Goal: Task Accomplishment & Management: Use online tool/utility

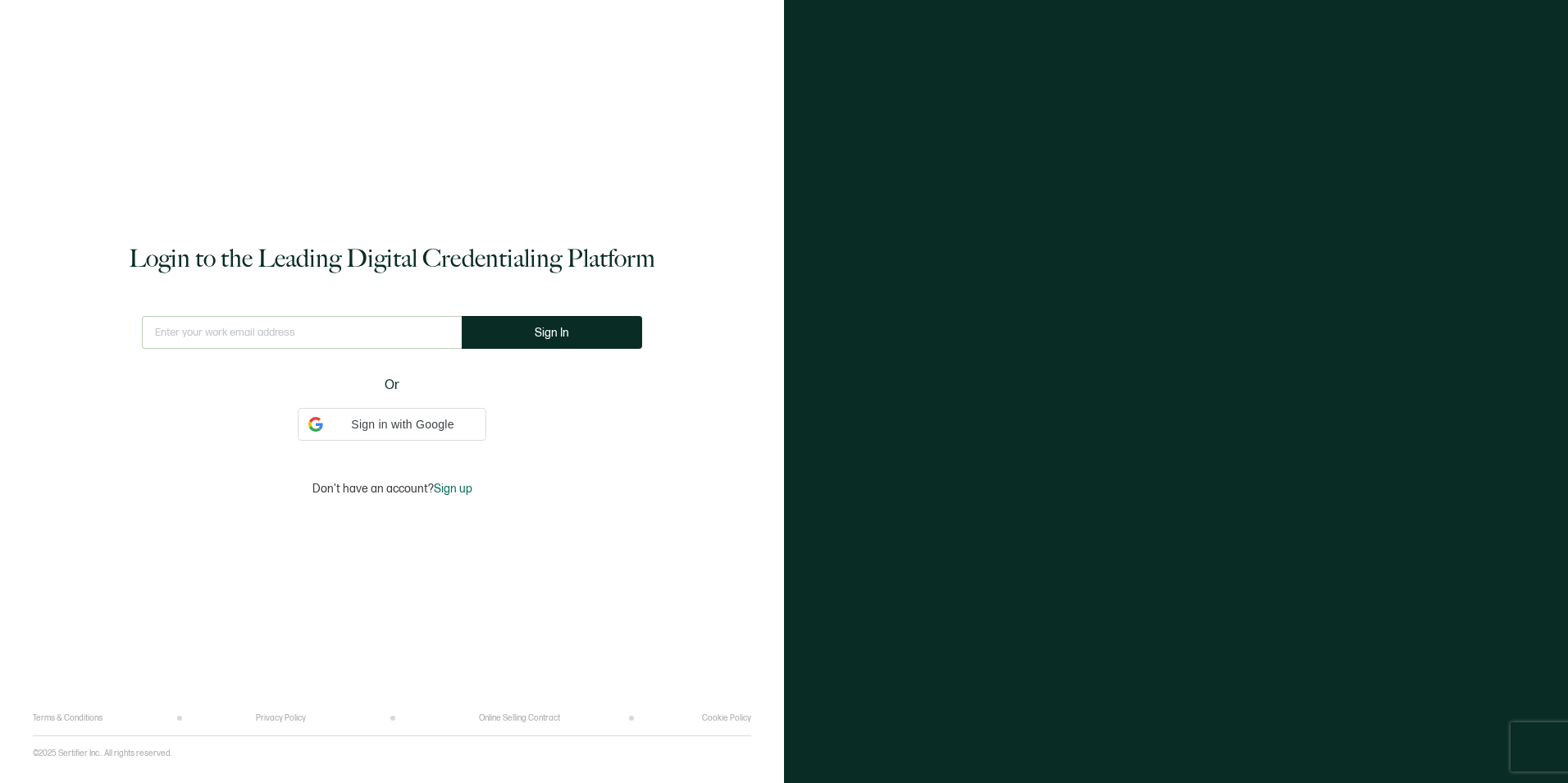
type input "[EMAIL_ADDRESS][PERSON_NAME][DOMAIN_NAME]"
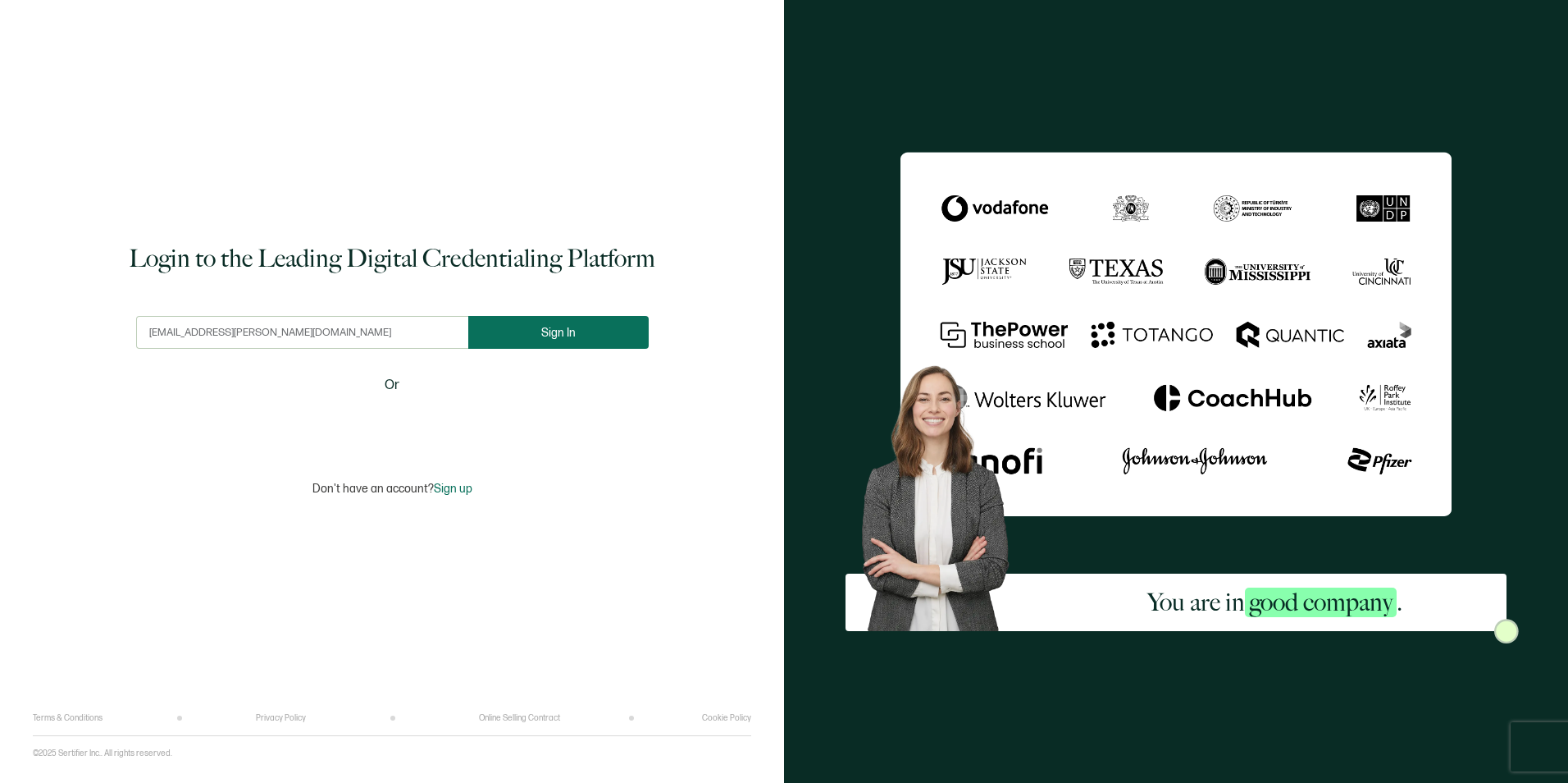
click at [520, 345] on button "Sign In" at bounding box center [559, 332] width 180 height 33
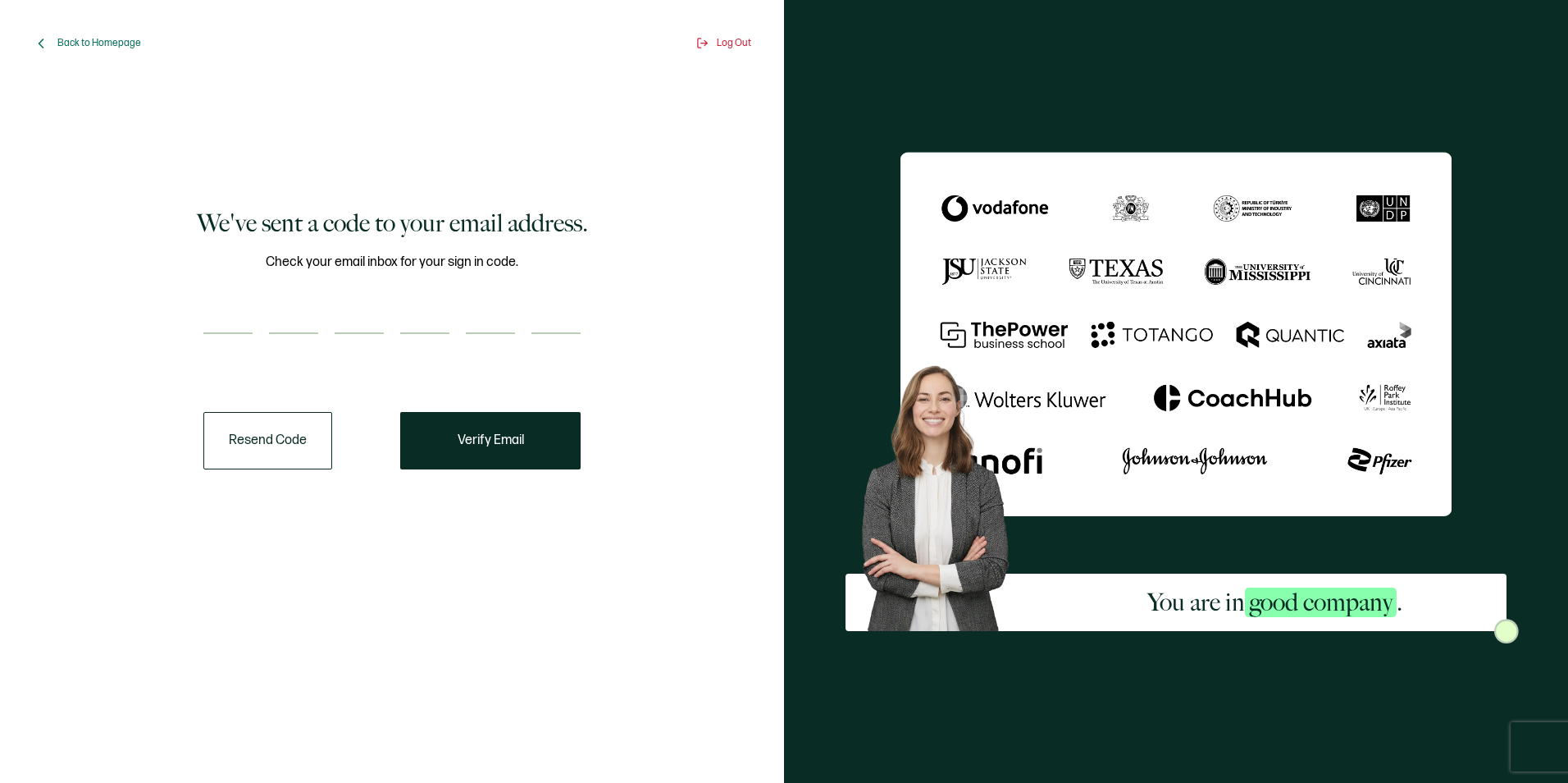
click at [242, 329] on input "number" at bounding box center [228, 317] width 49 height 33
paste input "7"
type input "7"
type input "2"
type input "9"
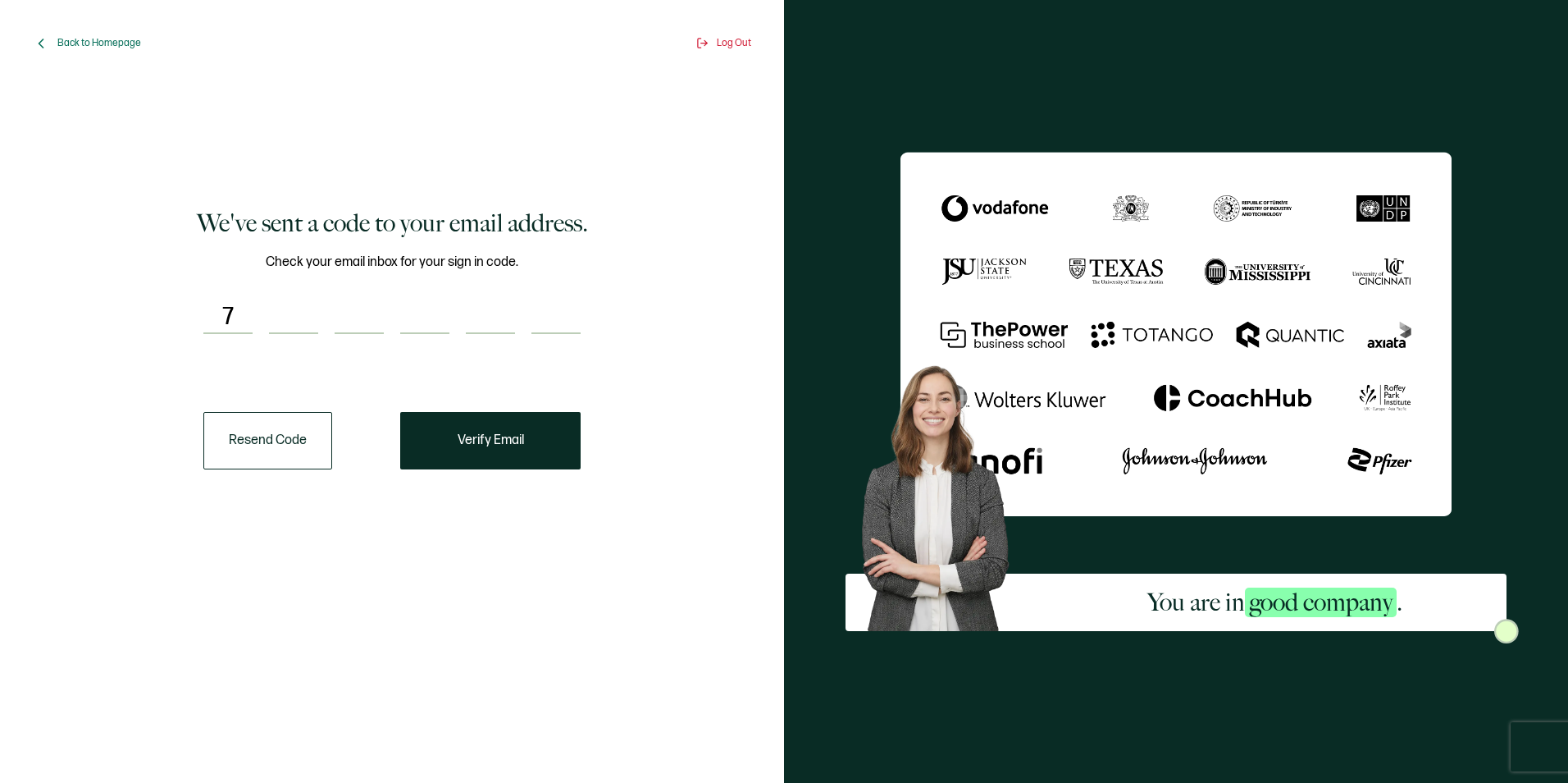
type input "8"
type input "0"
type input "1"
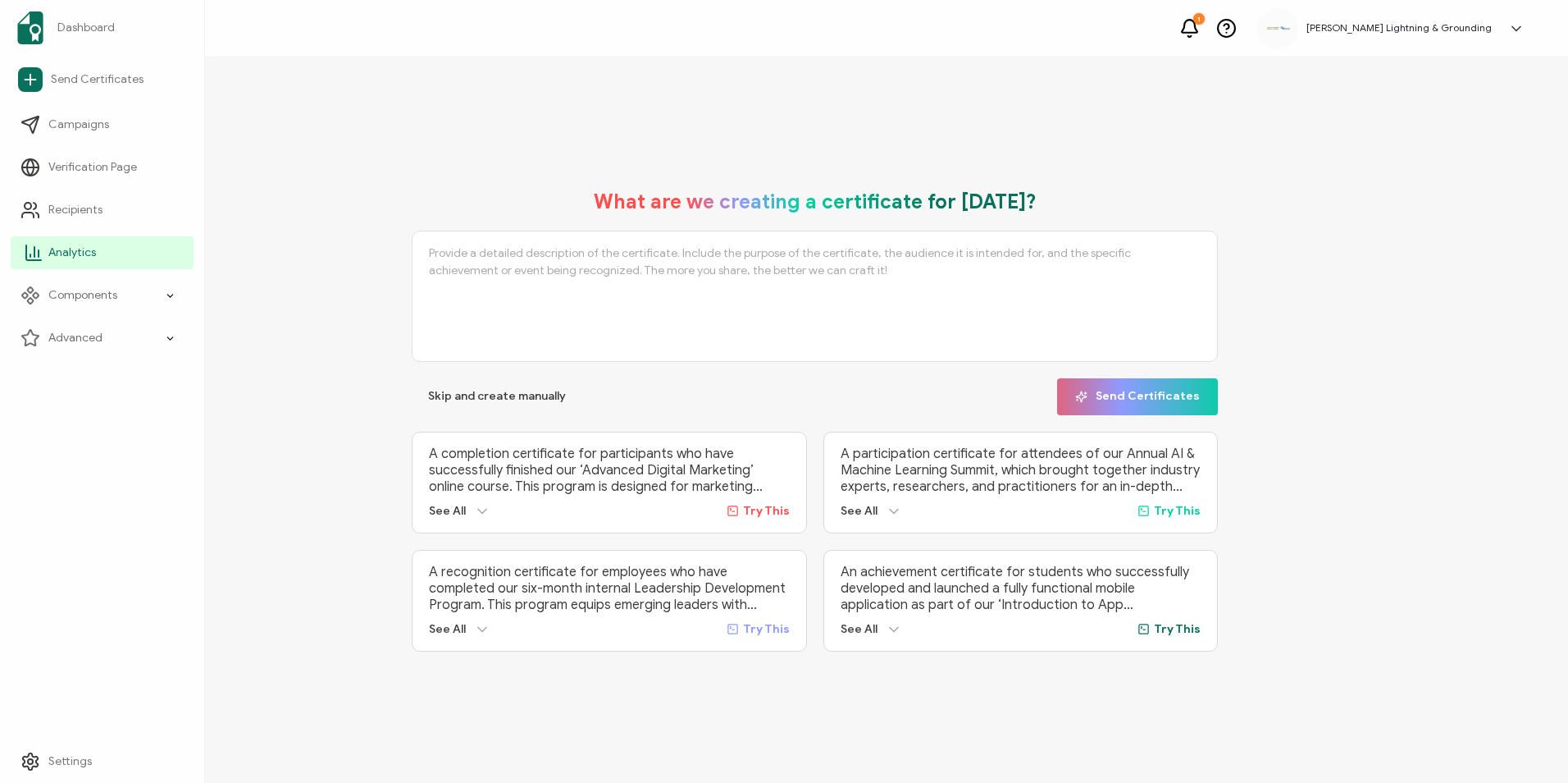
drag, startPoint x: 40, startPoint y: 255, endPoint x: 69, endPoint y: 252, distance: 29.2
click at [40, 255] on icon at bounding box center [33, 252] width 20 height 20
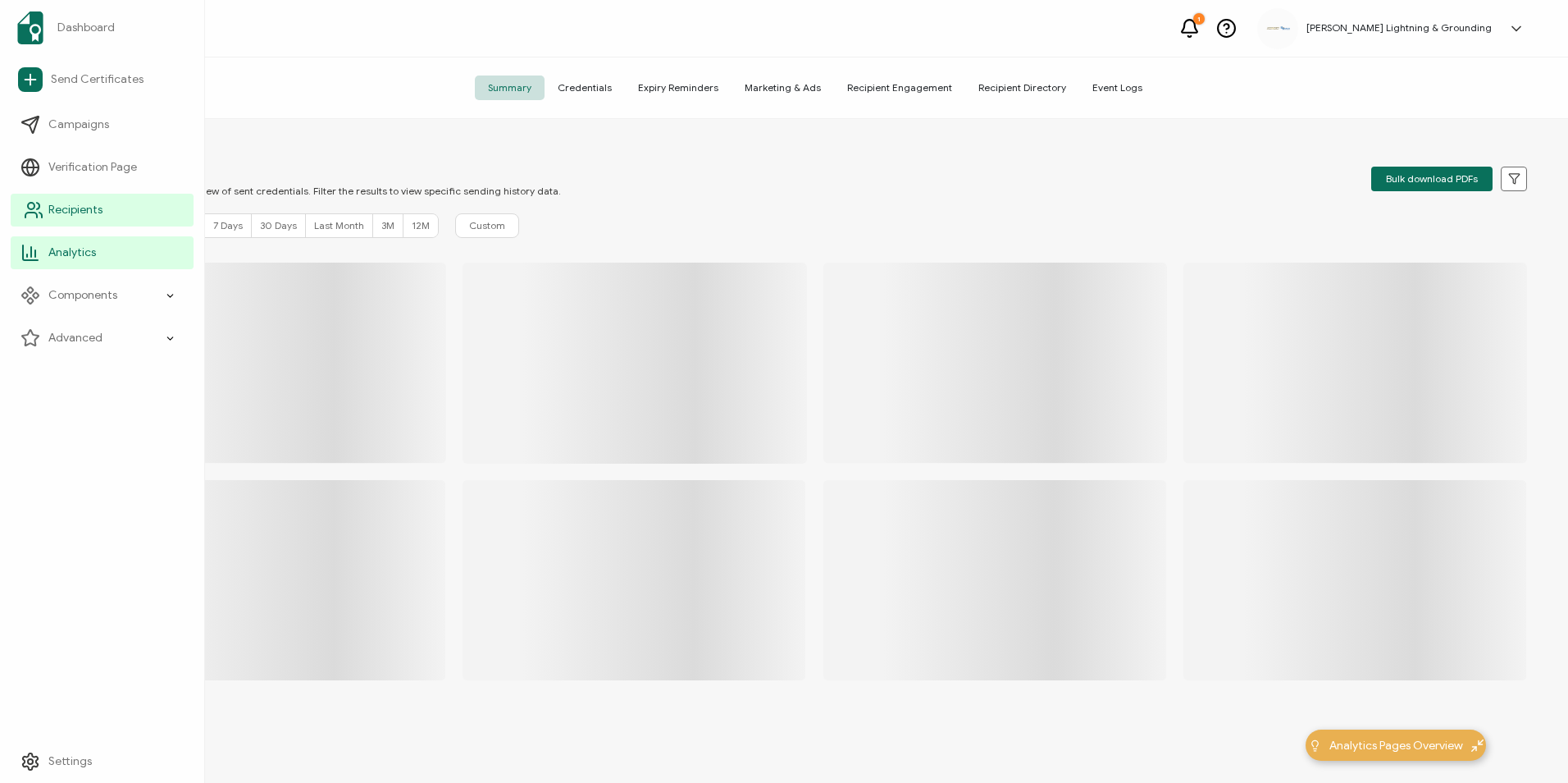
click at [71, 211] on span "Recipients" at bounding box center [76, 210] width 54 height 16
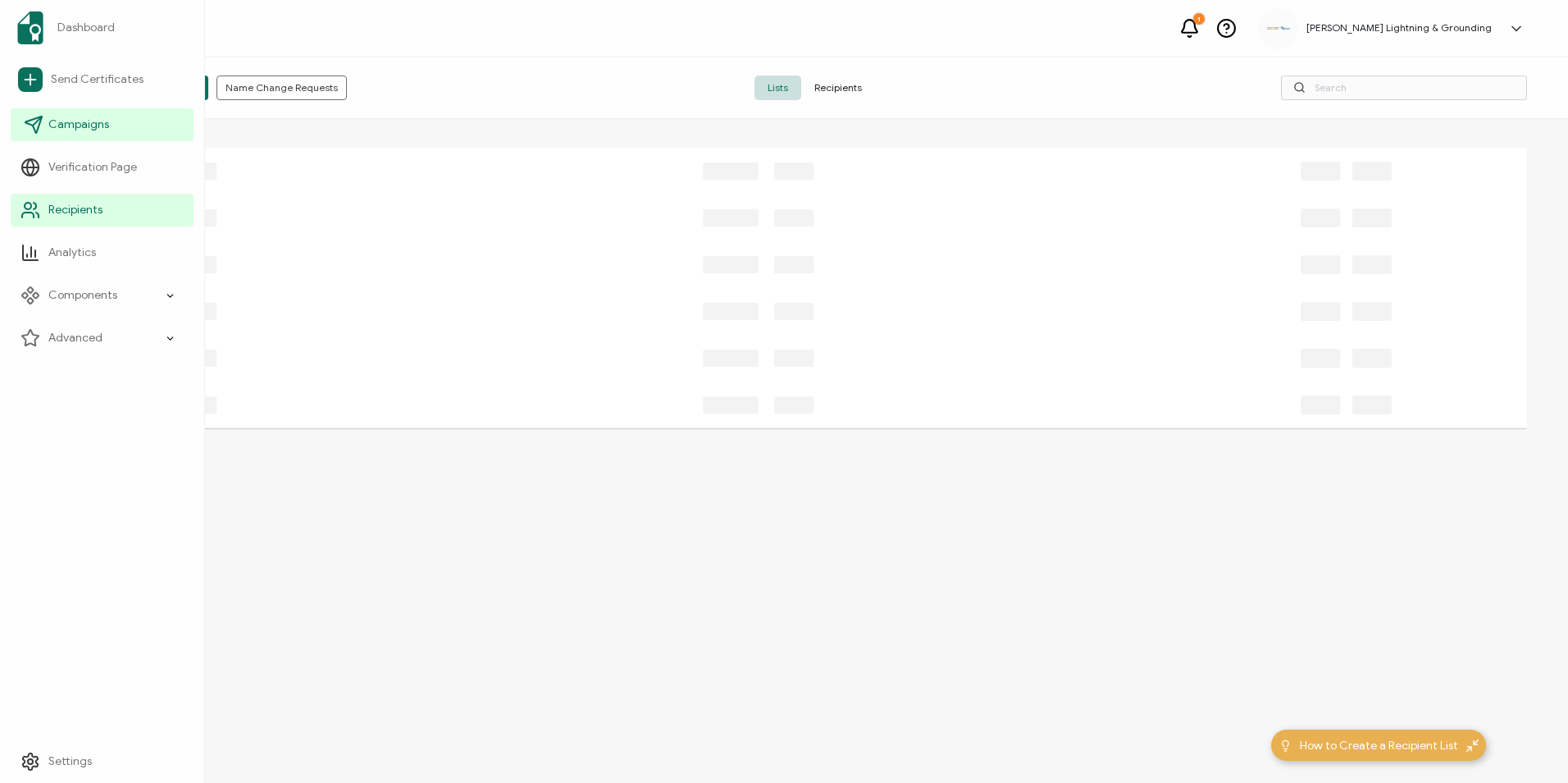
click at [69, 118] on span "Campaigns" at bounding box center [79, 124] width 61 height 16
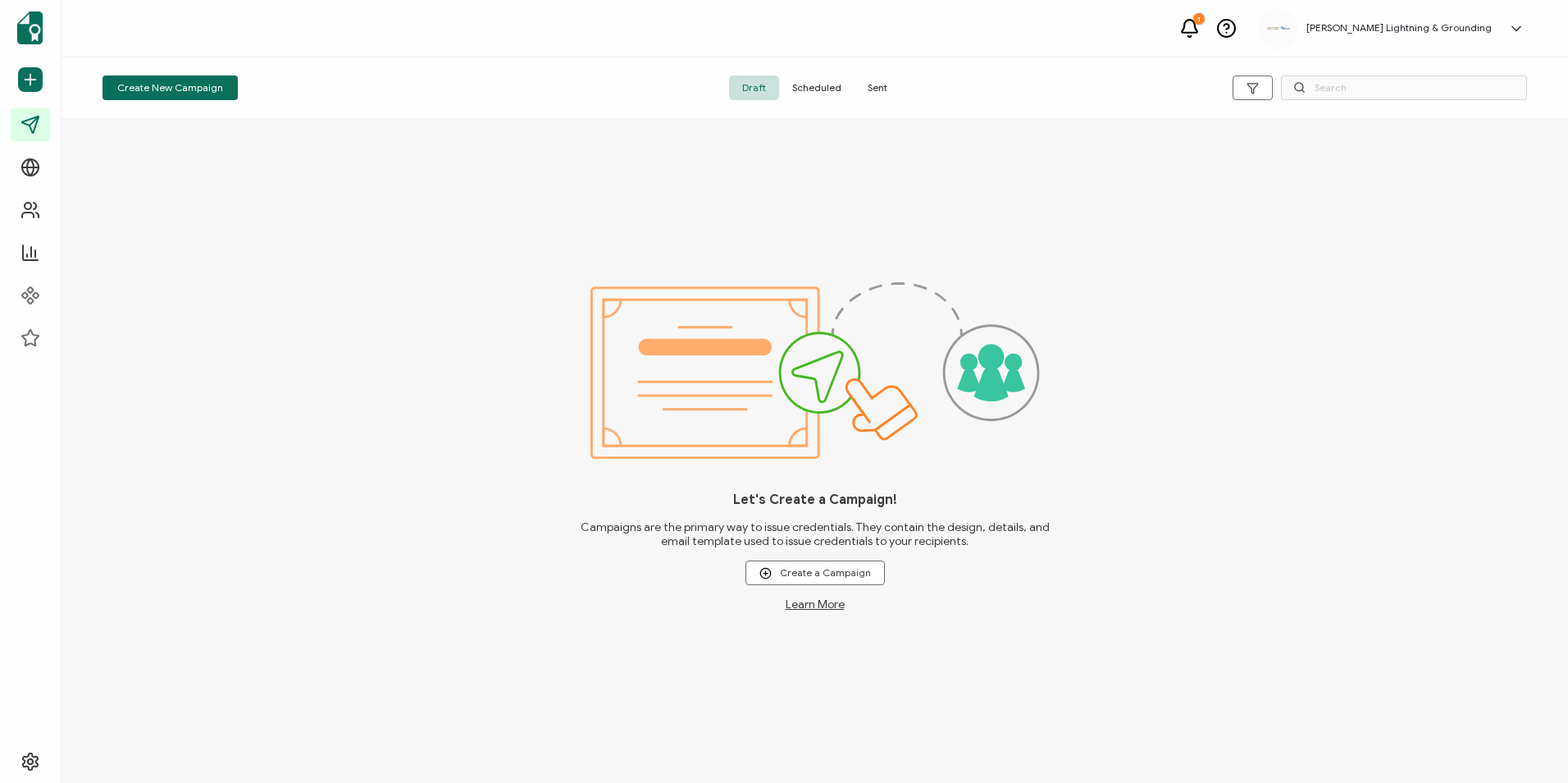
click at [891, 95] on span "Sent" at bounding box center [877, 87] width 46 height 24
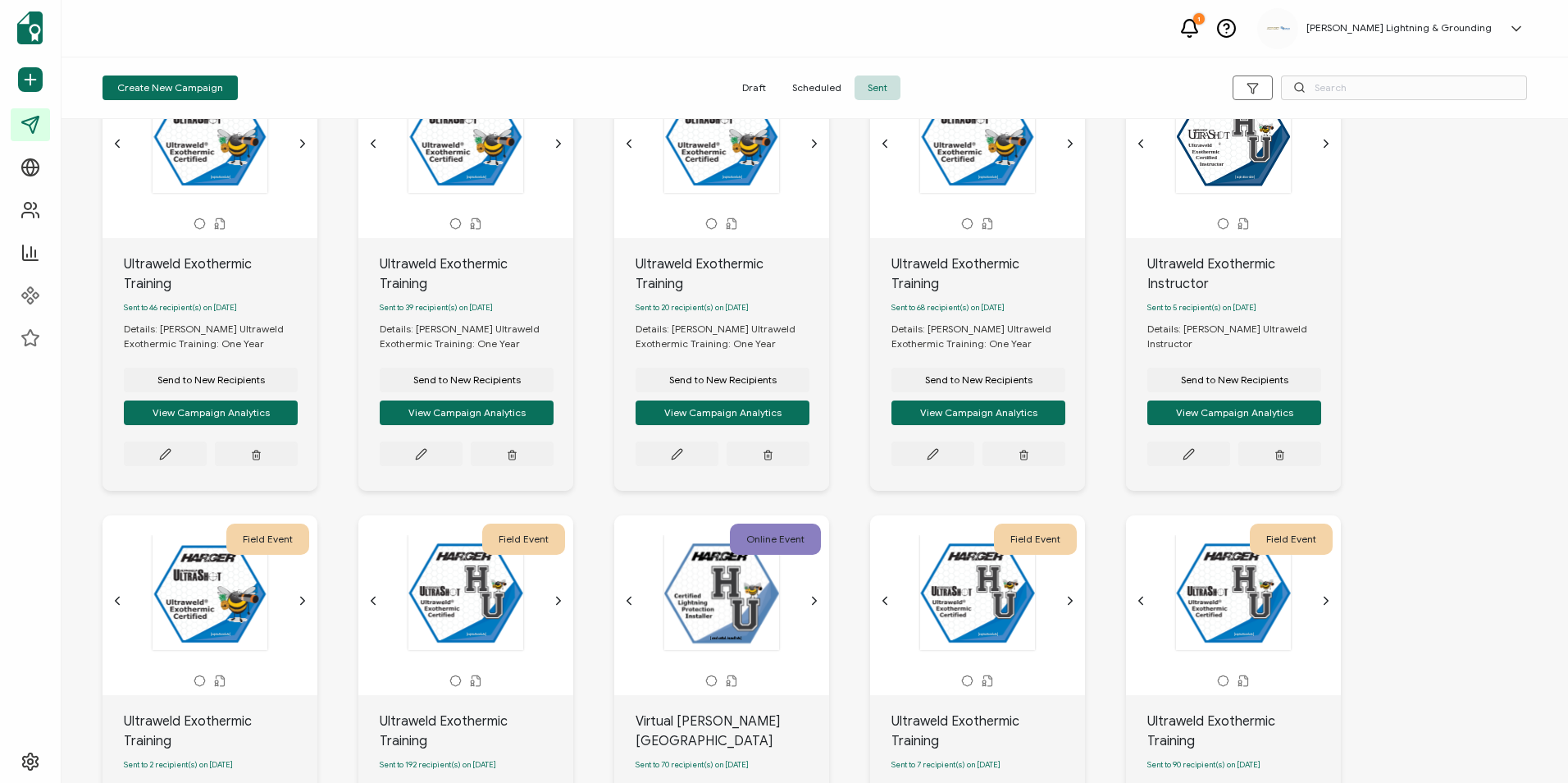
scroll to position [246, 0]
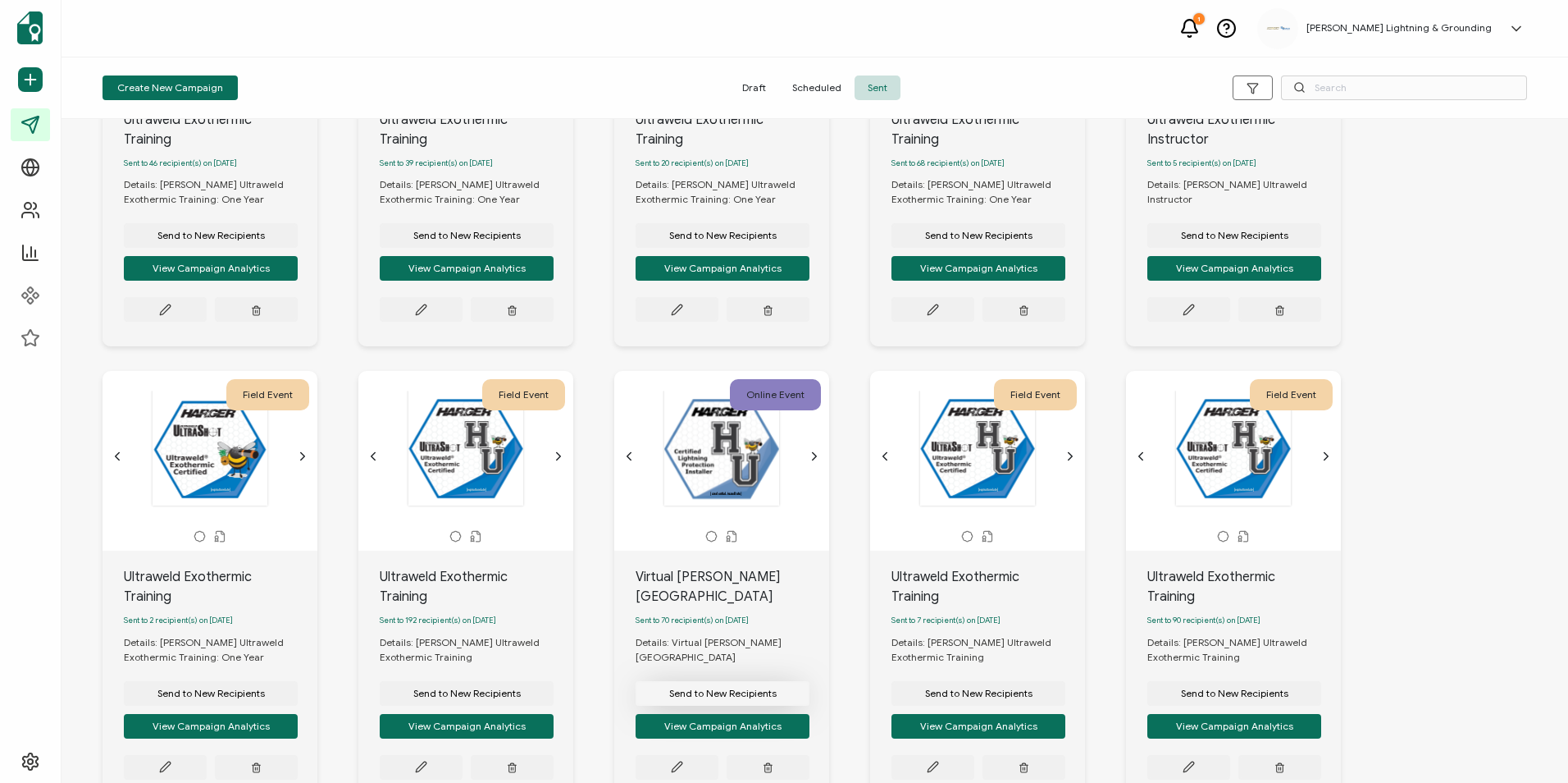
click at [701, 689] on span "Send to New Recipients" at bounding box center [722, 694] width 107 height 9
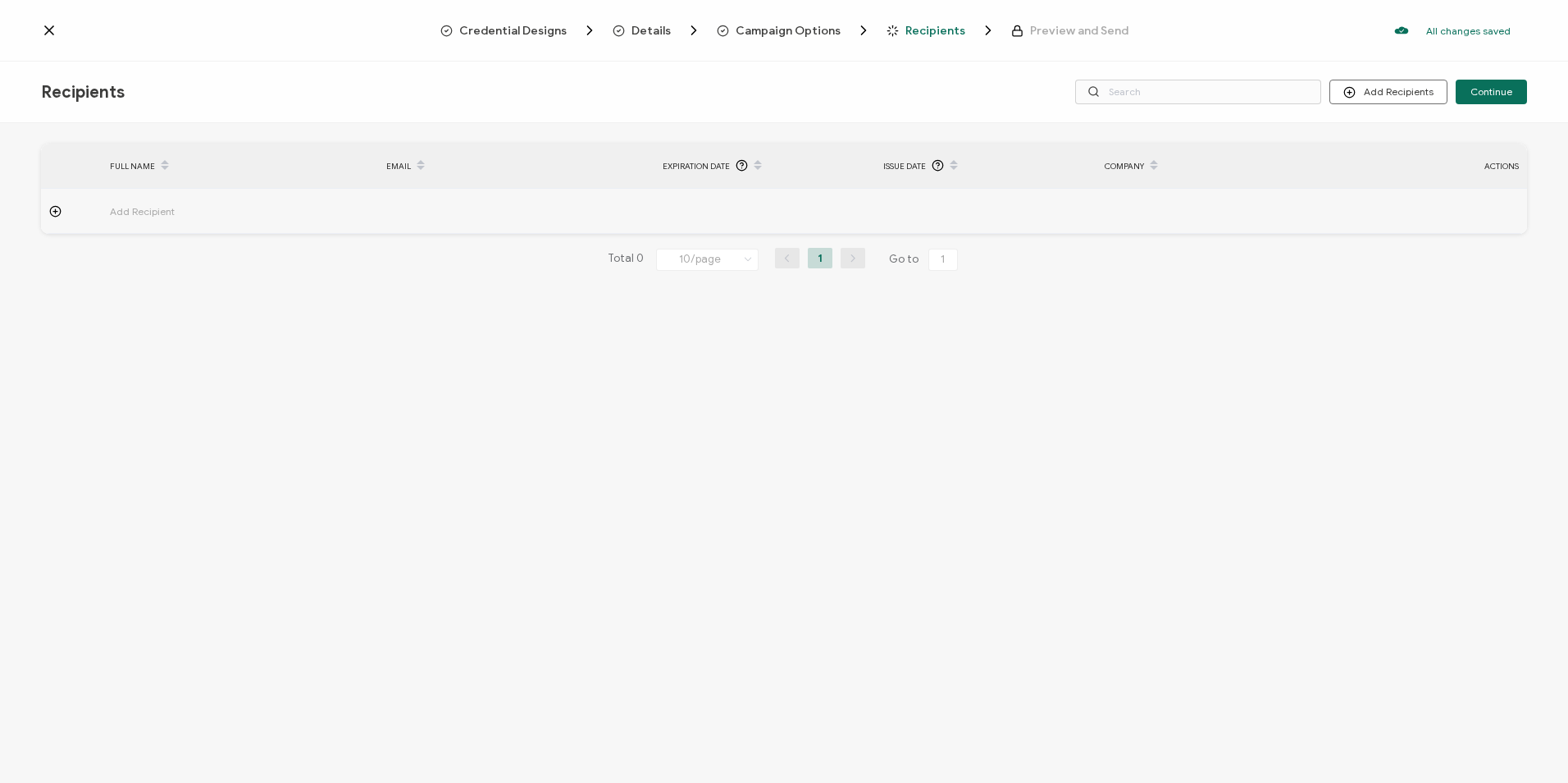
click at [774, 36] on span "Campaign Options" at bounding box center [788, 30] width 105 height 12
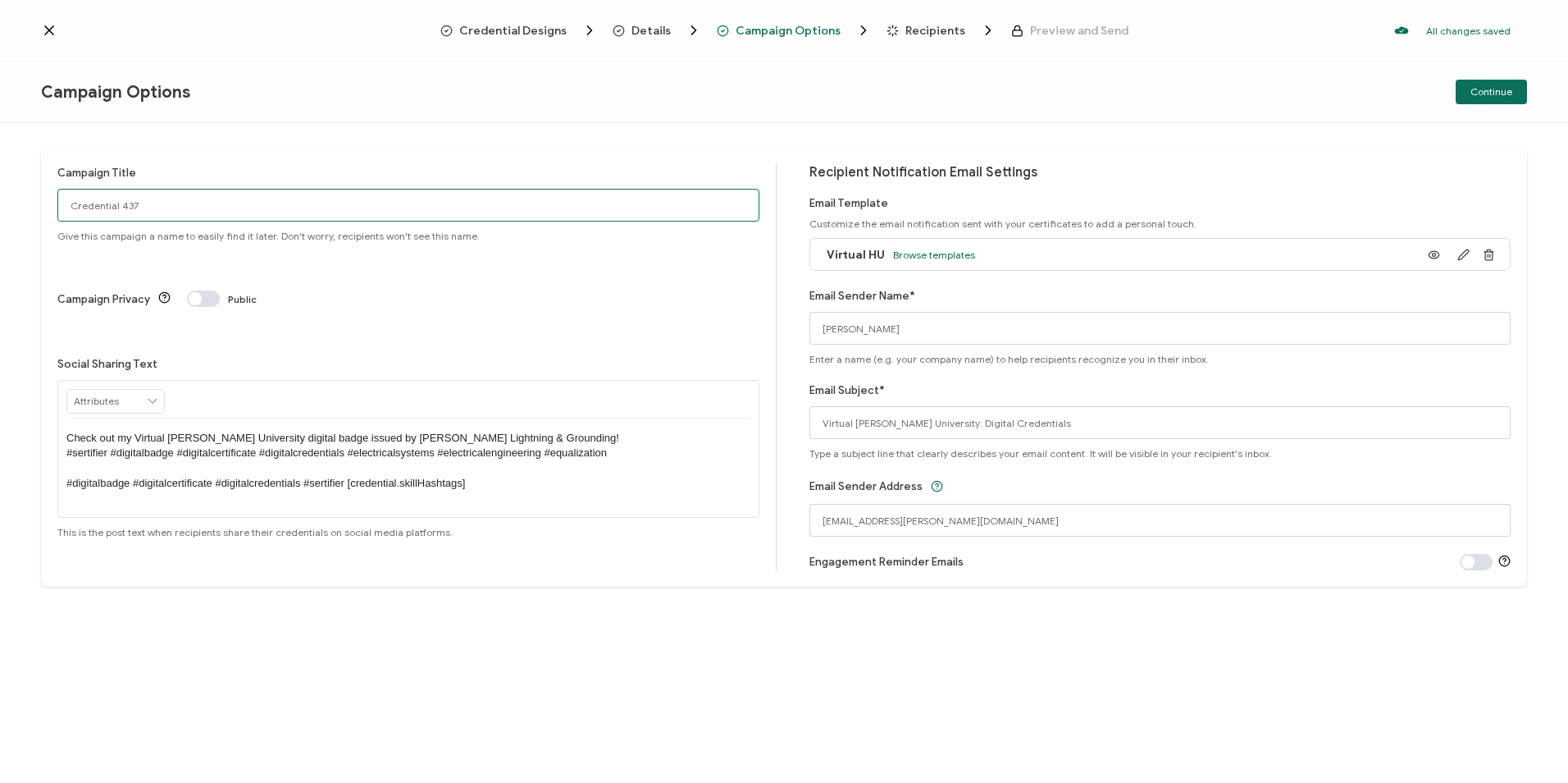
click at [132, 216] on input "Credential 437" at bounding box center [408, 205] width 702 height 33
drag, startPoint x: 160, startPoint y: 204, endPoint x: 10, endPoint y: 195, distance: 150.3
click at [8, 196] on div "Campaign Title Credential 437 Give this campaign a name to easily find it later…" at bounding box center [784, 453] width 1568 height 660
type input "Virtual [PERSON_NAME][GEOGRAPHIC_DATA]"
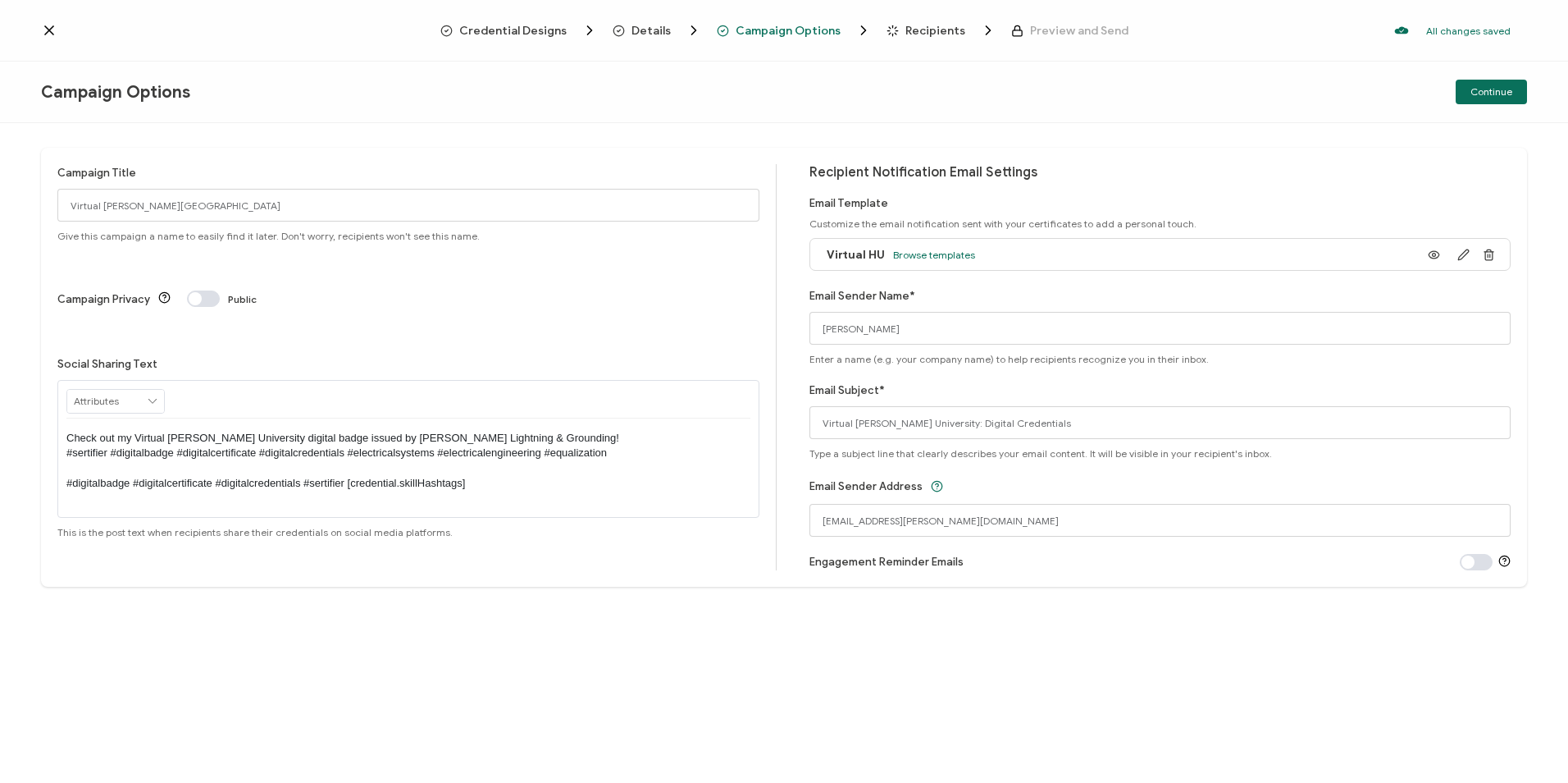
click at [919, 30] on span "Recipients" at bounding box center [936, 30] width 60 height 12
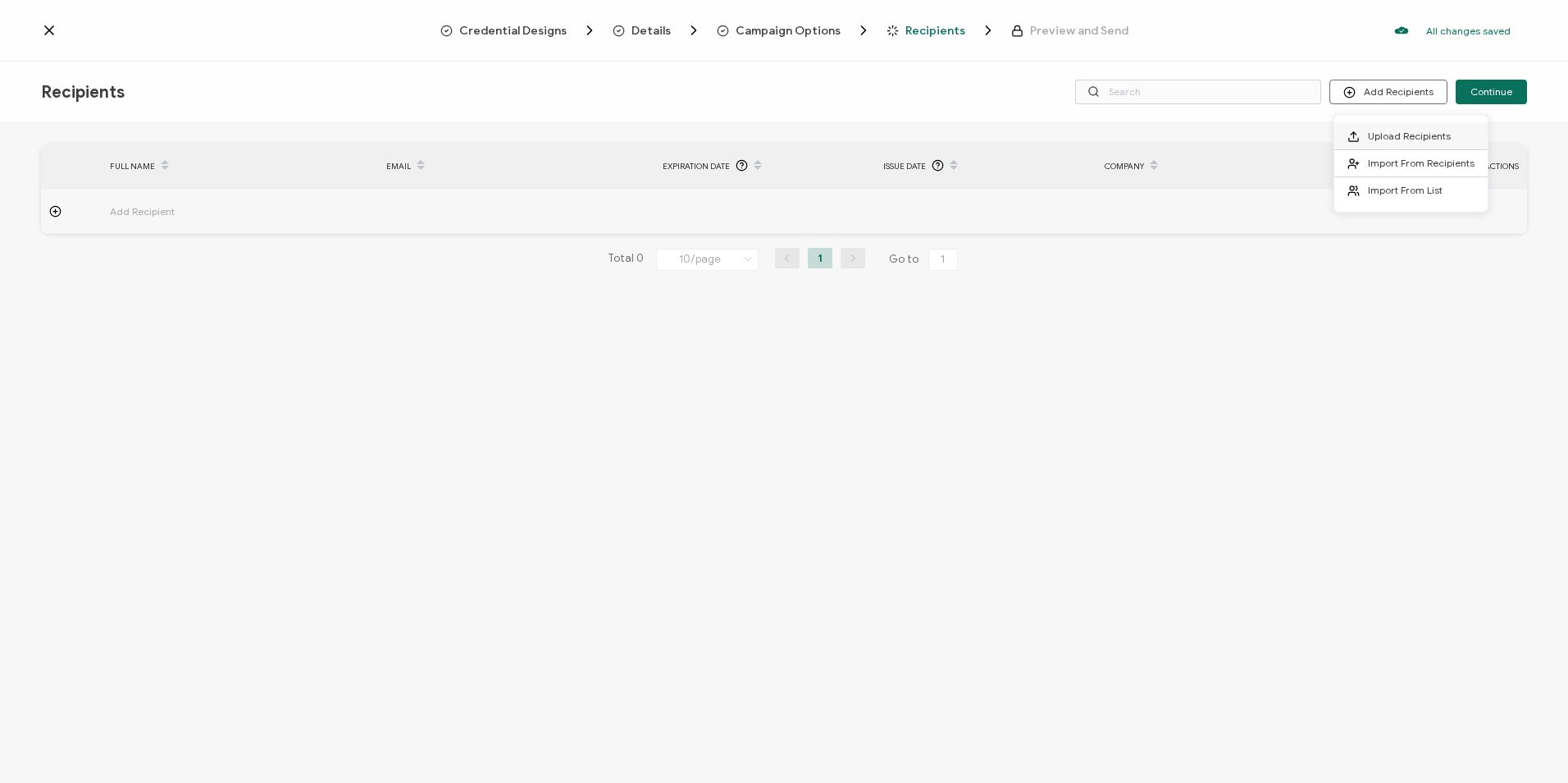
click at [1410, 137] on span "Upload Recipients" at bounding box center [1409, 135] width 83 height 12
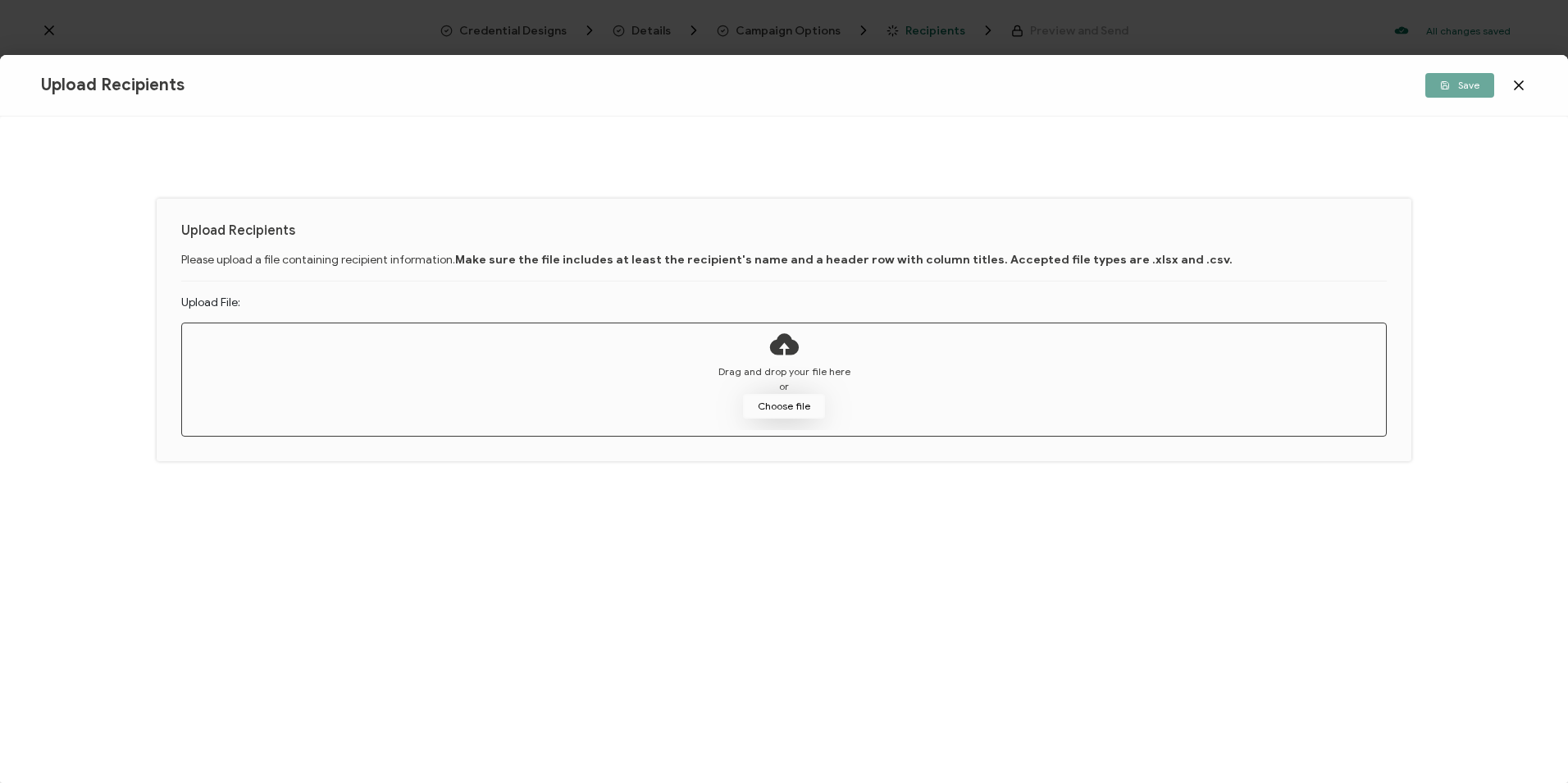
click at [782, 415] on button "Choose file" at bounding box center [784, 406] width 82 height 24
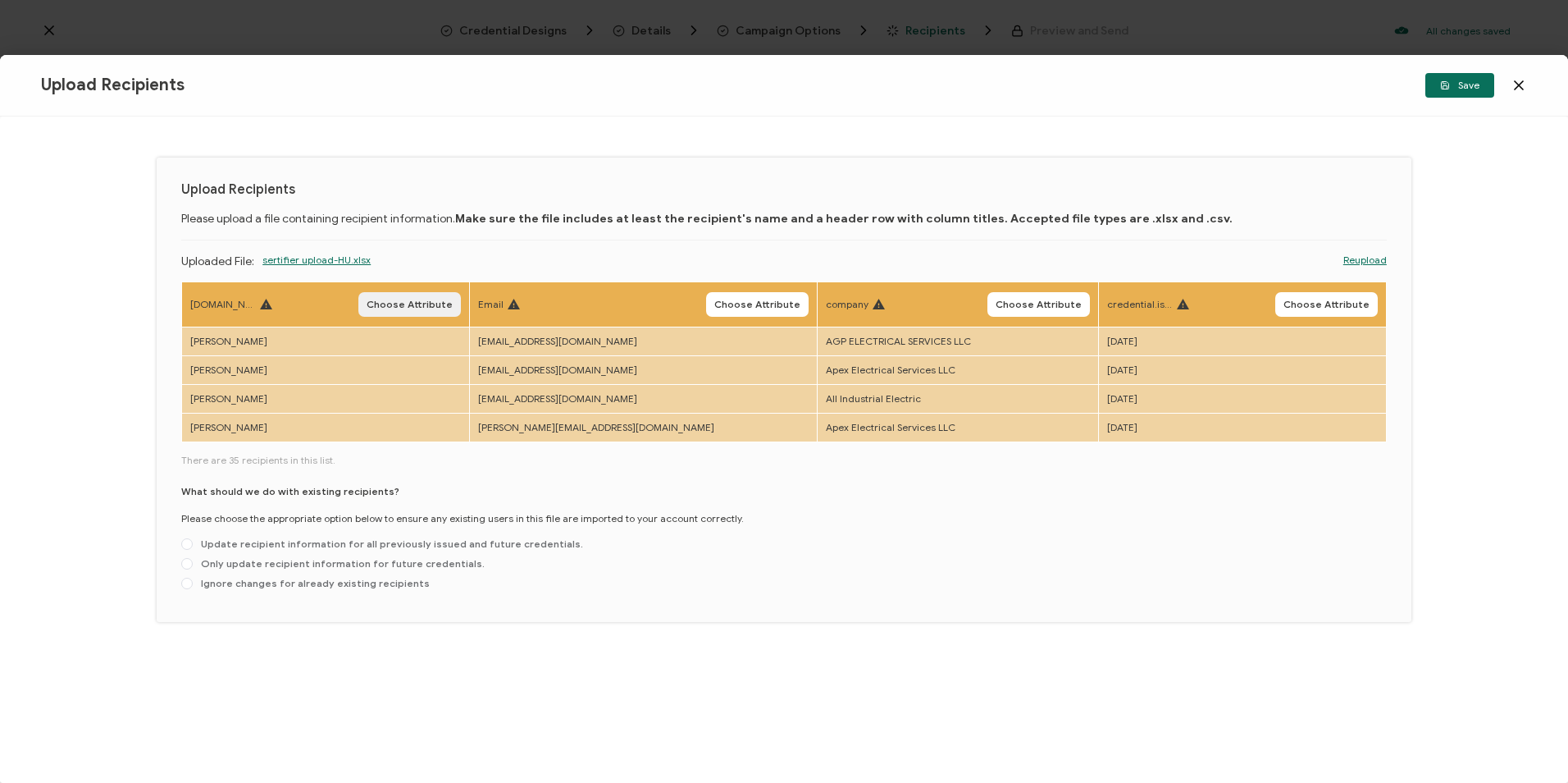
click at [433, 307] on span "Choose Attribute" at bounding box center [410, 305] width 86 height 9
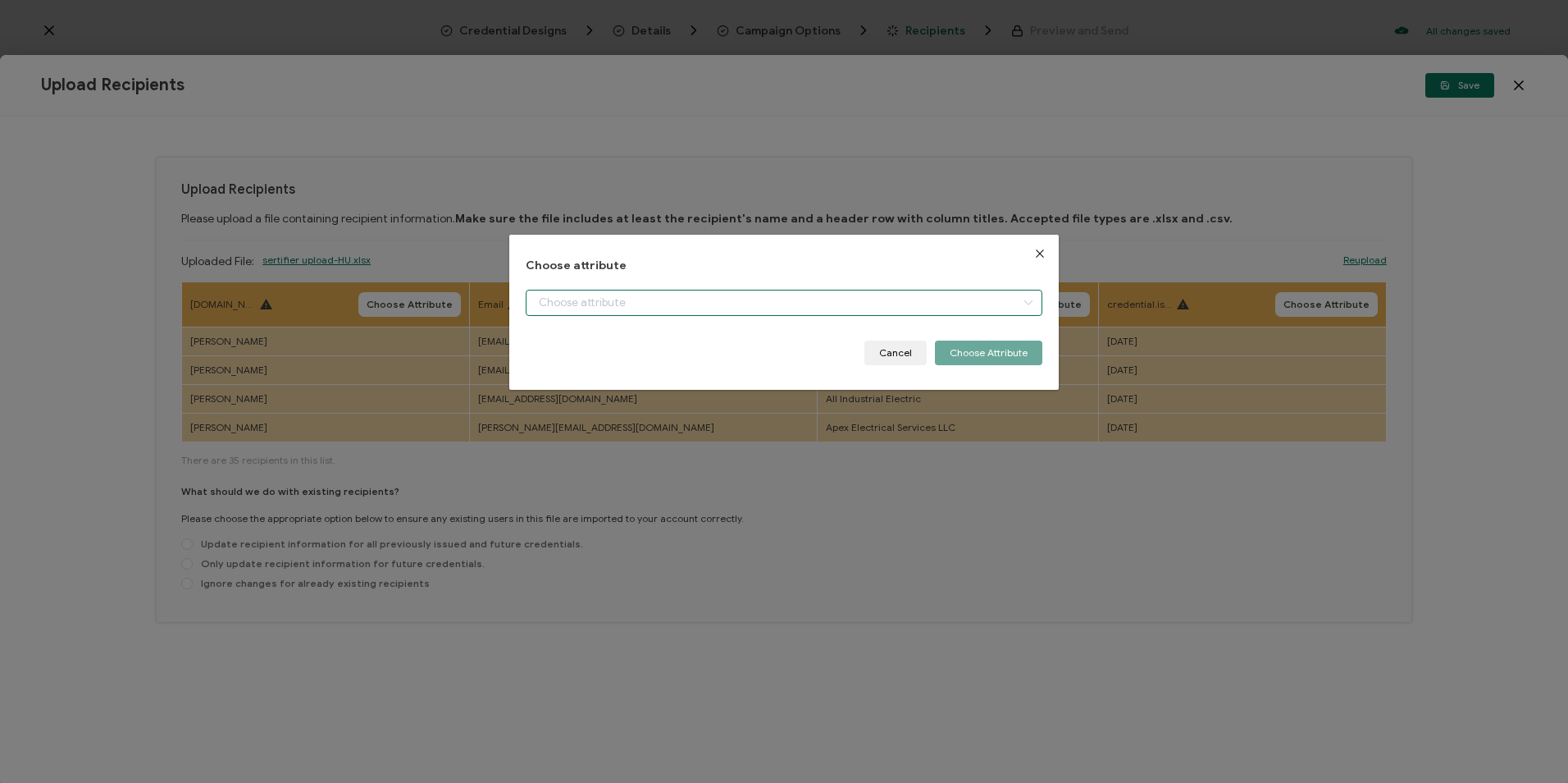
click at [567, 304] on input "dialog" at bounding box center [784, 303] width 516 height 26
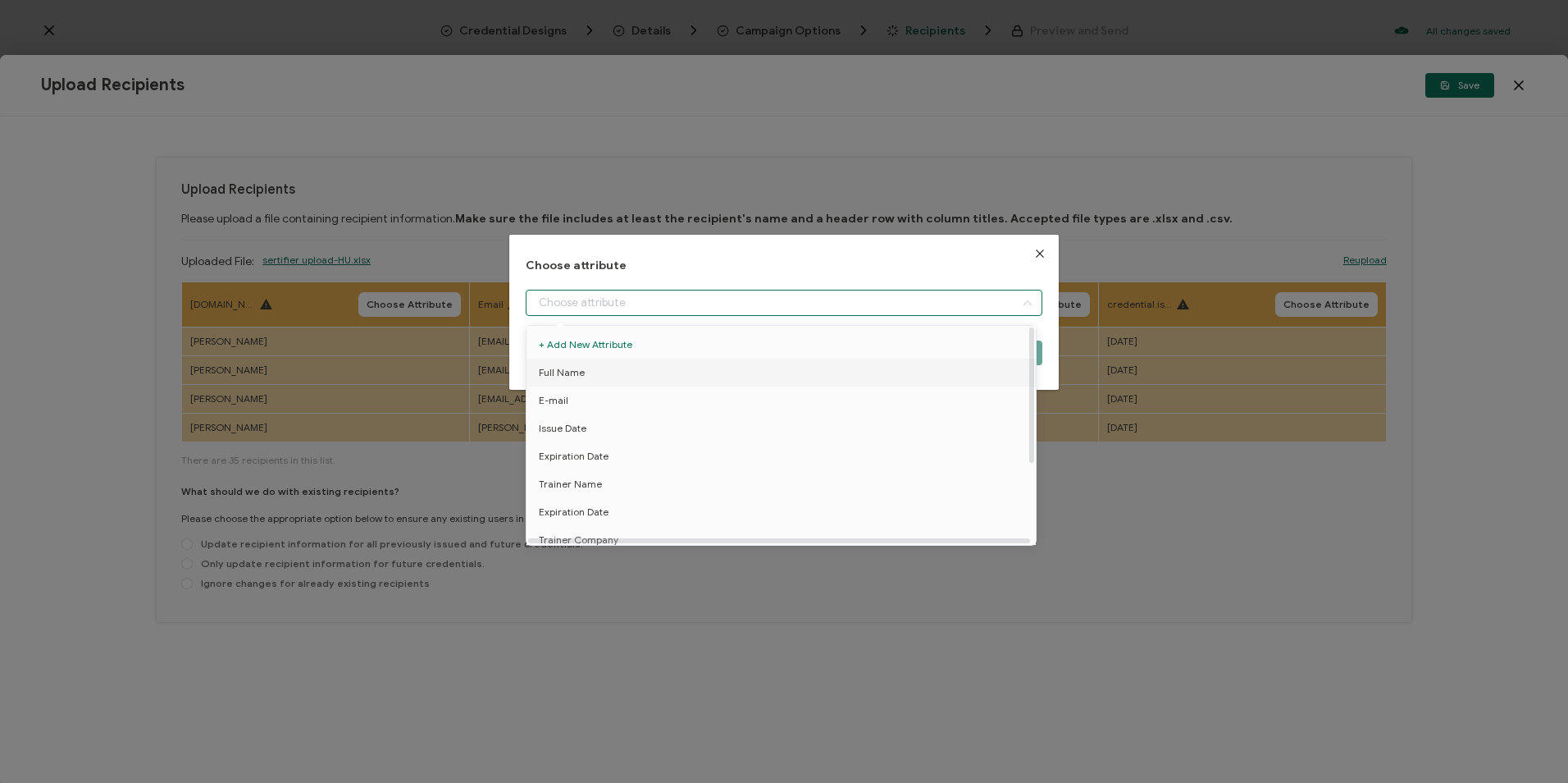
click at [577, 374] on span "Full Name" at bounding box center [562, 373] width 46 height 28
type input "Full Name"
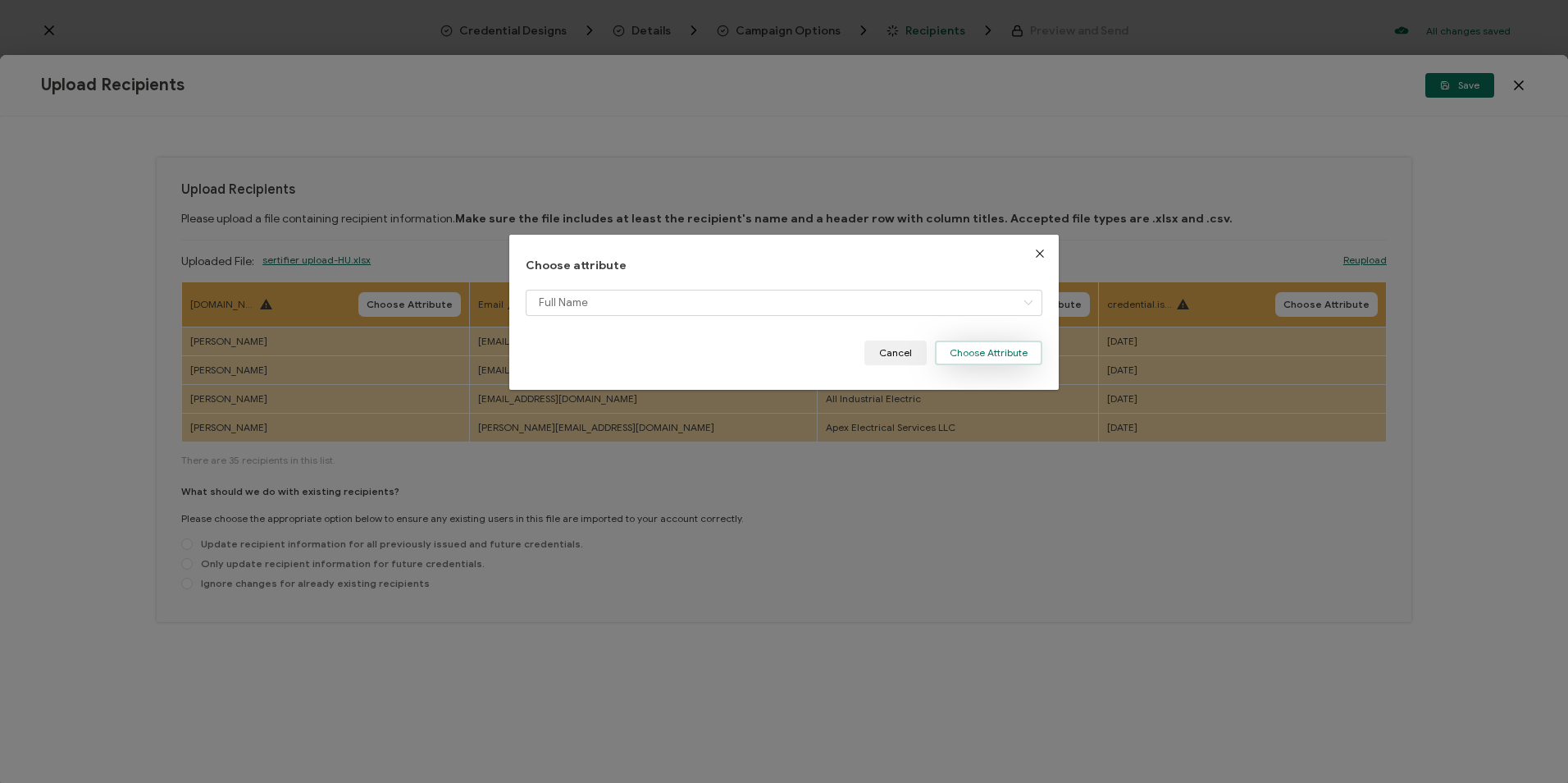
click at [970, 353] on button "Choose Attribute" at bounding box center [988, 352] width 107 height 24
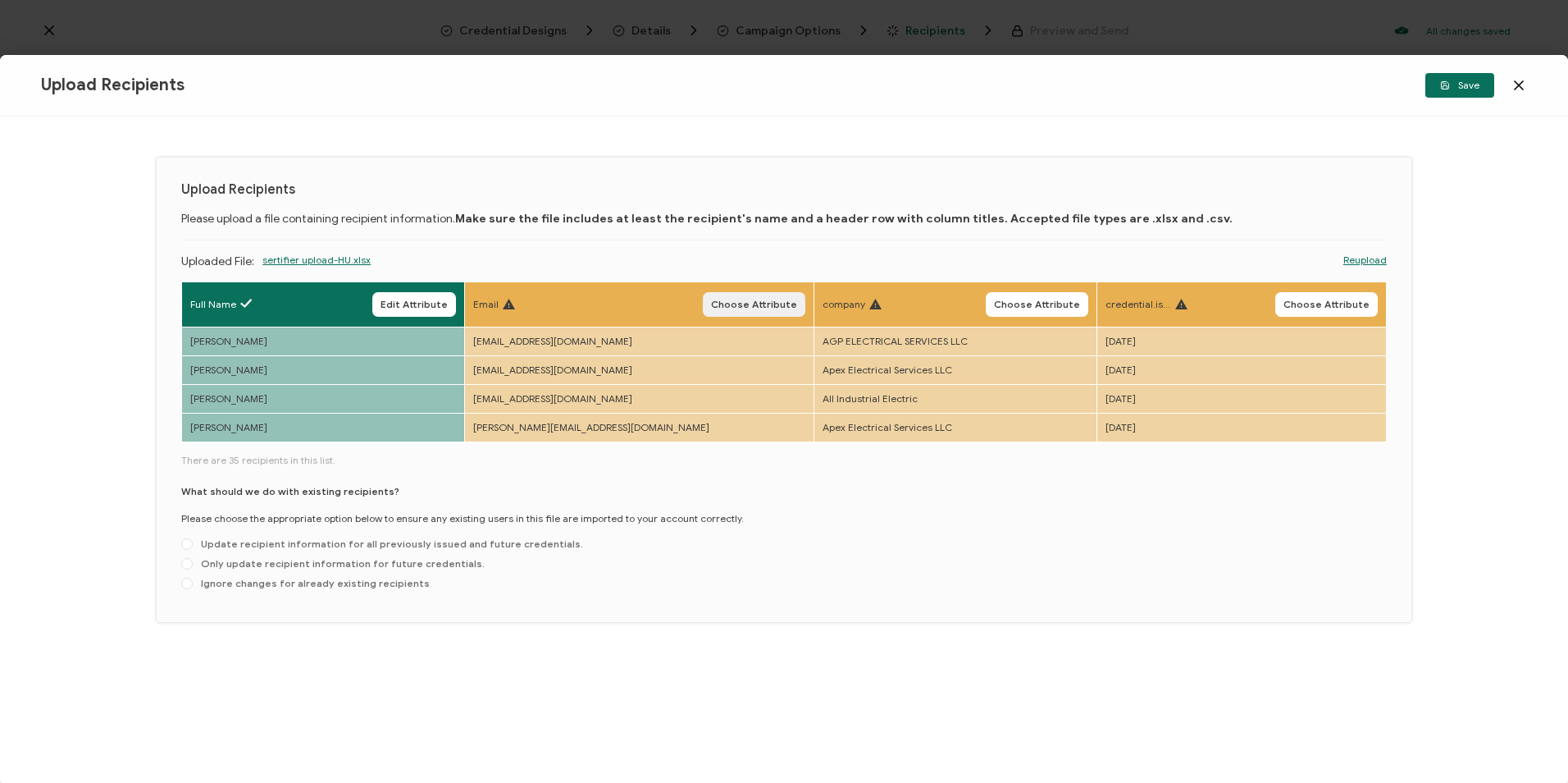
click at [731, 307] on span "Choose Attribute" at bounding box center [754, 305] width 86 height 9
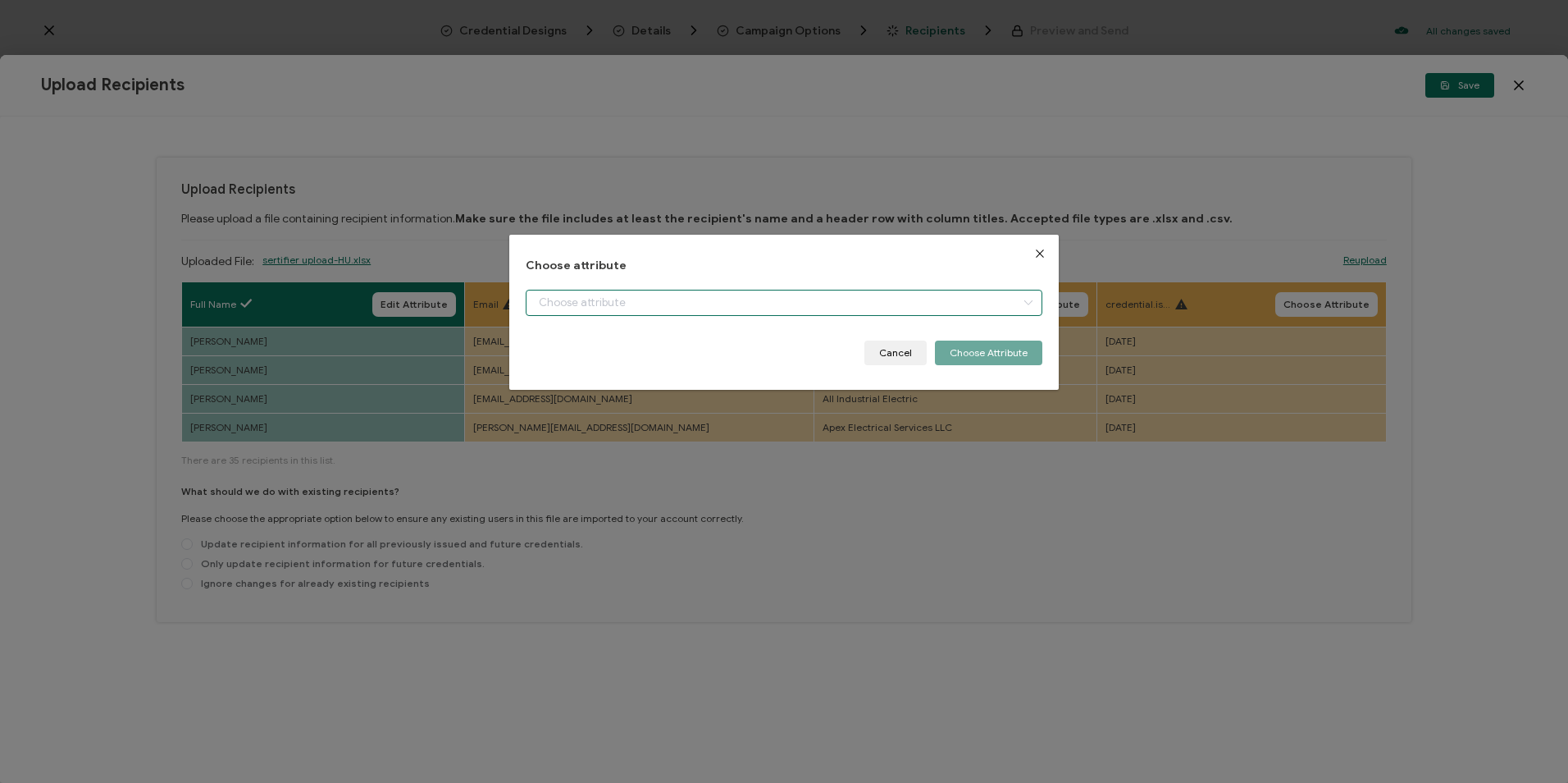
click at [706, 295] on input "dialog" at bounding box center [784, 303] width 516 height 26
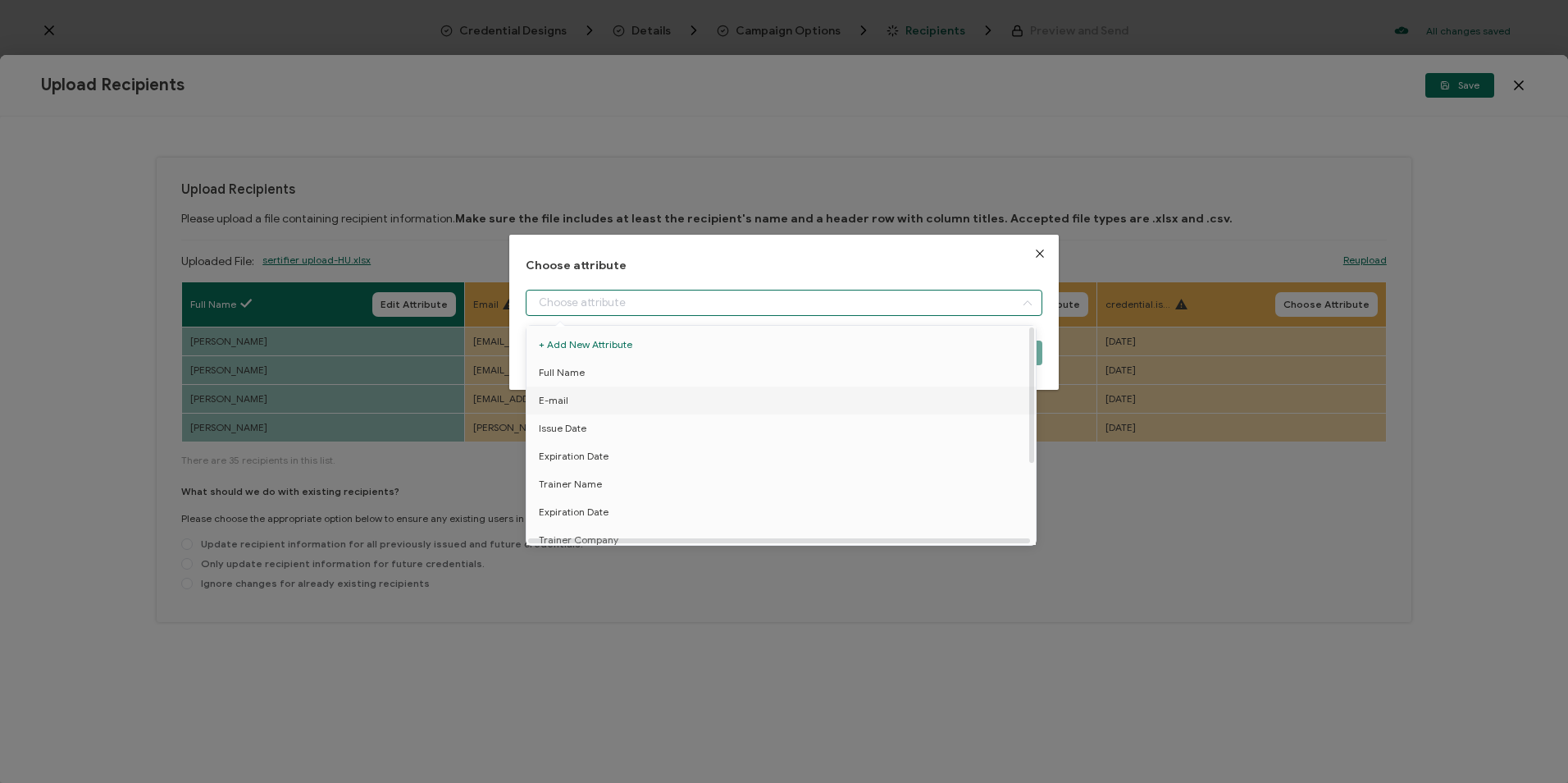
click at [657, 406] on li "E-mail" at bounding box center [784, 400] width 523 height 28
type input "E-mail"
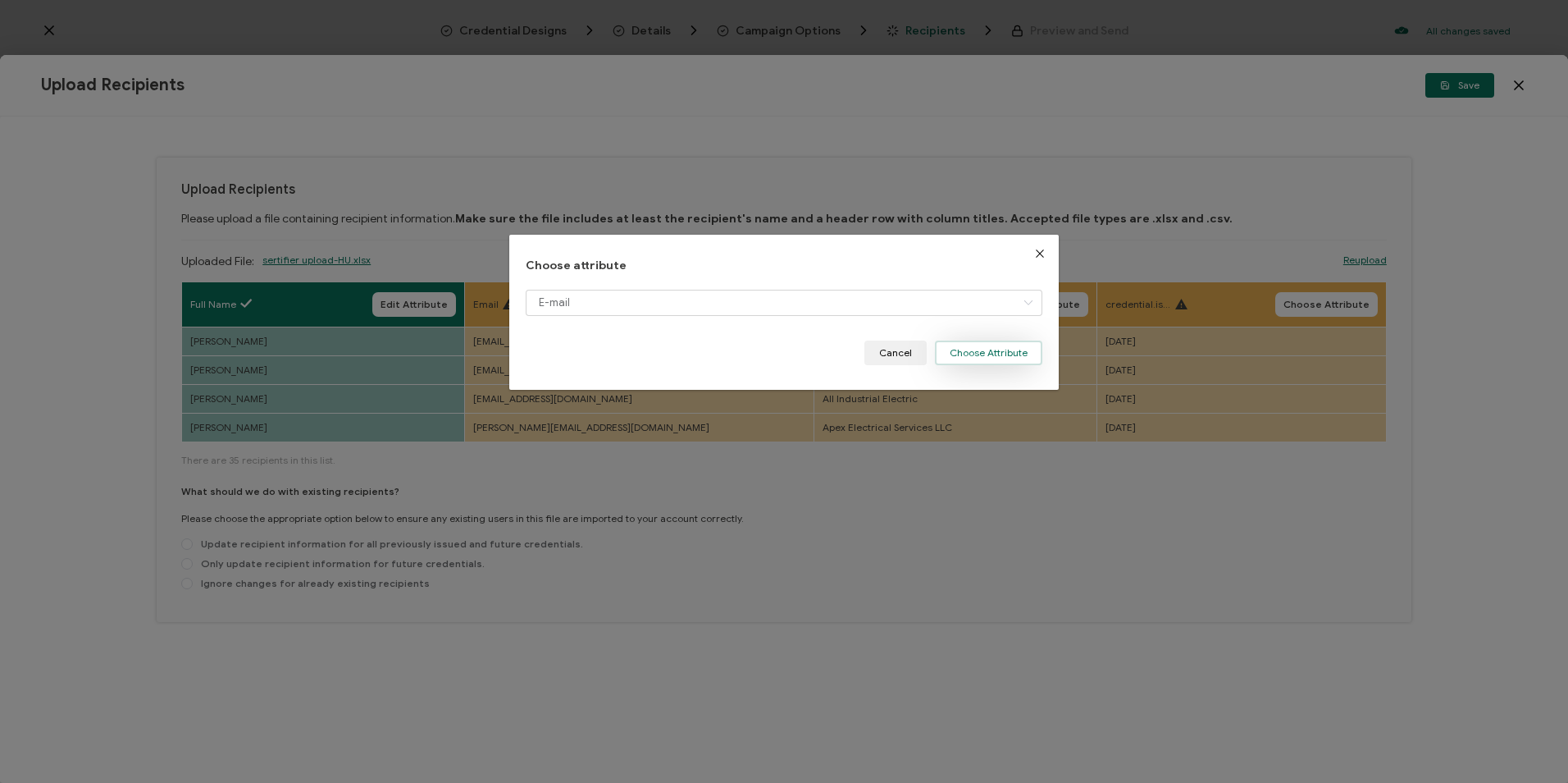
click at [1003, 352] on button "Choose Attribute" at bounding box center [988, 352] width 107 height 24
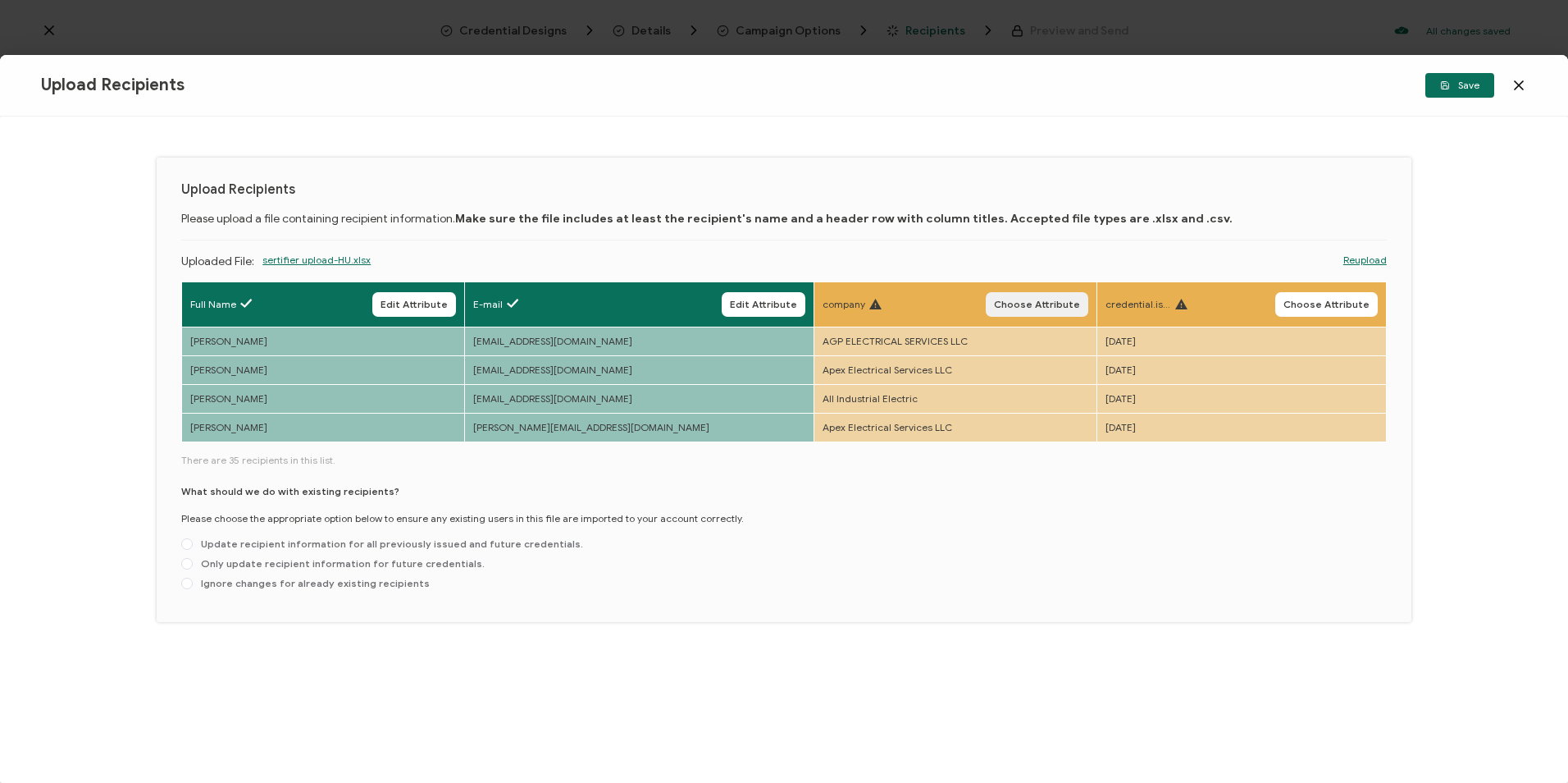
click at [1057, 316] on button "Choose Attribute" at bounding box center [1037, 305] width 102 height 24
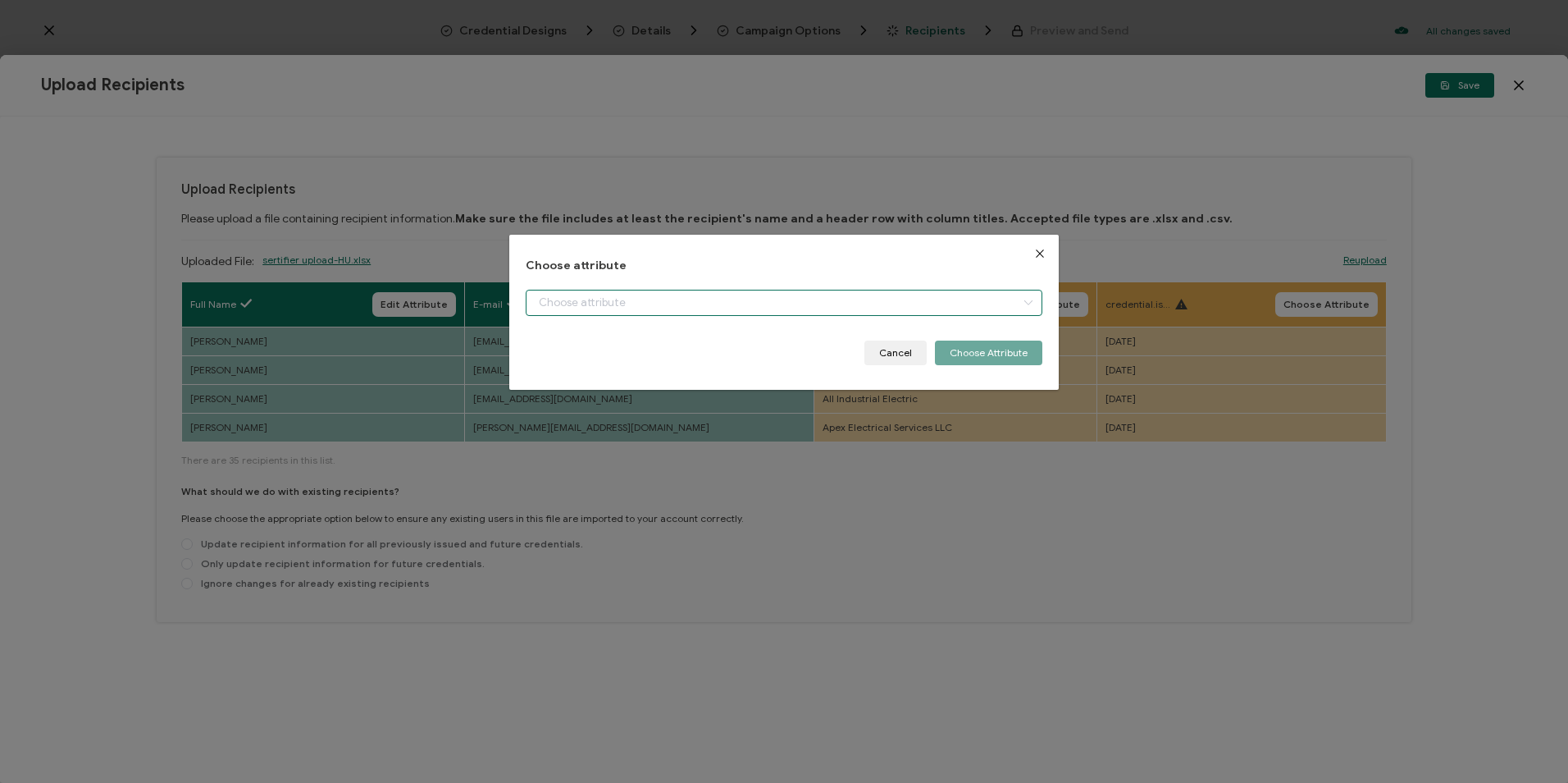
click at [837, 297] on input "dialog" at bounding box center [784, 303] width 516 height 26
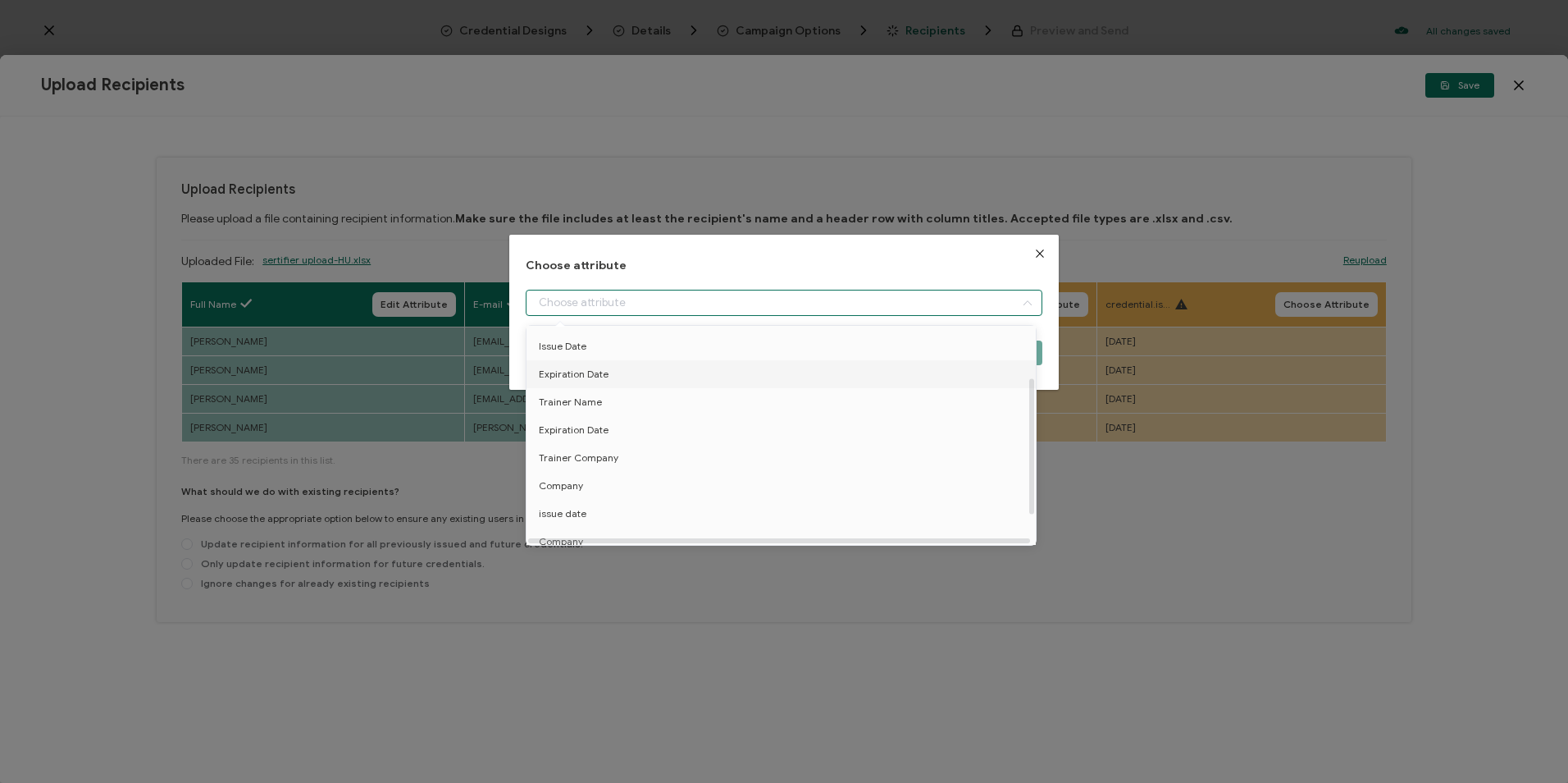
scroll to position [128, 0]
click at [596, 438] on li "Company" at bounding box center [784, 448] width 523 height 28
type input "Company"
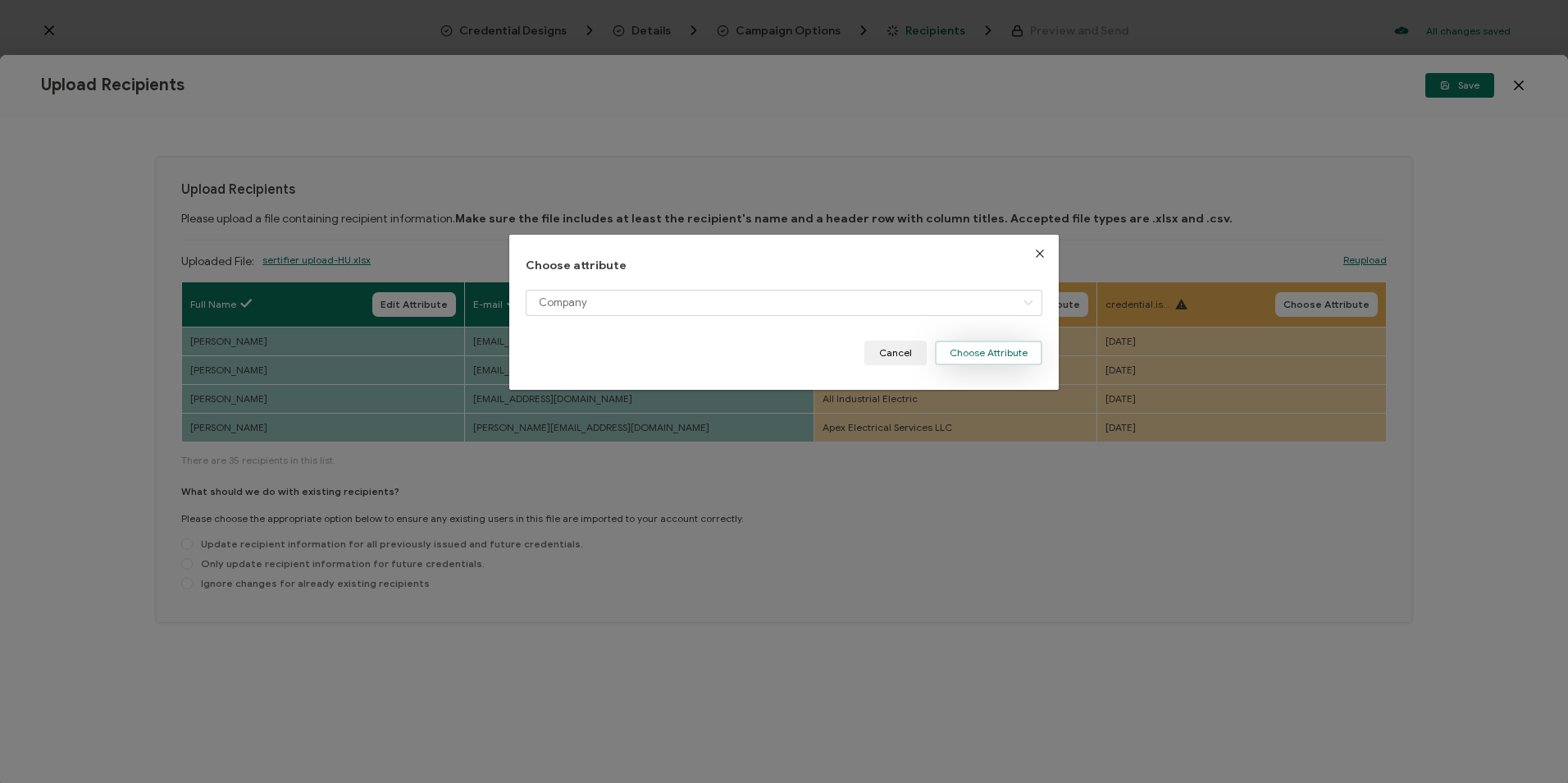
click at [1002, 354] on button "Choose Attribute" at bounding box center [988, 352] width 107 height 24
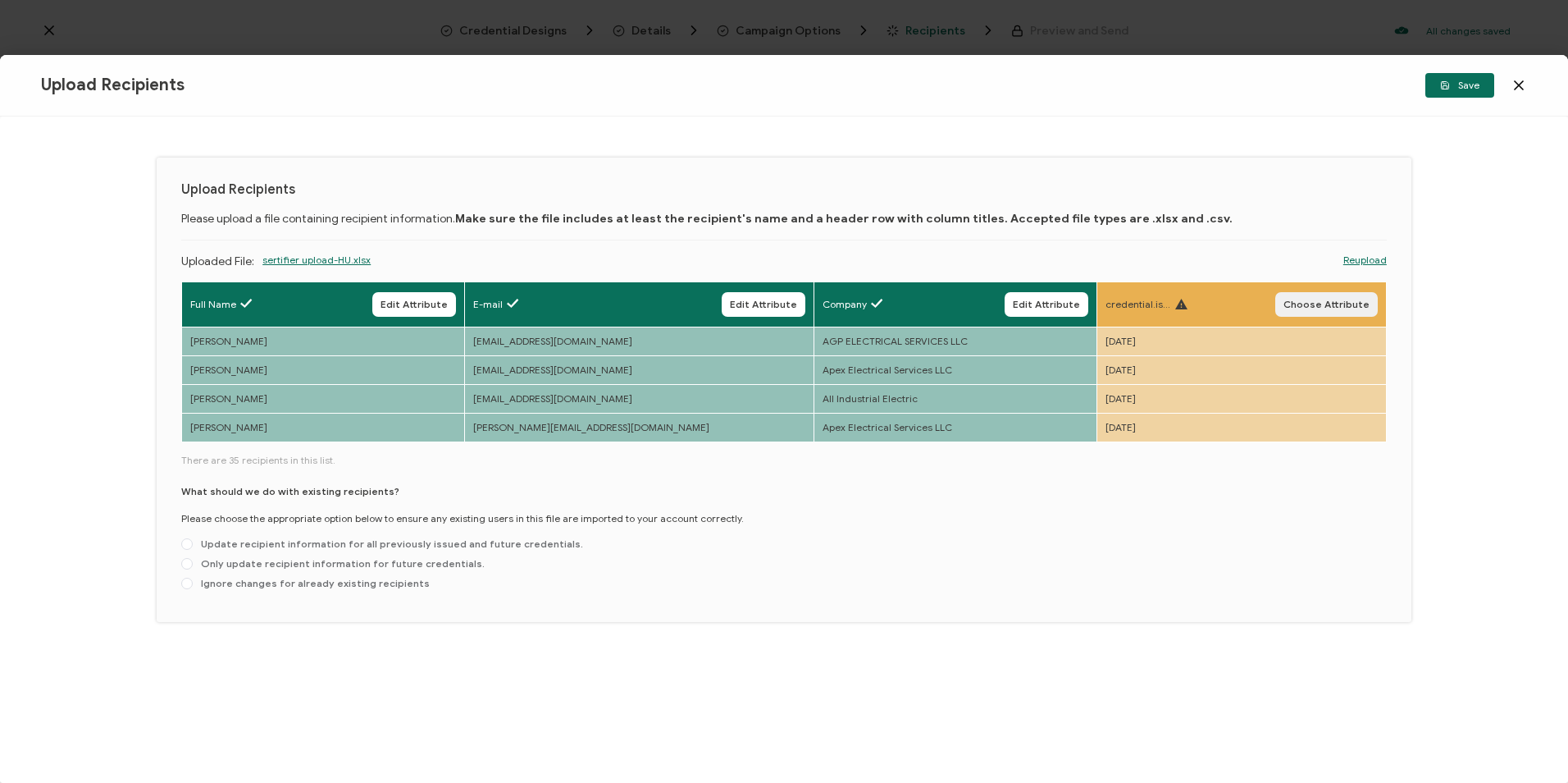
click at [1363, 307] on span "Choose Attribute" at bounding box center [1327, 305] width 86 height 9
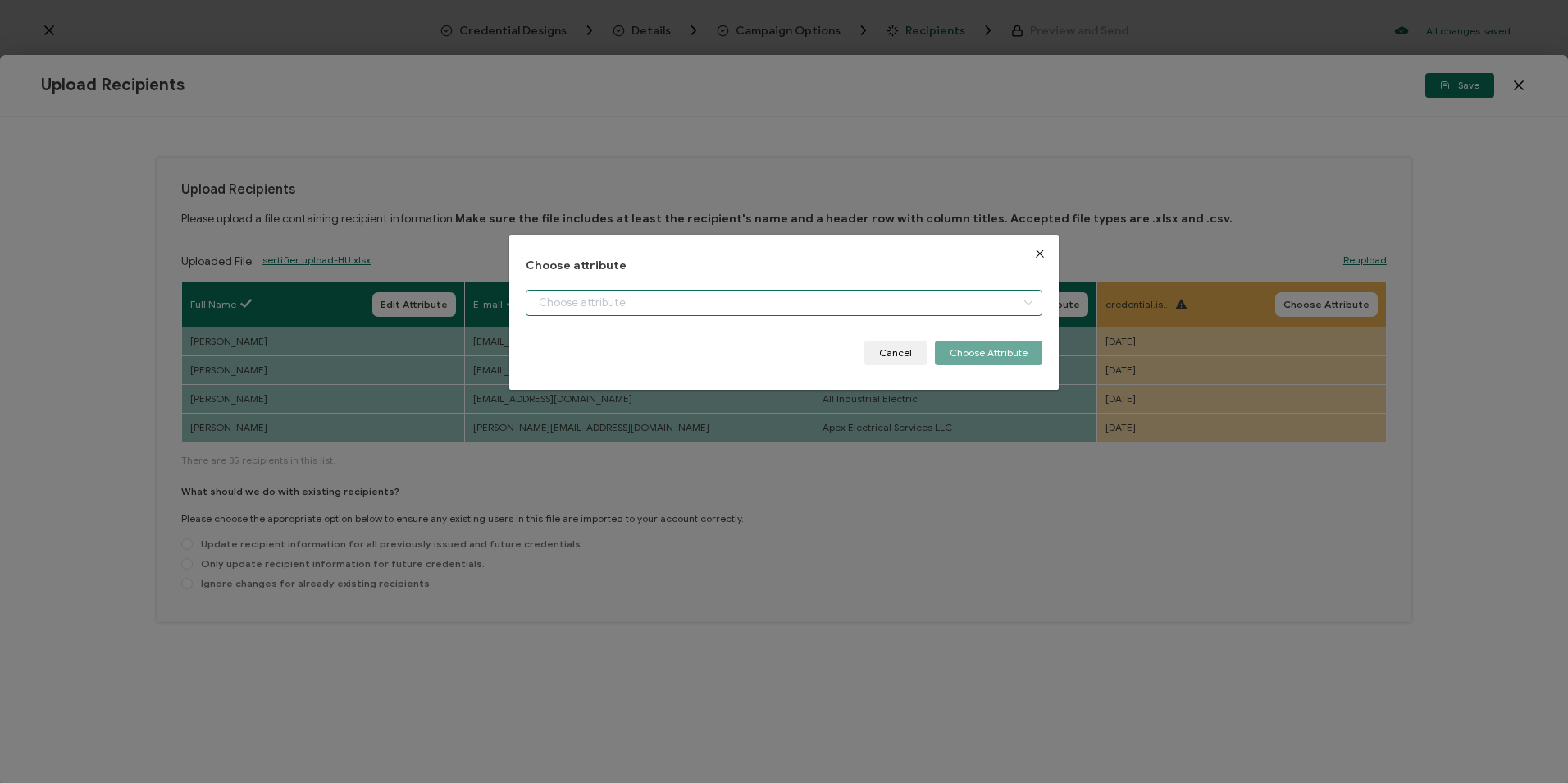
click at [676, 307] on input "dialog" at bounding box center [784, 303] width 516 height 26
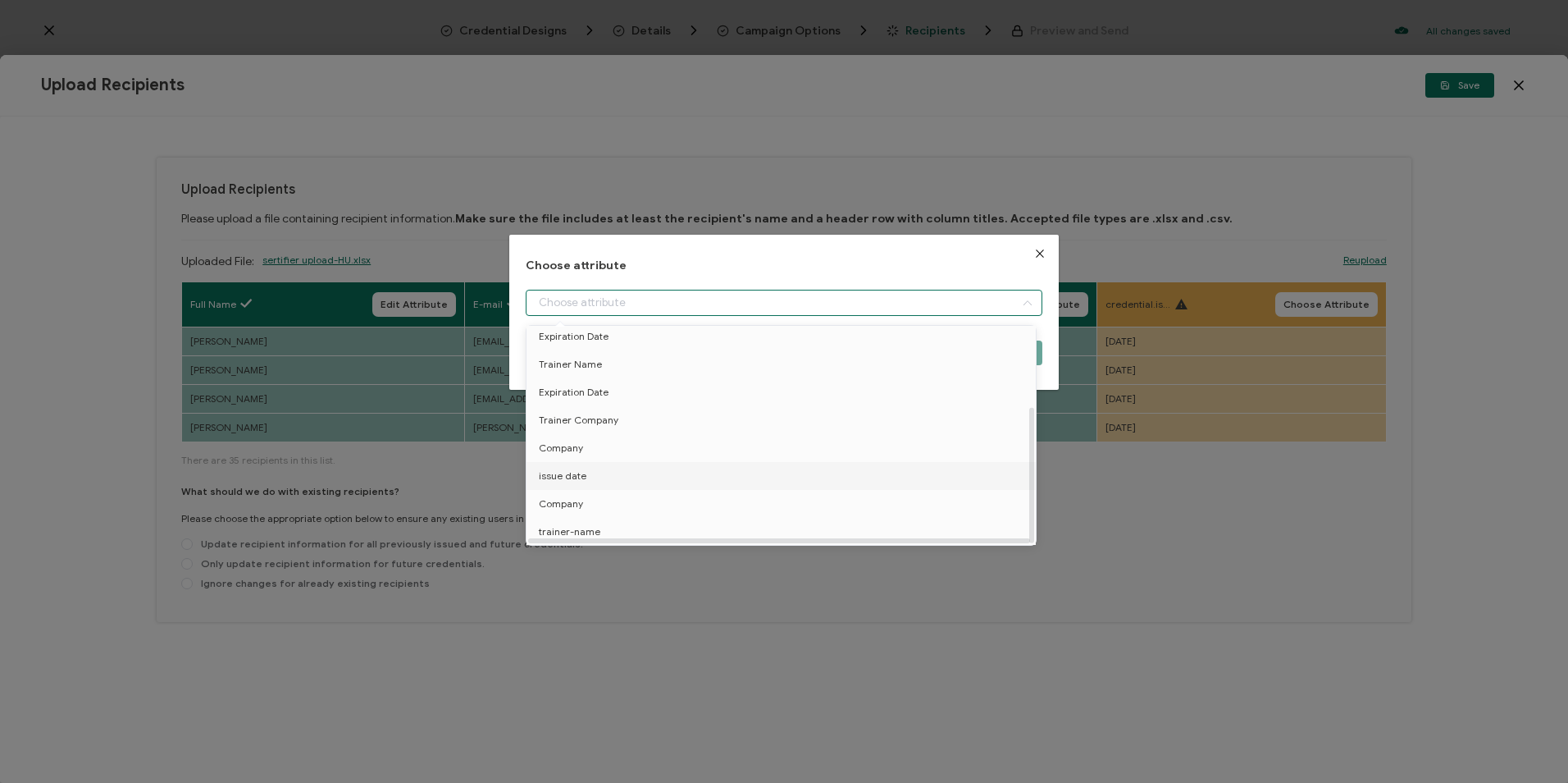
click at [630, 469] on li "issue date" at bounding box center [784, 477] width 523 height 28
type input "issue date"
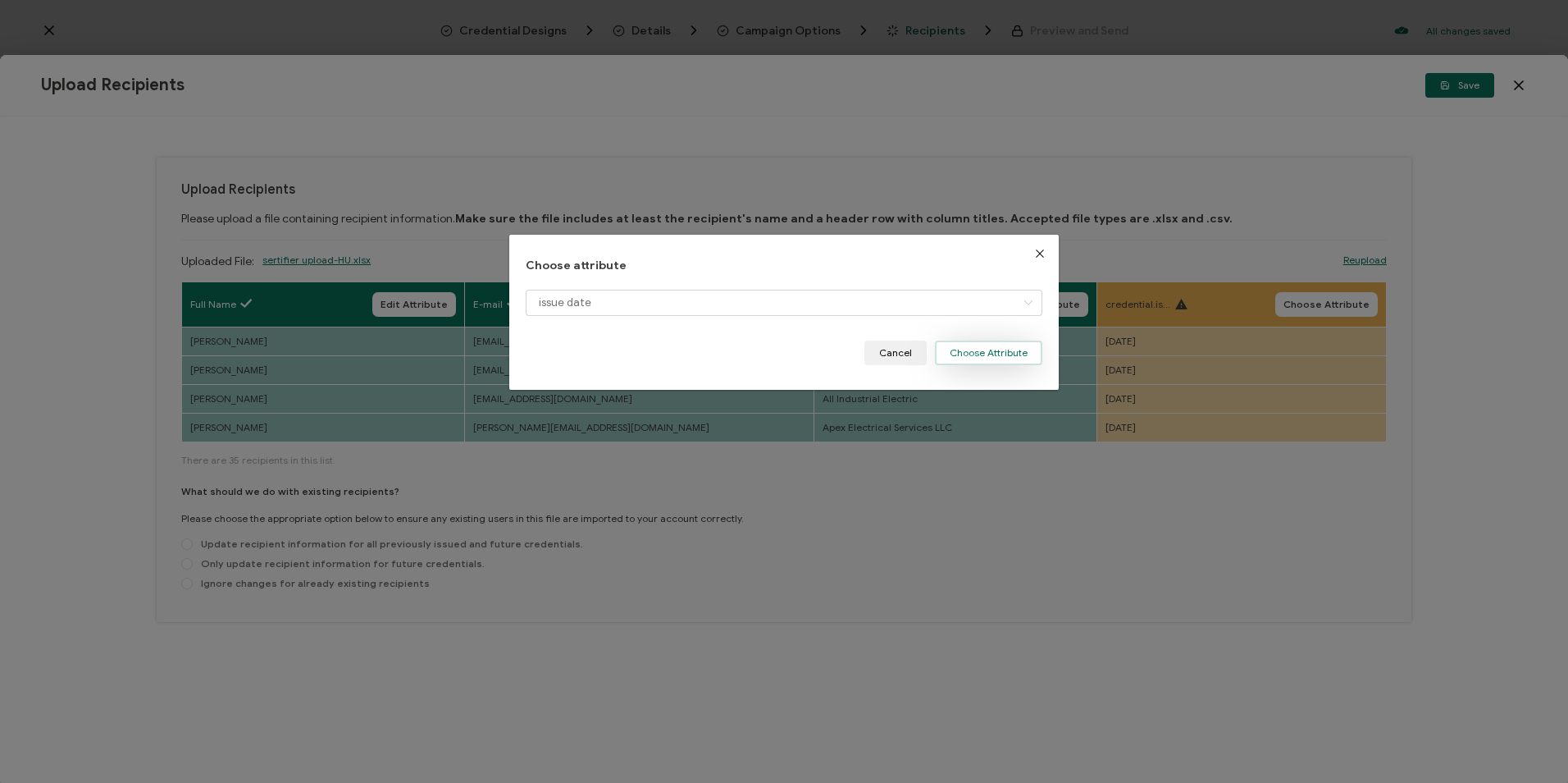
click at [984, 361] on button "Choose Attribute" at bounding box center [988, 352] width 107 height 24
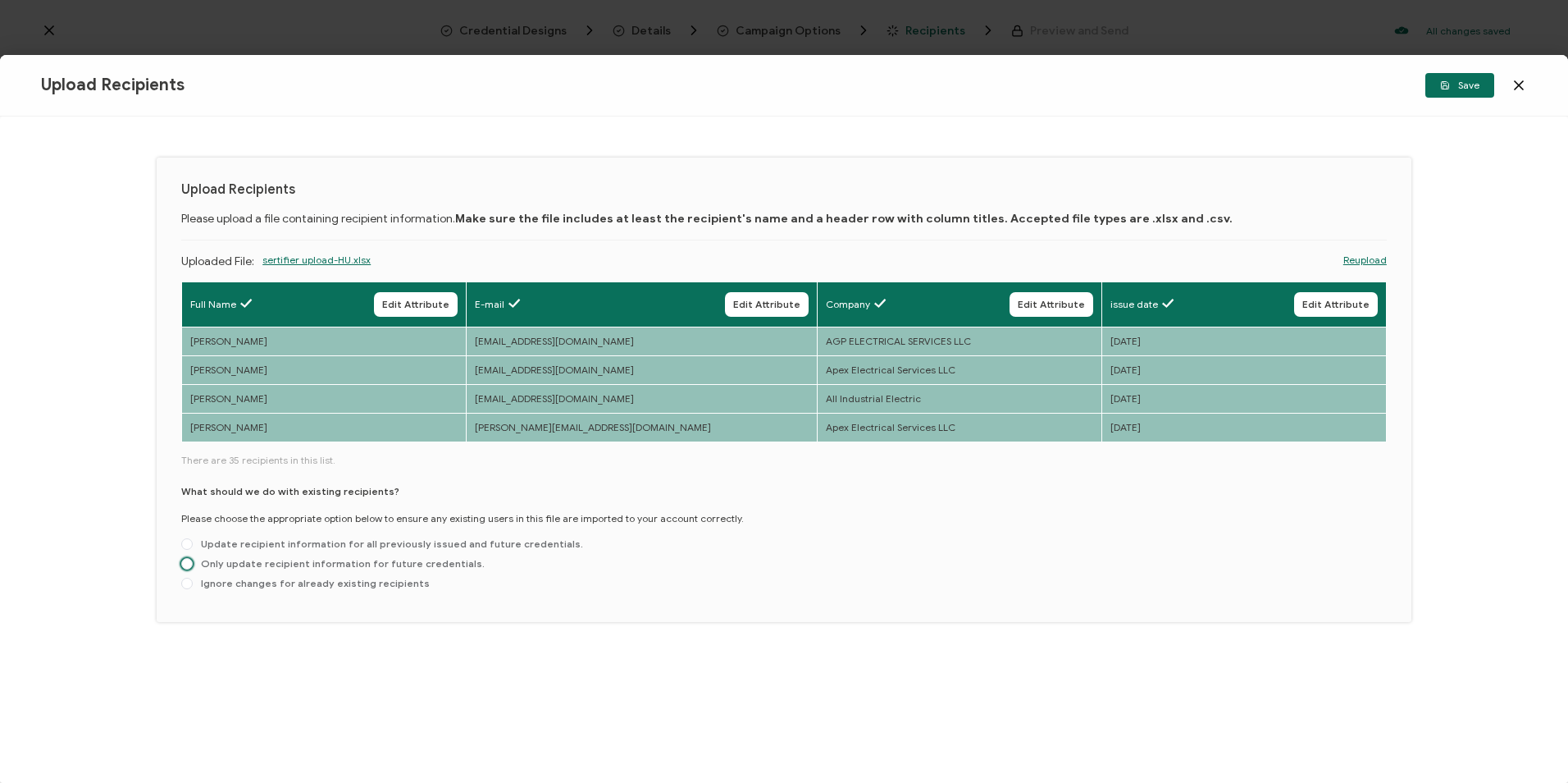
click at [334, 564] on span "Only update recipient information for future credentials." at bounding box center [338, 563] width 292 height 12
click at [193, 564] on input "Only update recipient information for future credentials." at bounding box center [187, 565] width 11 height 13
radio input "true"
click at [1467, 89] on span "Save" at bounding box center [1460, 86] width 39 height 9
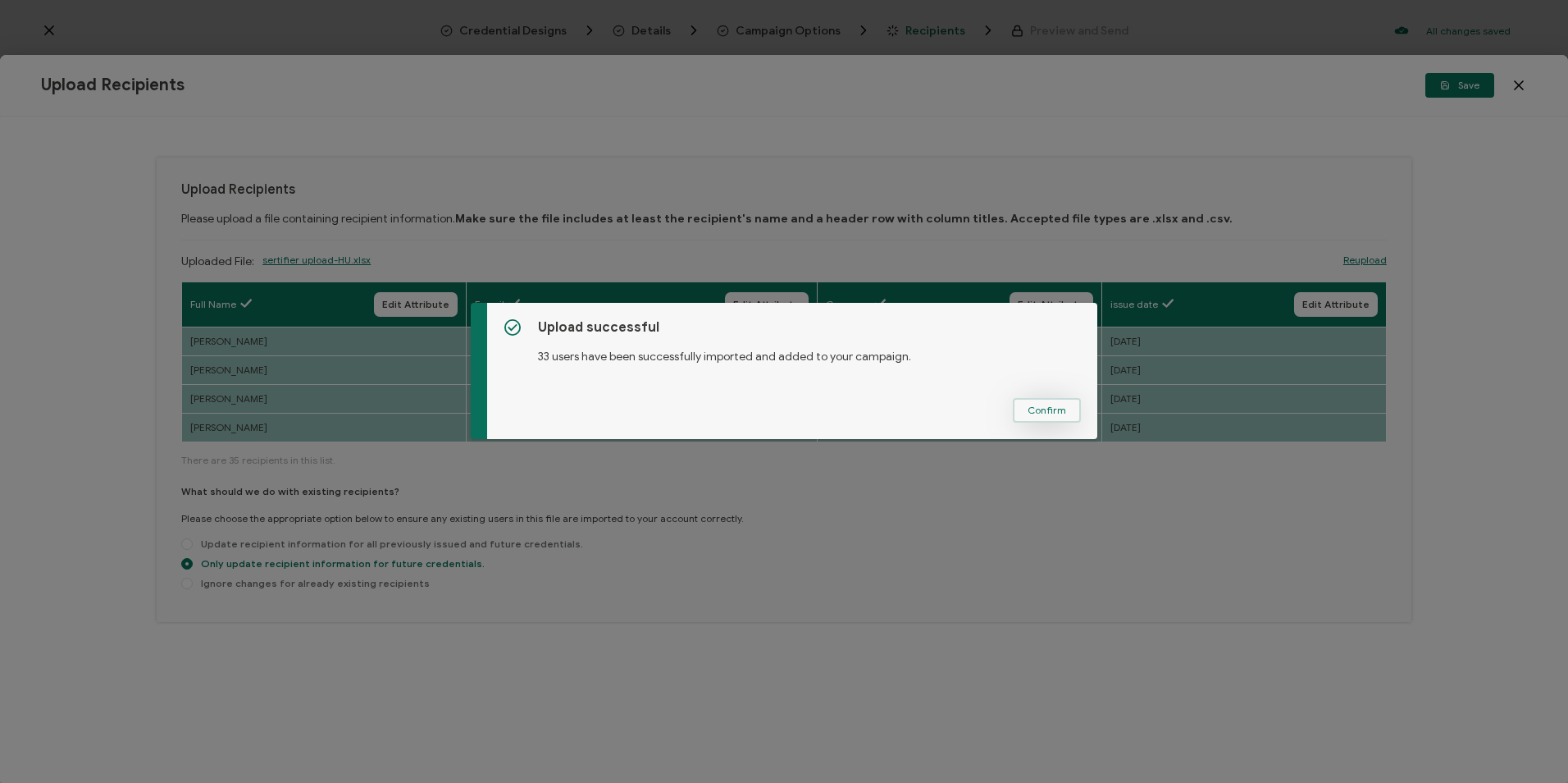
click at [1057, 410] on span "Confirm" at bounding box center [1047, 410] width 39 height 9
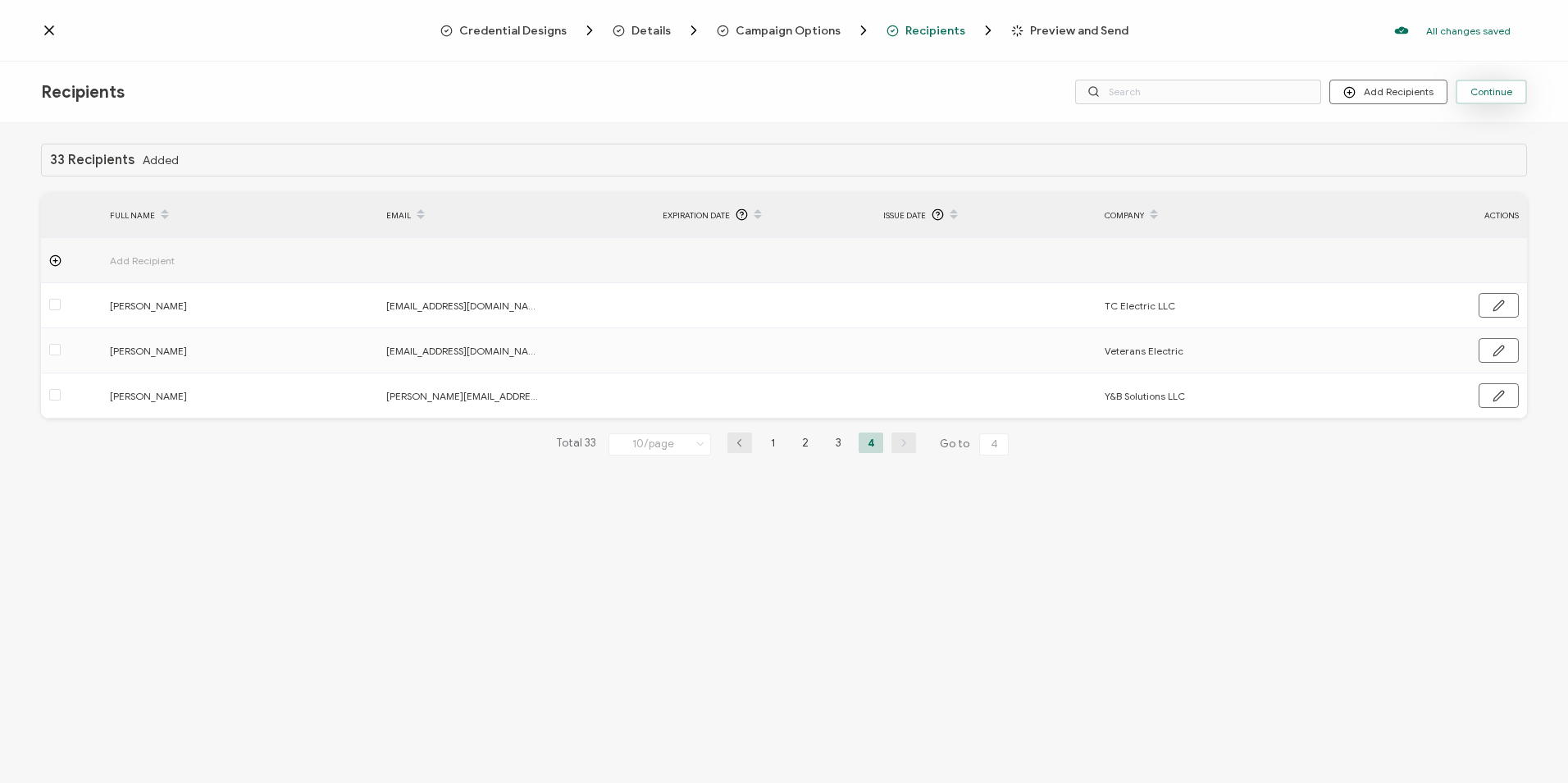
click at [1487, 89] on span "Continue" at bounding box center [1492, 92] width 42 height 9
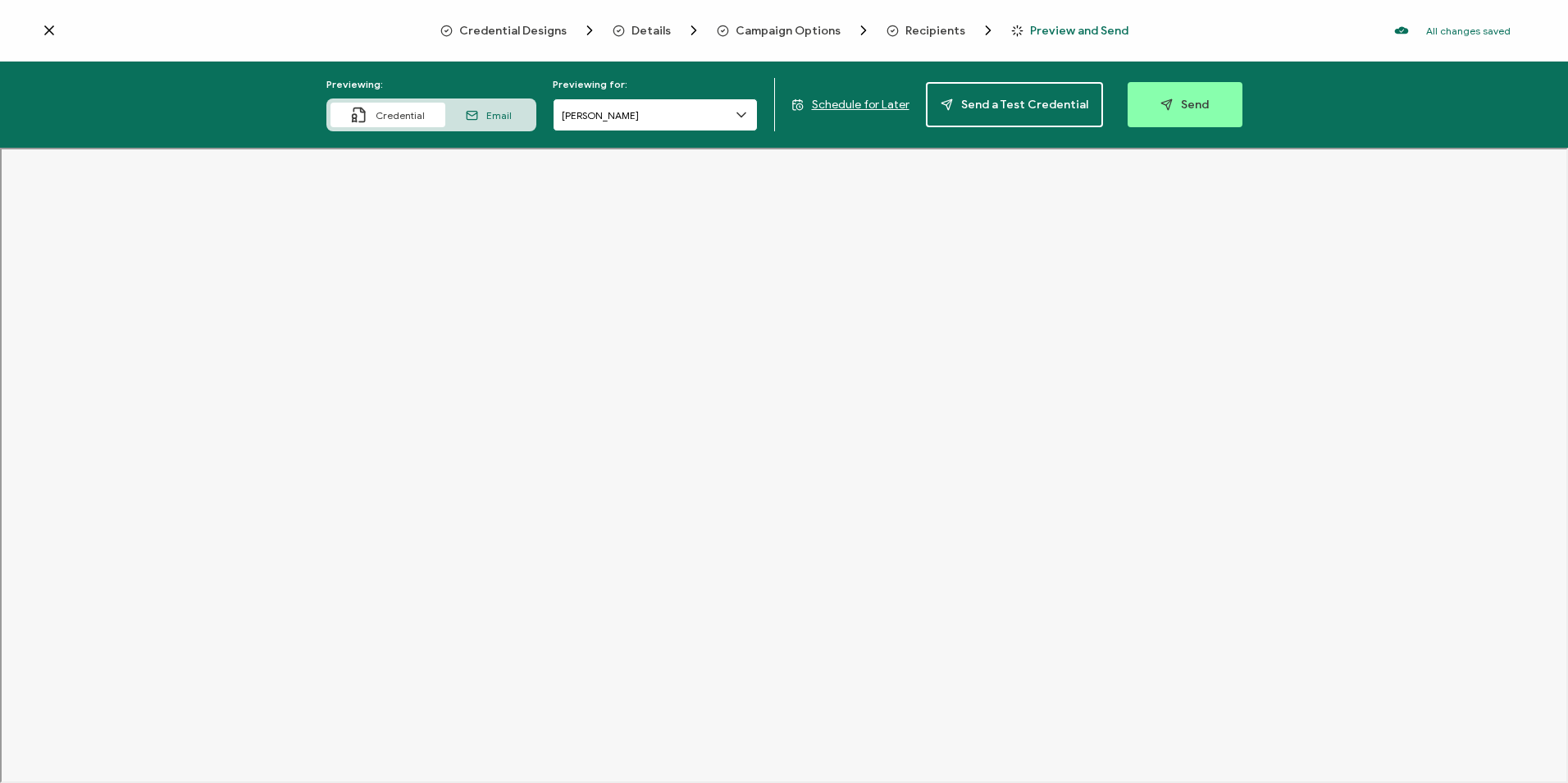
click at [662, 116] on input "[PERSON_NAME]" at bounding box center [656, 115] width 205 height 33
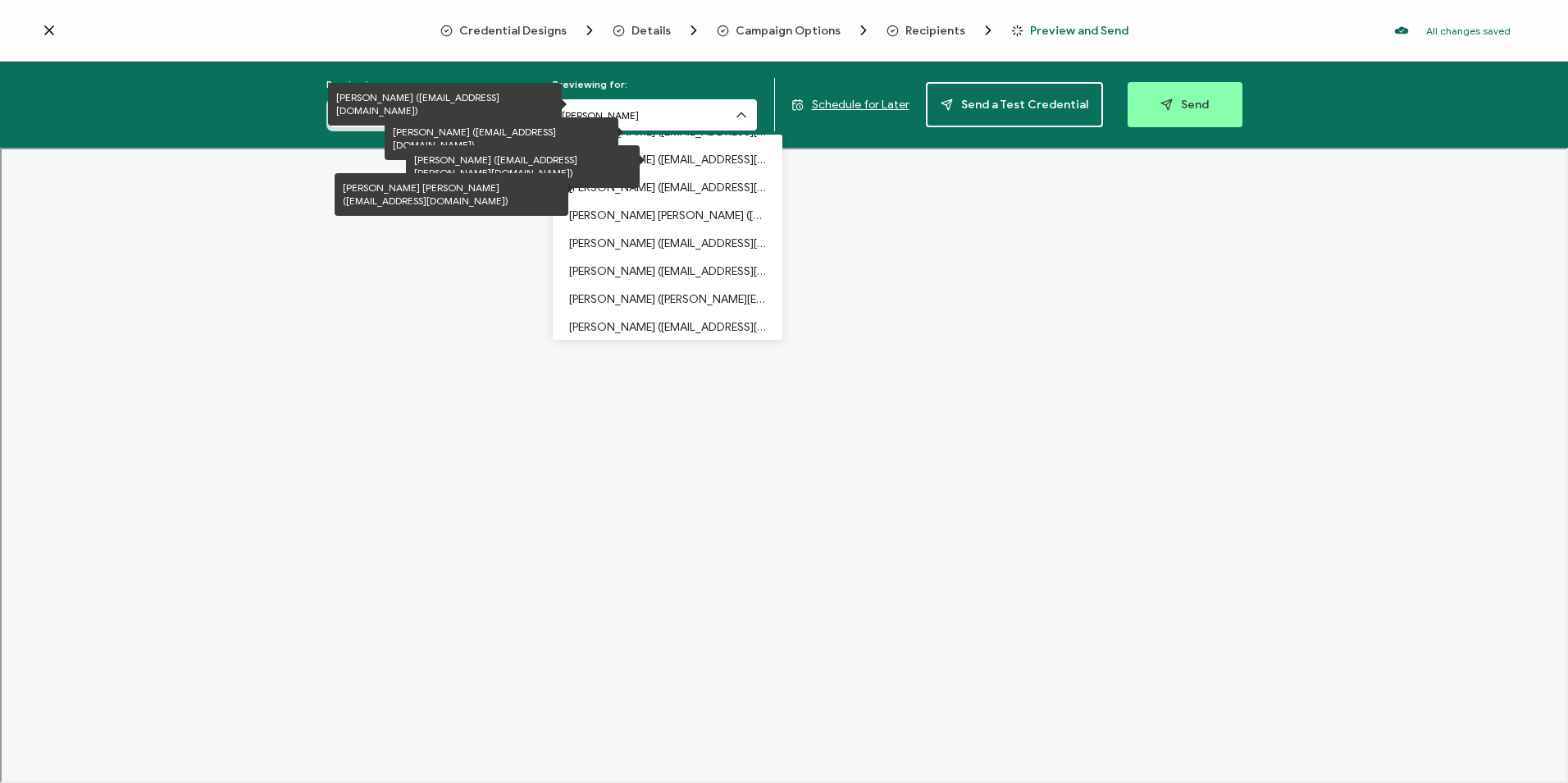
scroll to position [328, 0]
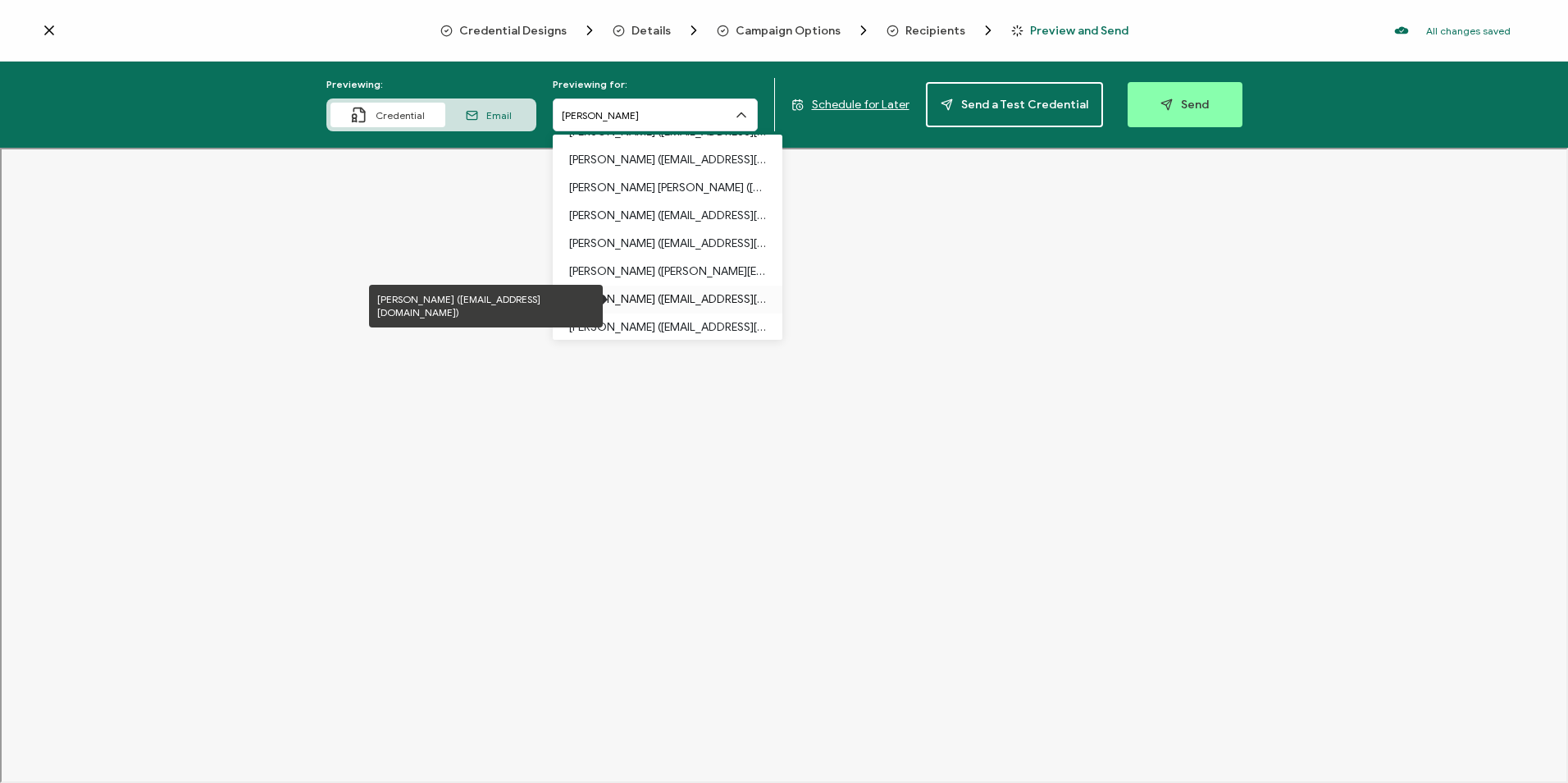
click at [669, 296] on p "[PERSON_NAME] ([EMAIL_ADDRESS][DOMAIN_NAME])" at bounding box center [668, 300] width 197 height 28
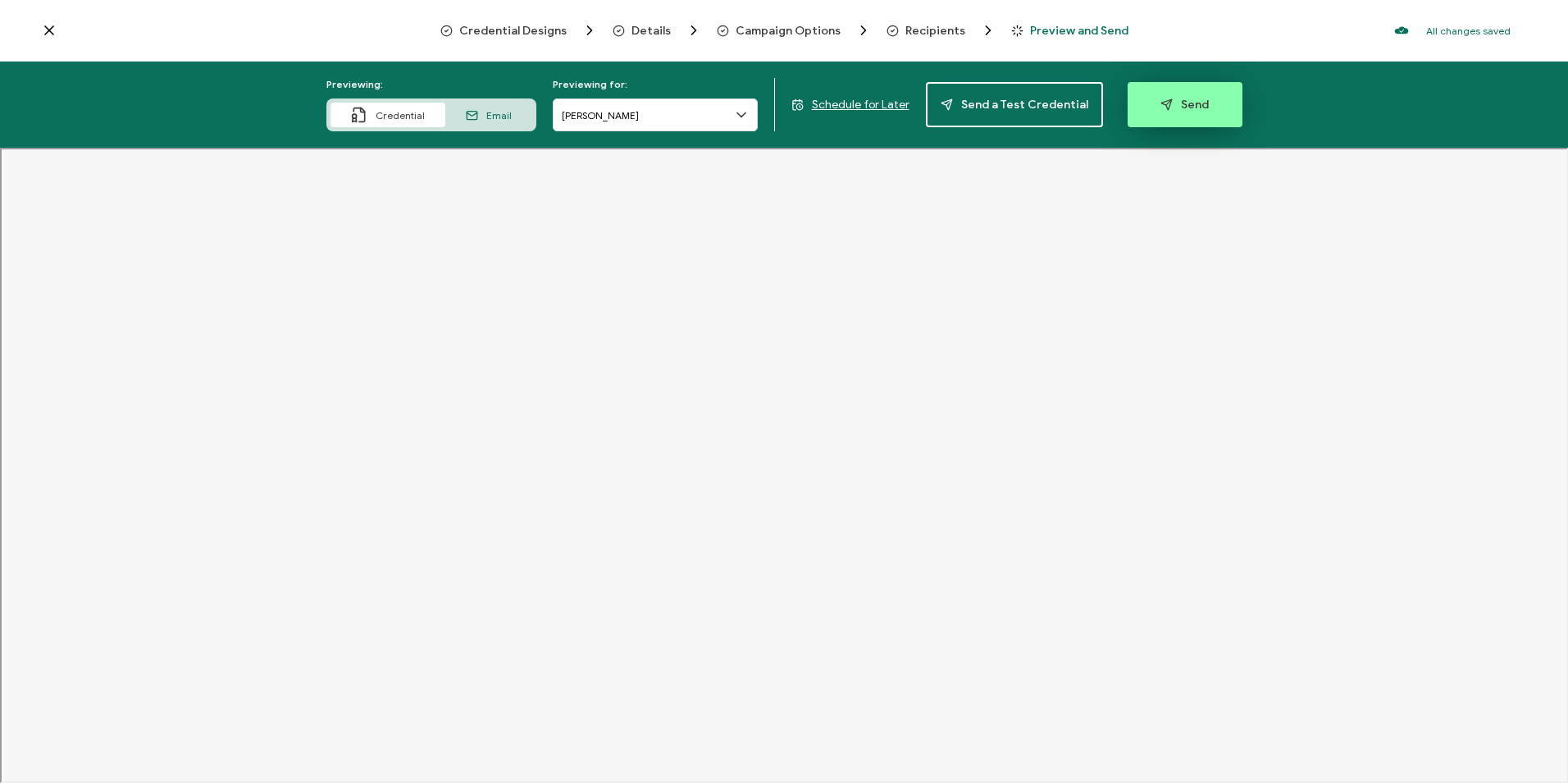
click at [1153, 94] on button "Send" at bounding box center [1186, 104] width 115 height 45
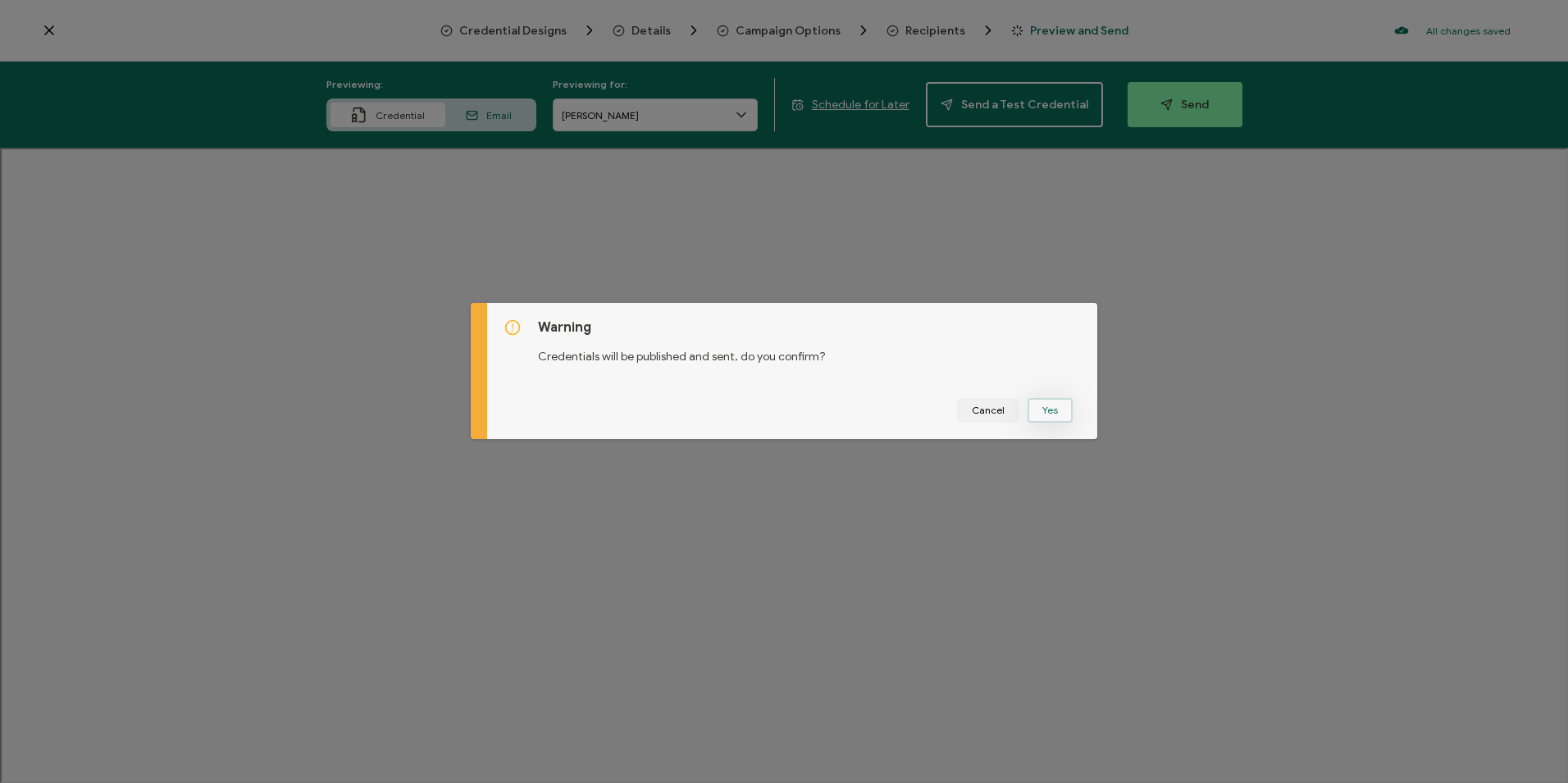
click at [1035, 409] on button "Yes" at bounding box center [1050, 410] width 45 height 24
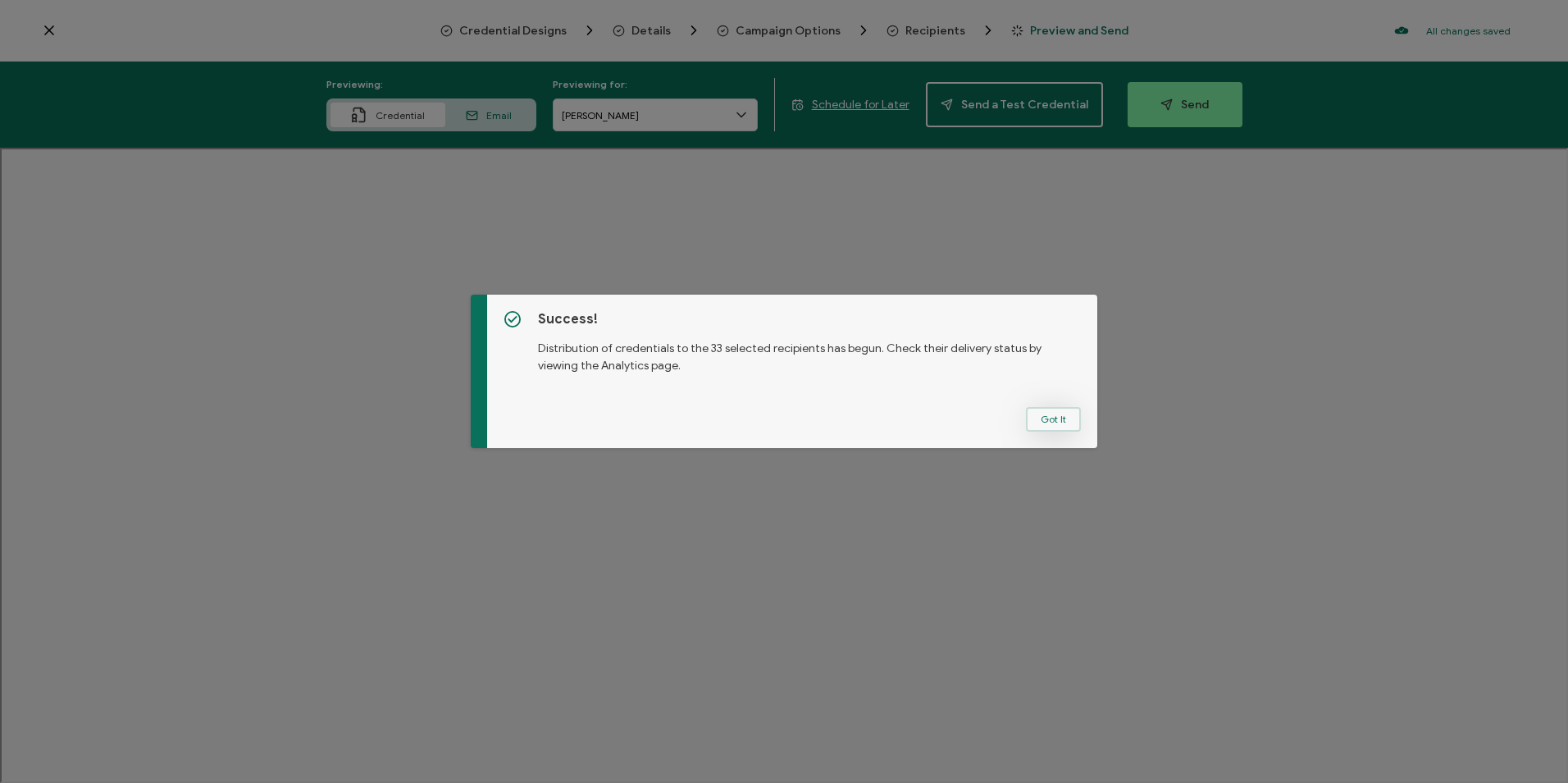
click at [1072, 420] on button "Got It" at bounding box center [1053, 419] width 55 height 24
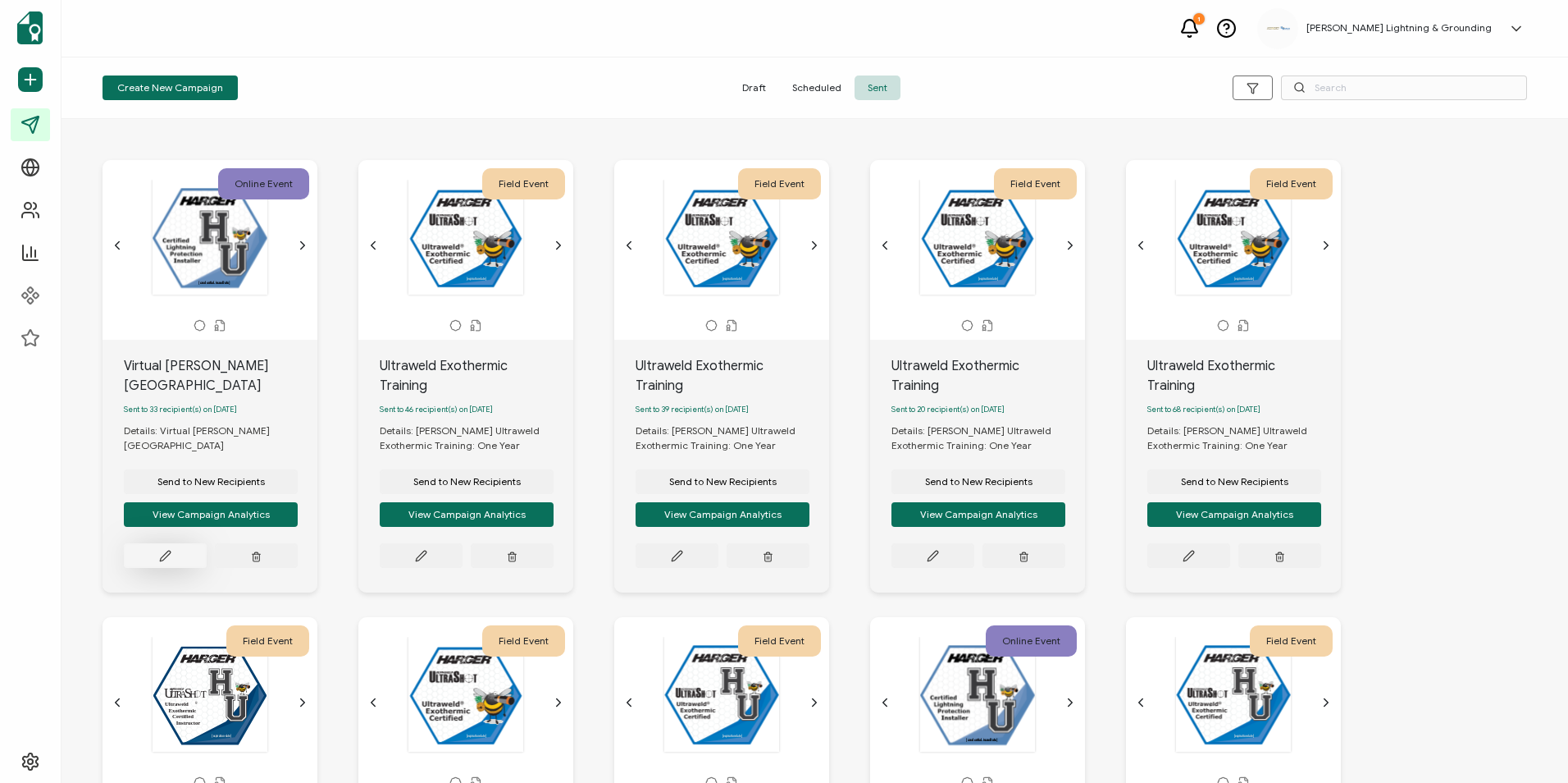
click at [154, 543] on button at bounding box center [165, 556] width 83 height 24
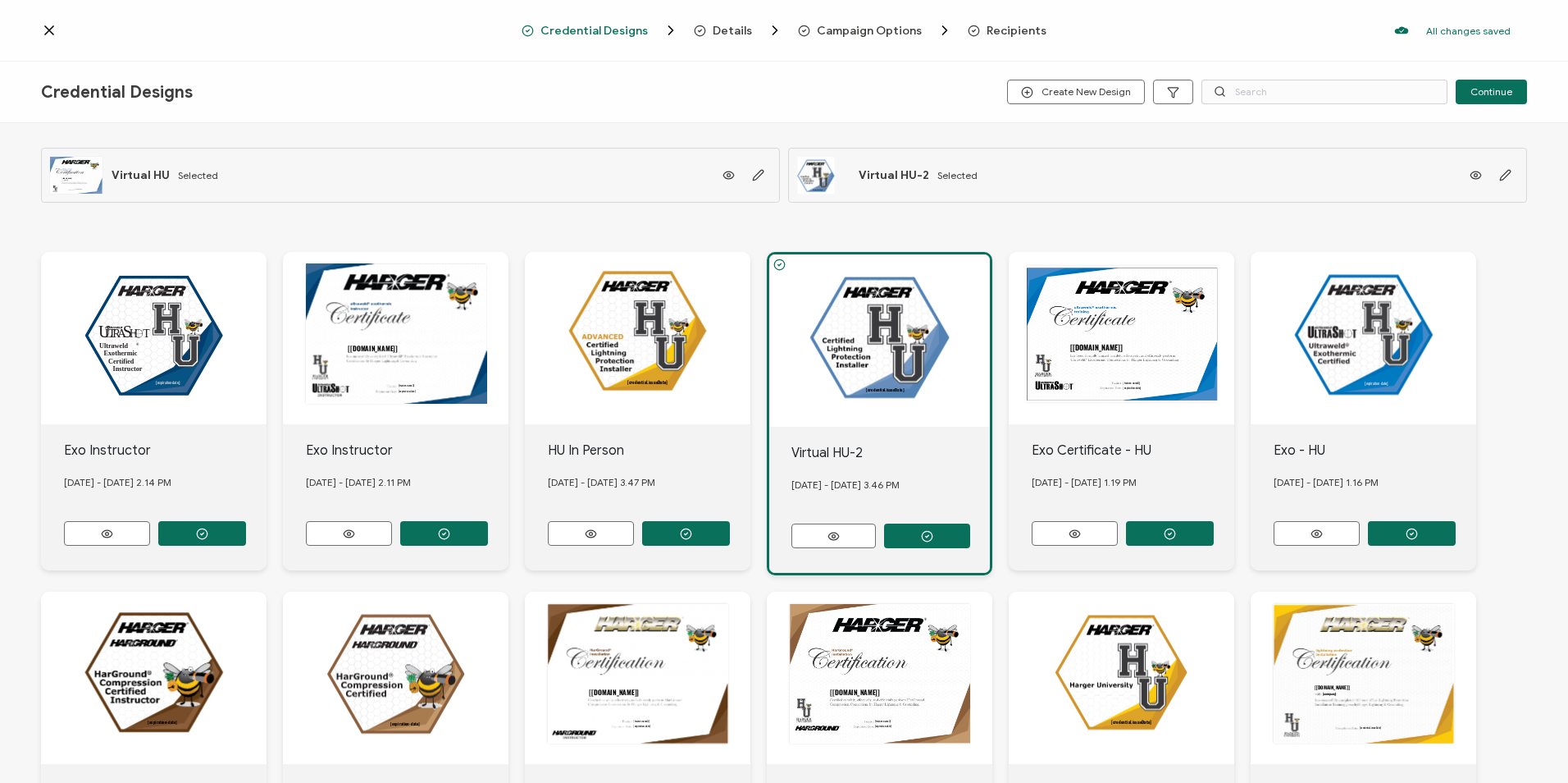
click at [50, 34] on icon at bounding box center [49, 30] width 16 height 16
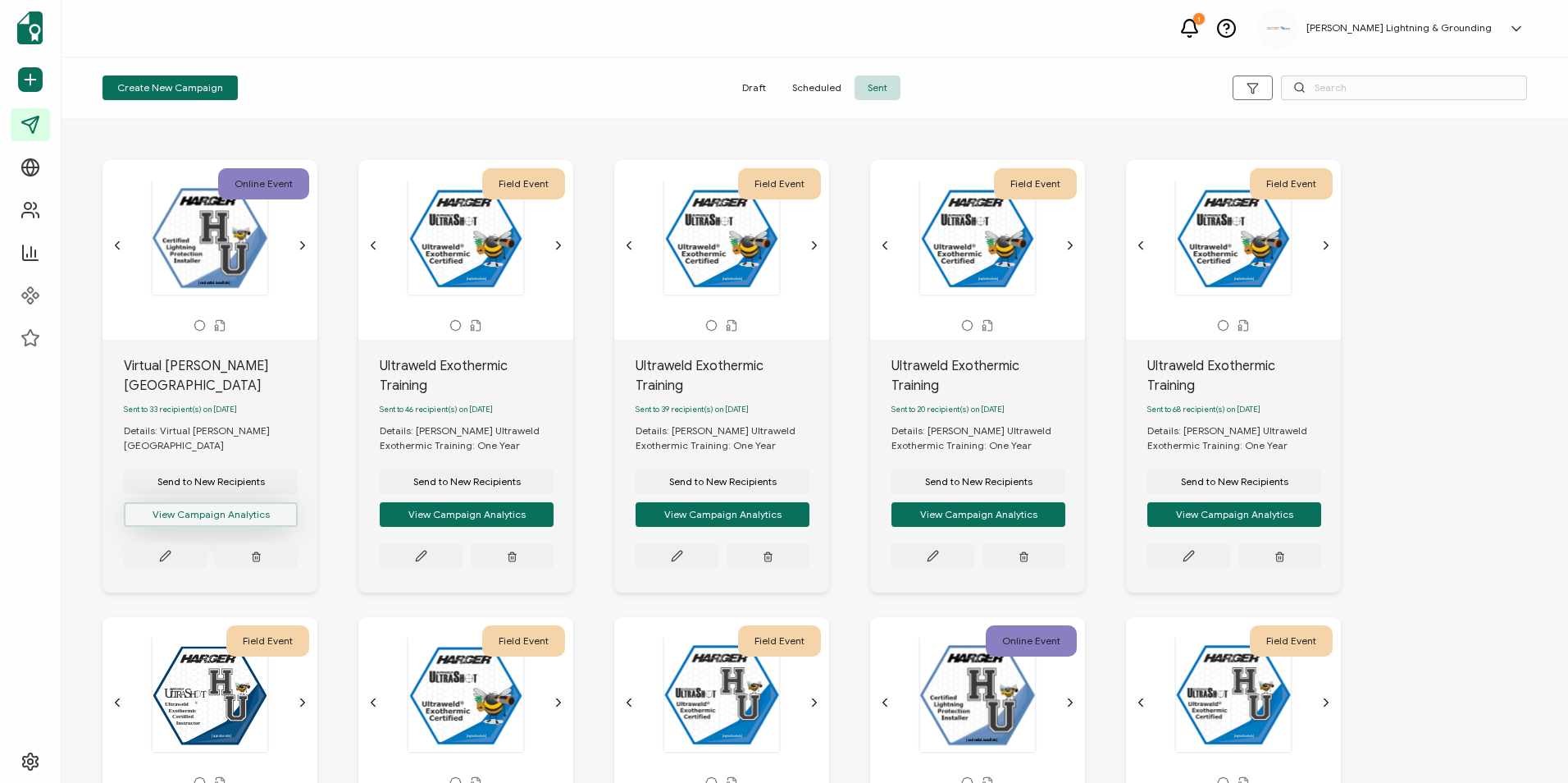
click at [204, 502] on button "View Campaign Analytics" at bounding box center [210, 514] width 174 height 24
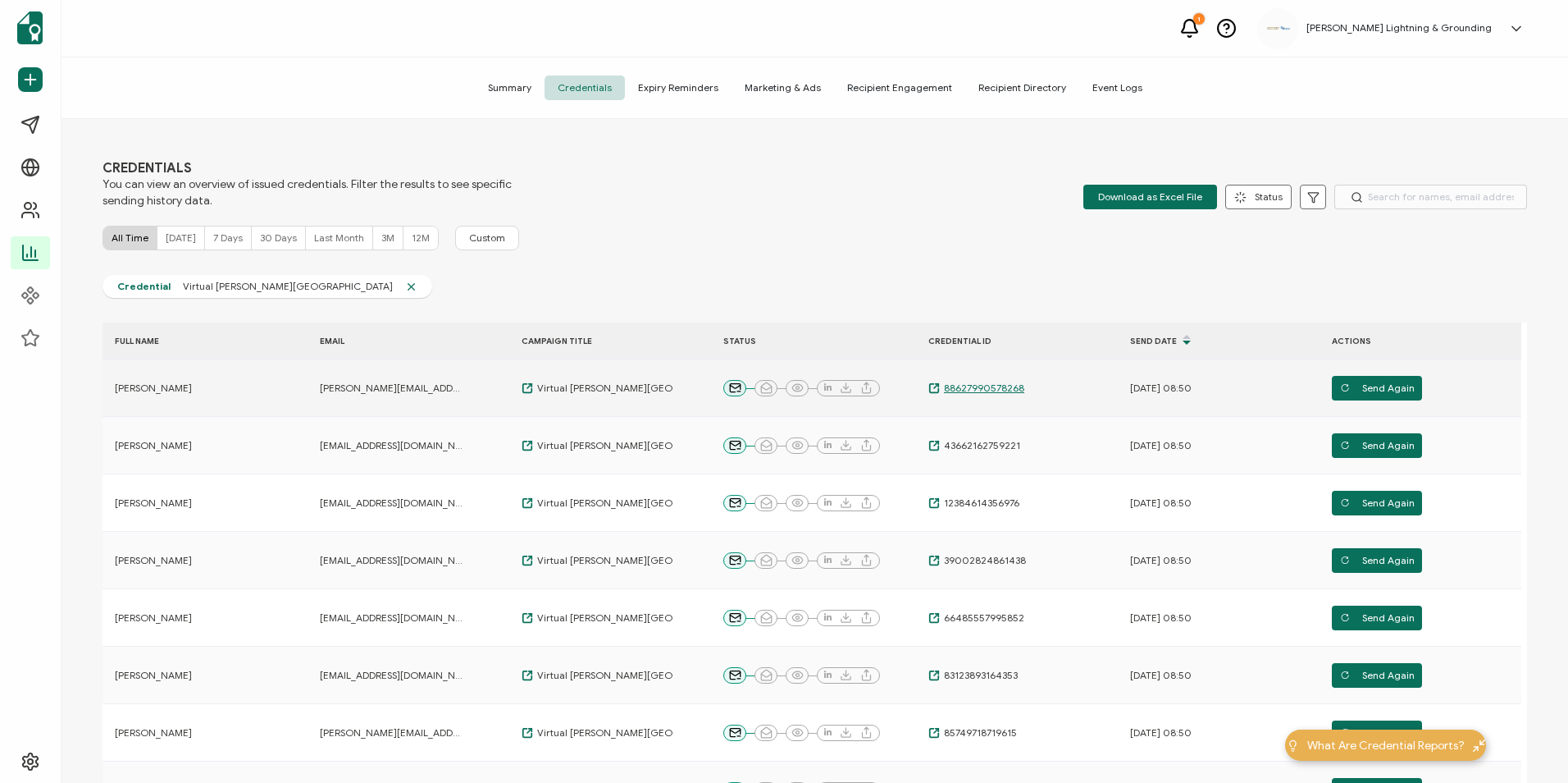
click at [979, 387] on span "88627990578268" at bounding box center [983, 388] width 85 height 13
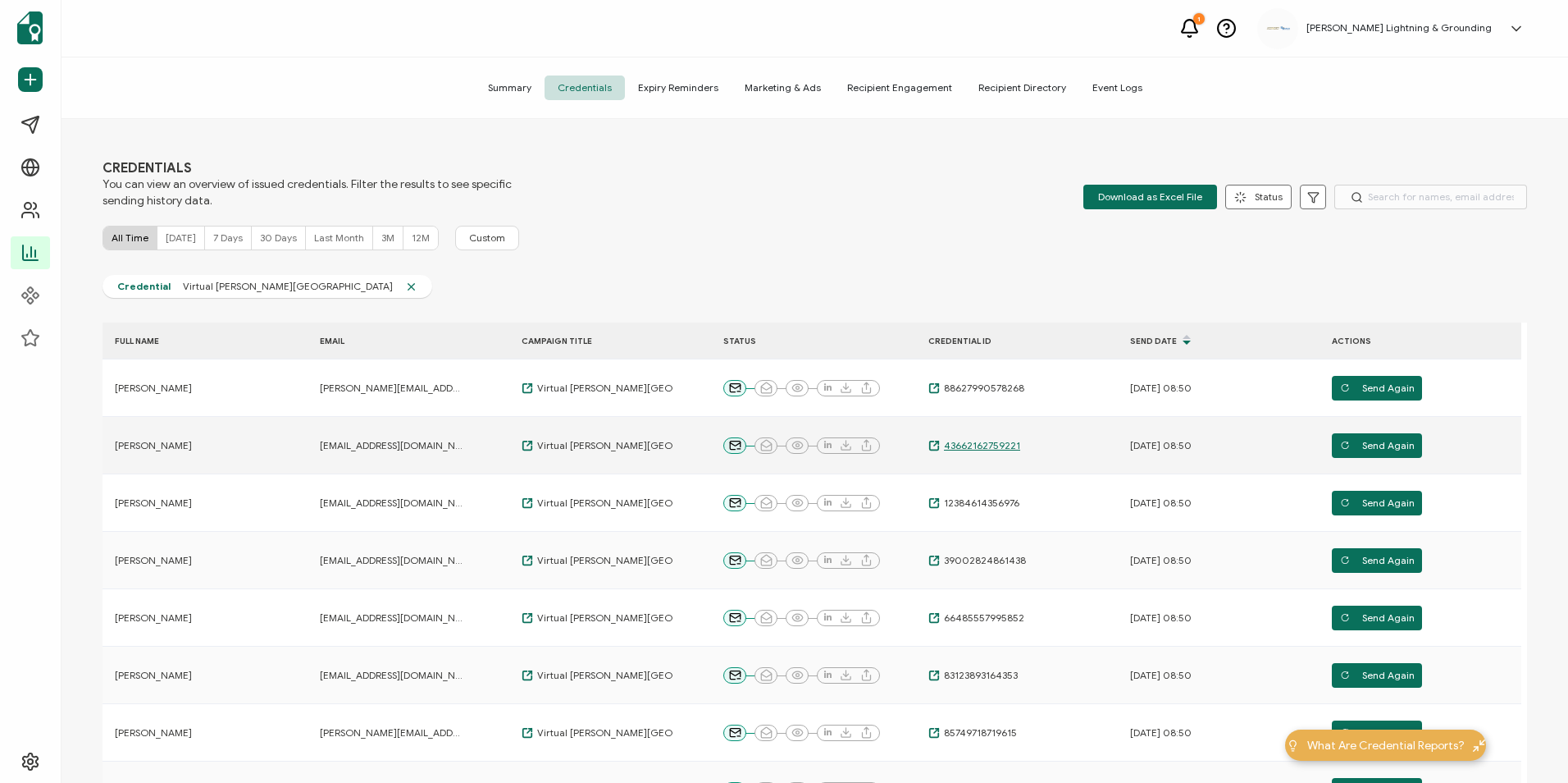
click at [974, 446] on span "43662162759221" at bounding box center [981, 446] width 81 height 13
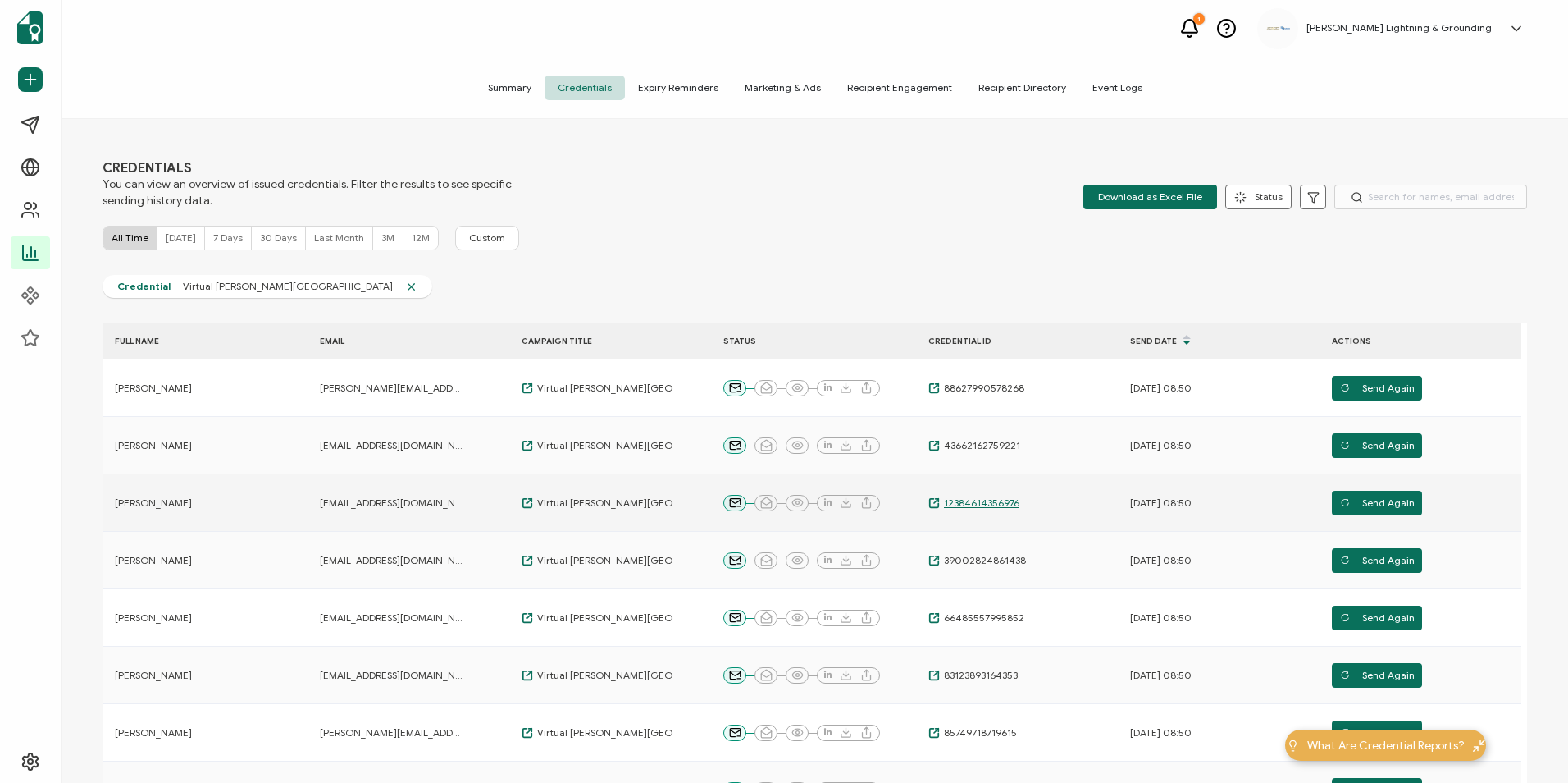
click at [1001, 499] on span "12384614356976" at bounding box center [980, 503] width 80 height 13
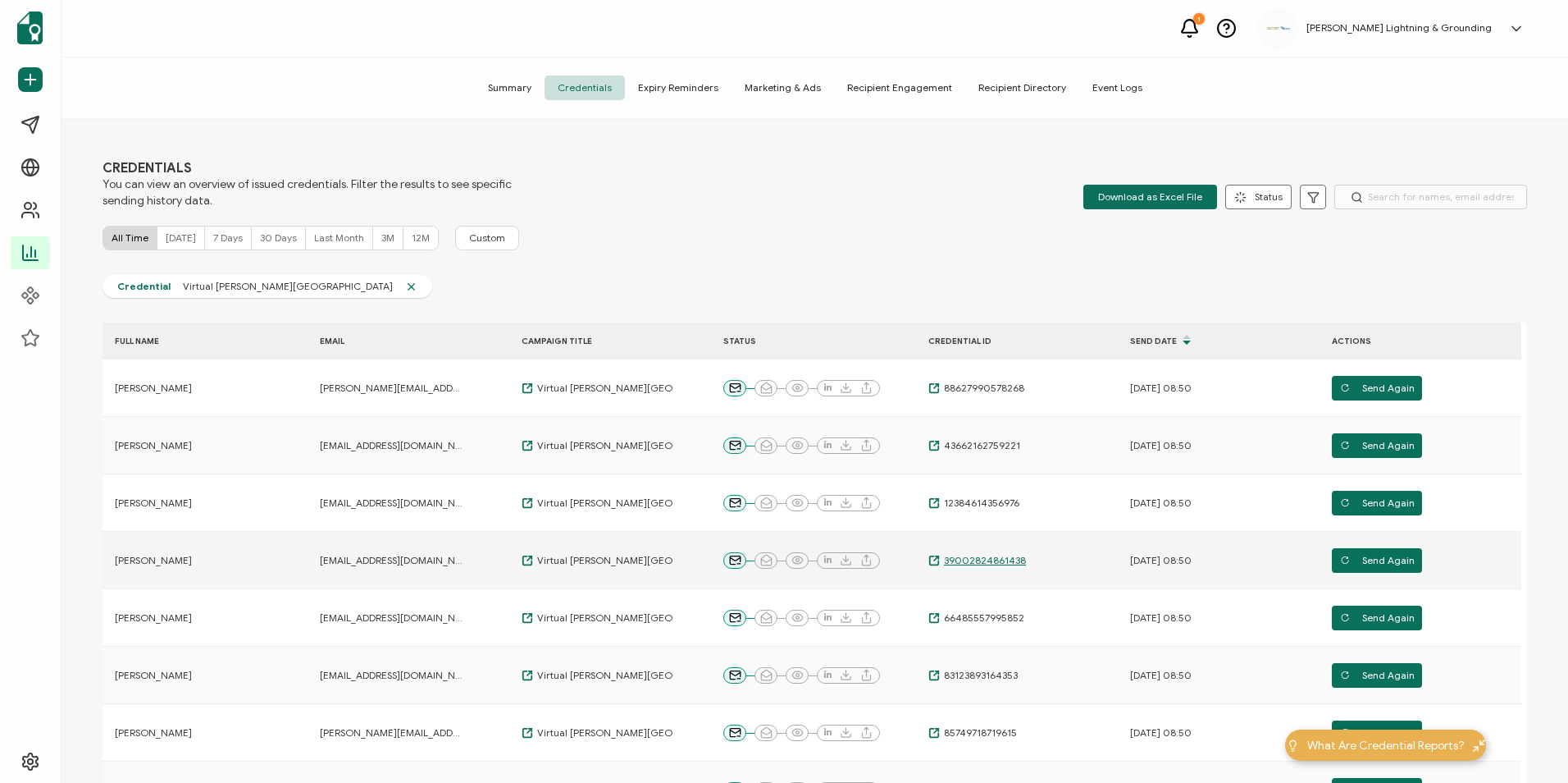
click at [1008, 562] on span "39002824861438" at bounding box center [984, 560] width 86 height 13
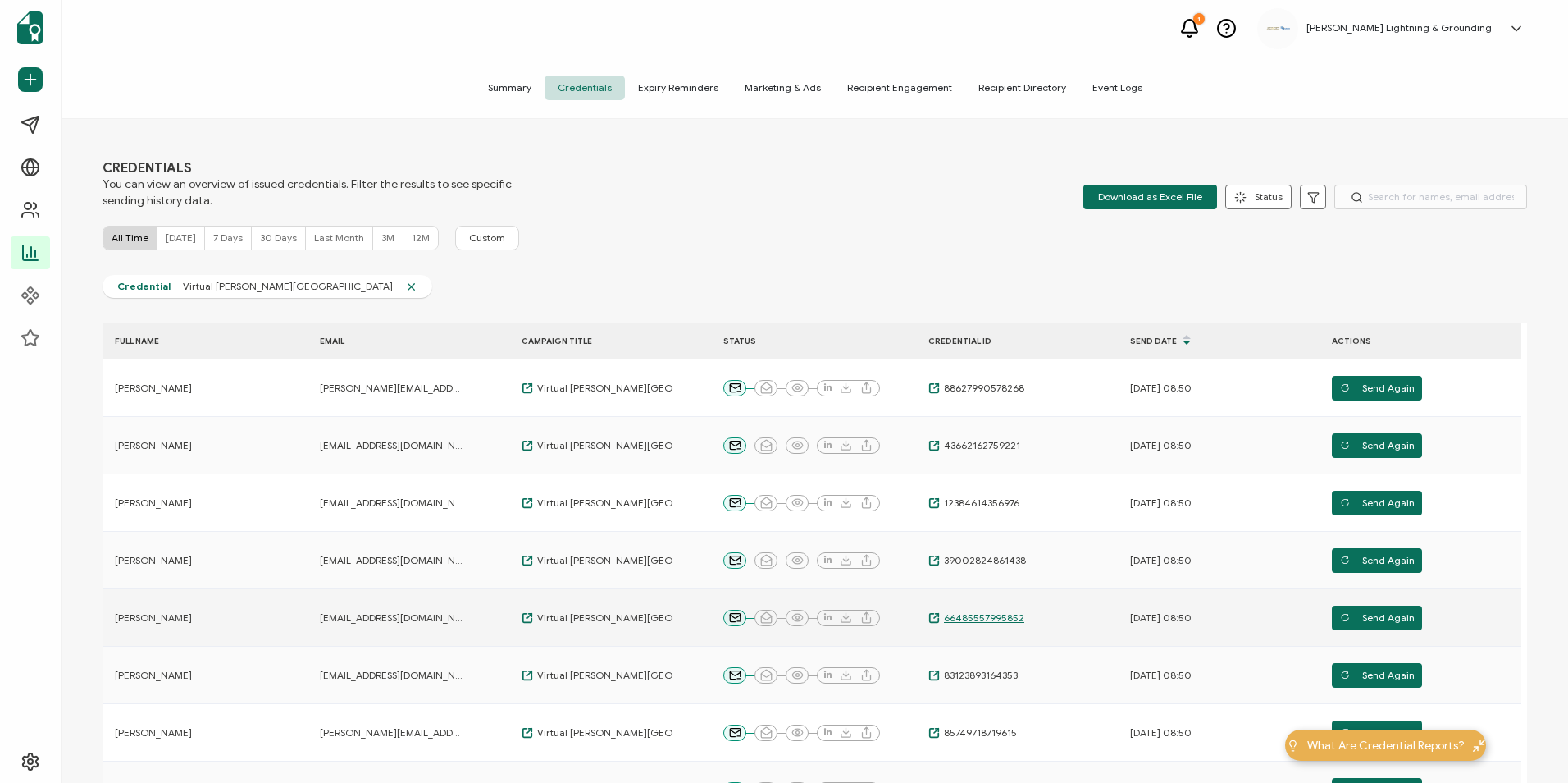
click at [1010, 617] on span "66485557995852" at bounding box center [983, 618] width 85 height 13
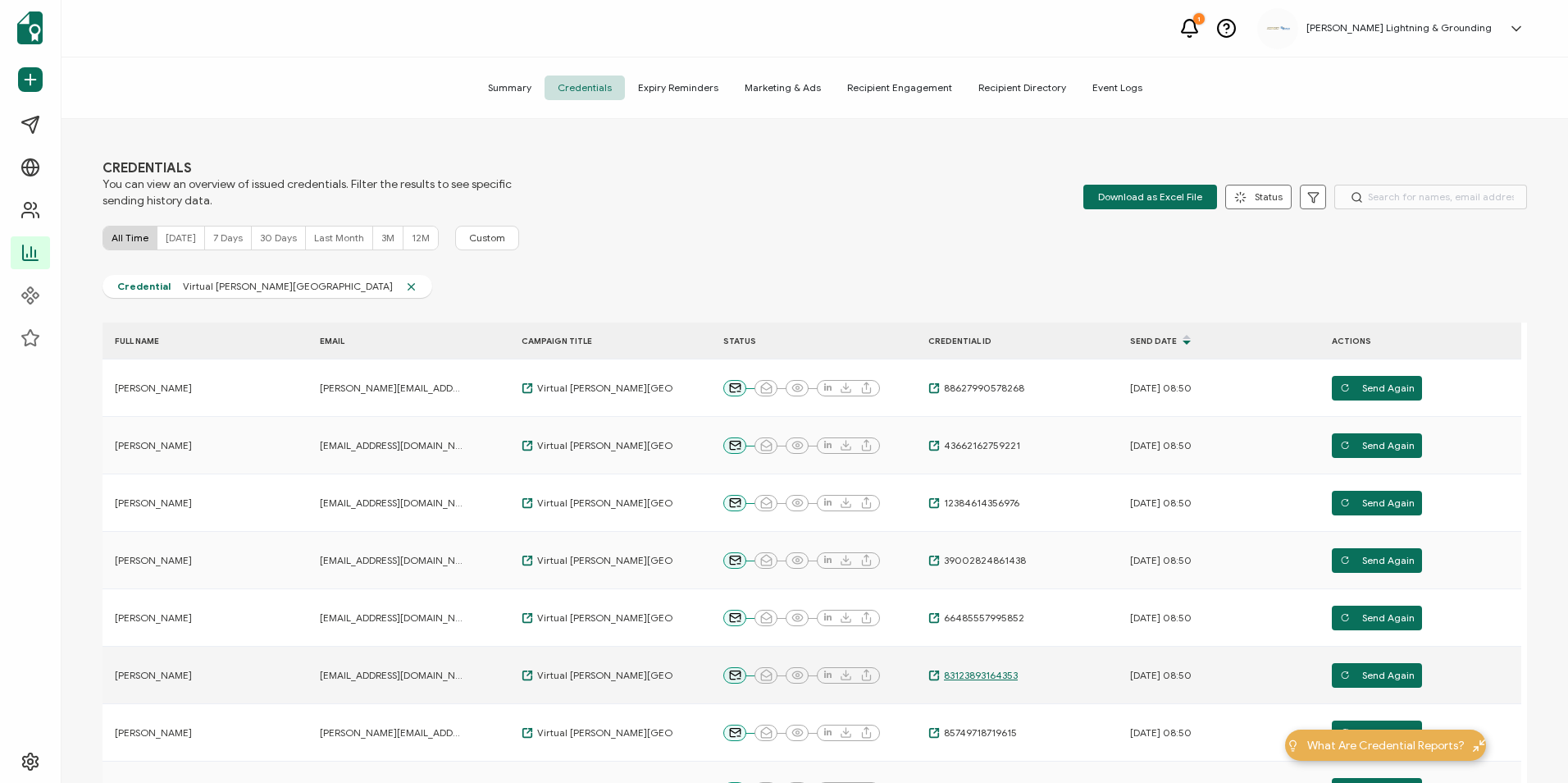
click at [990, 672] on span "83123893164353" at bounding box center [979, 676] width 78 height 13
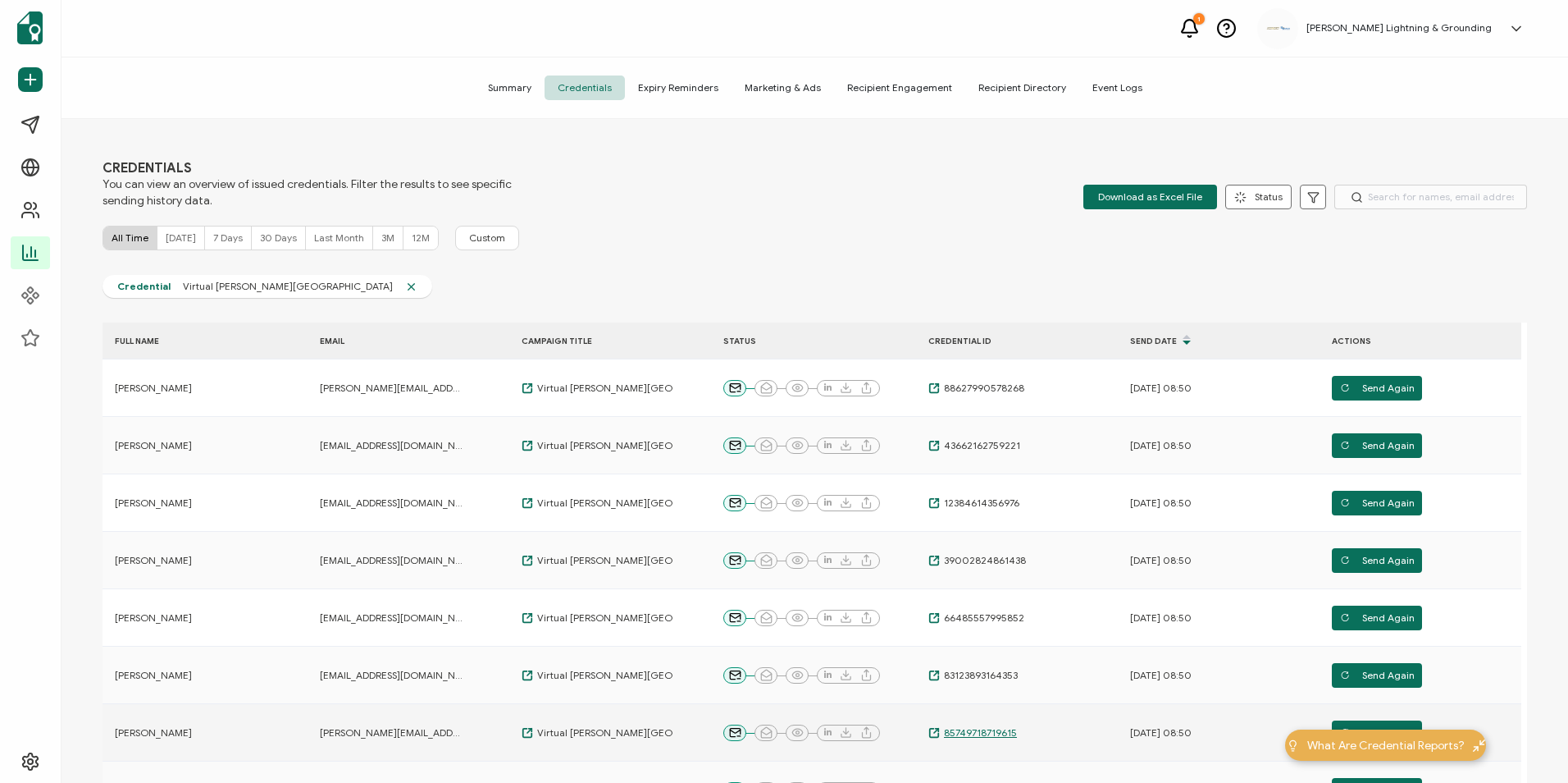
click at [977, 732] on span "85749718719615" at bounding box center [979, 733] width 77 height 13
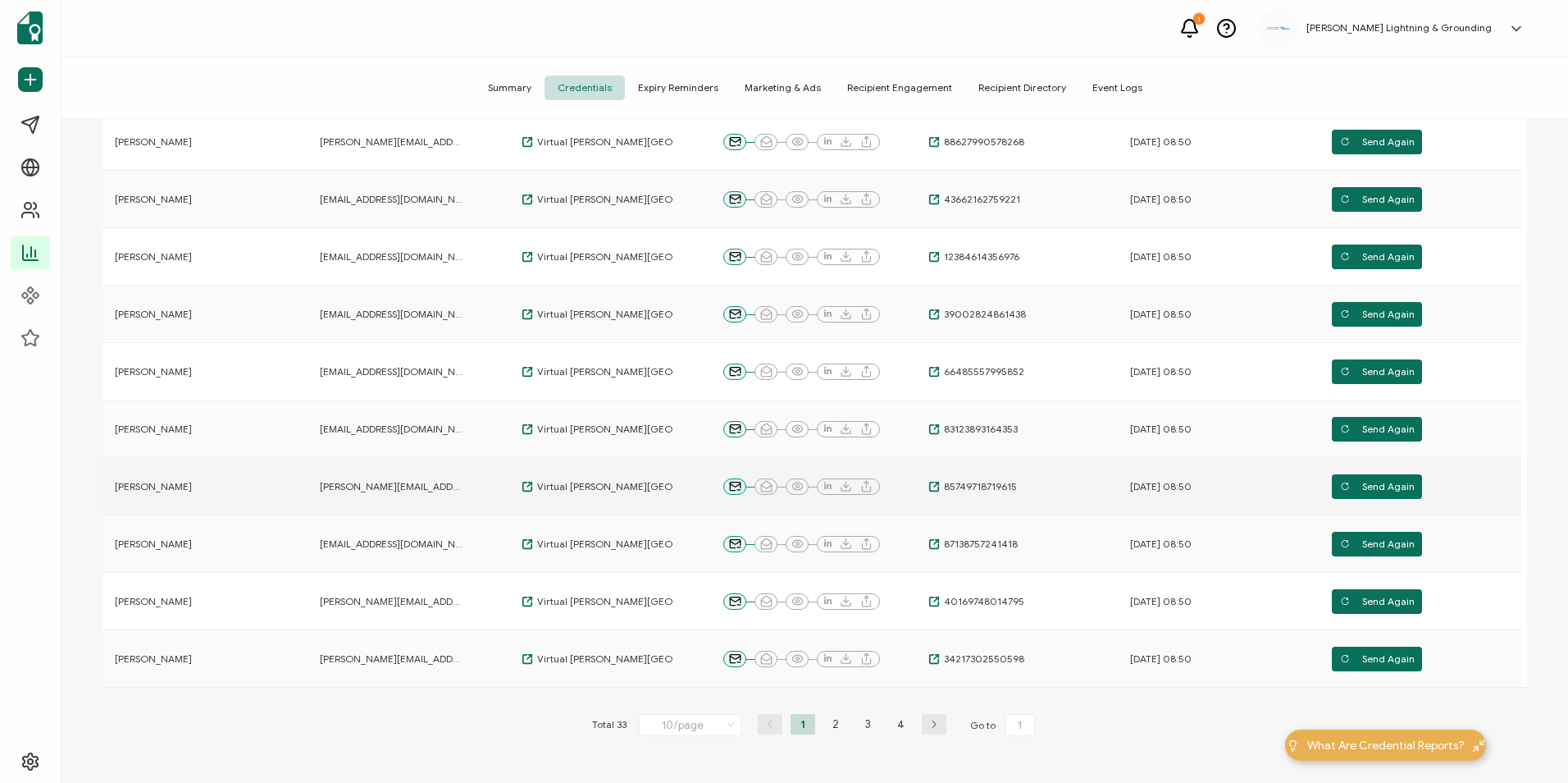
scroll to position [328, 0]
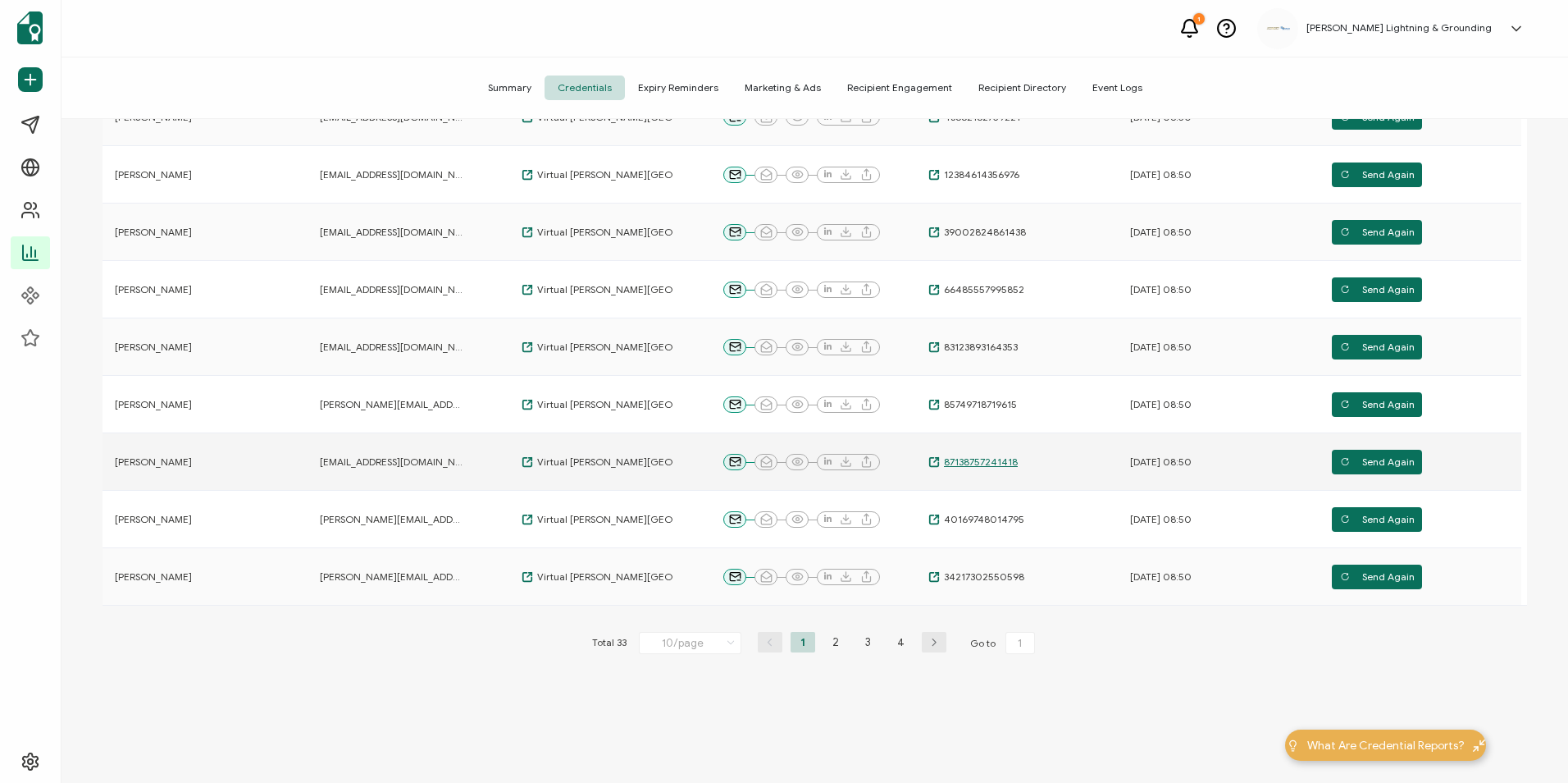
click at [967, 456] on span "87138757241418" at bounding box center [979, 462] width 78 height 13
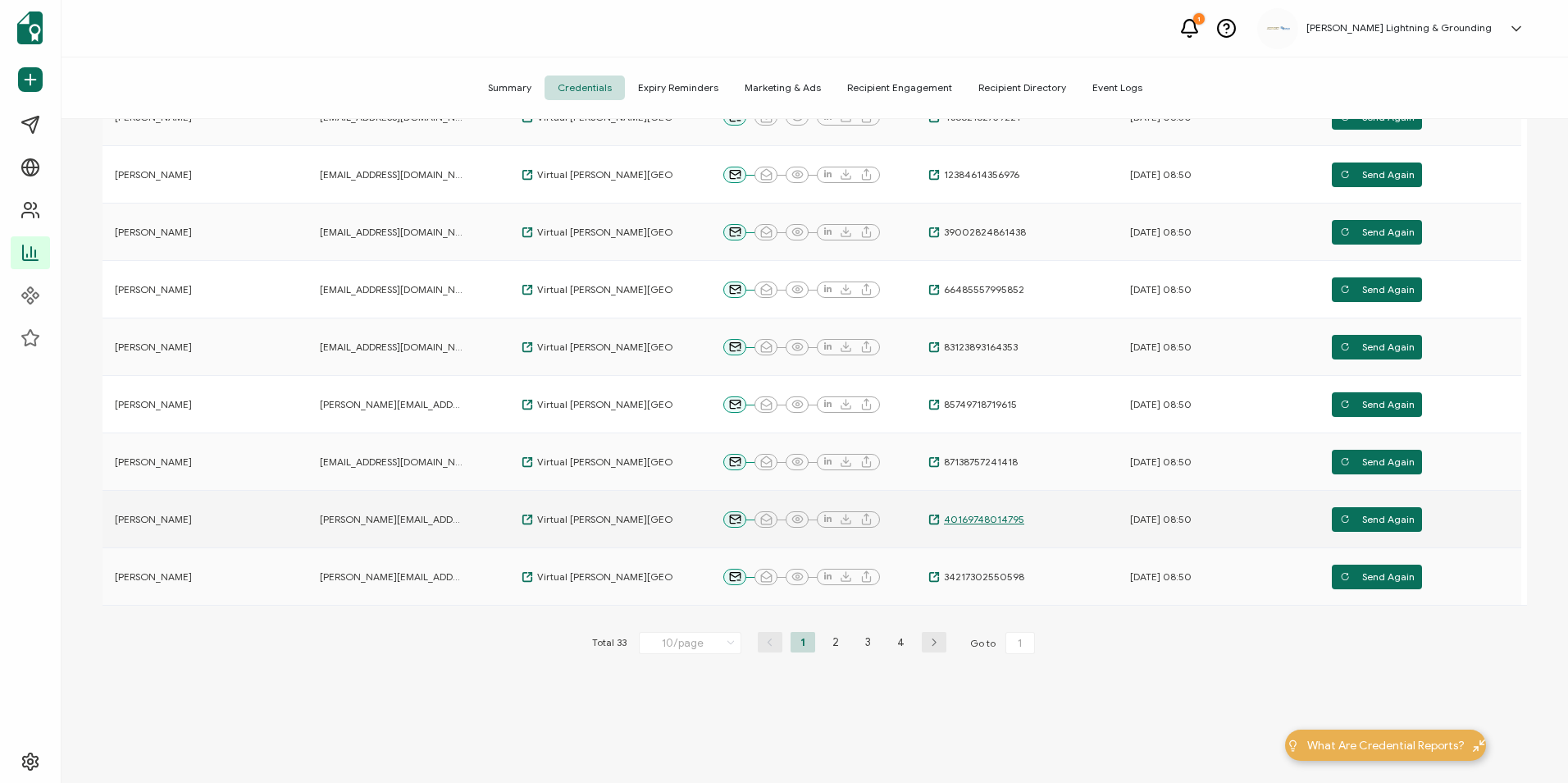
click at [999, 519] on span "40169748014795" at bounding box center [983, 520] width 85 height 13
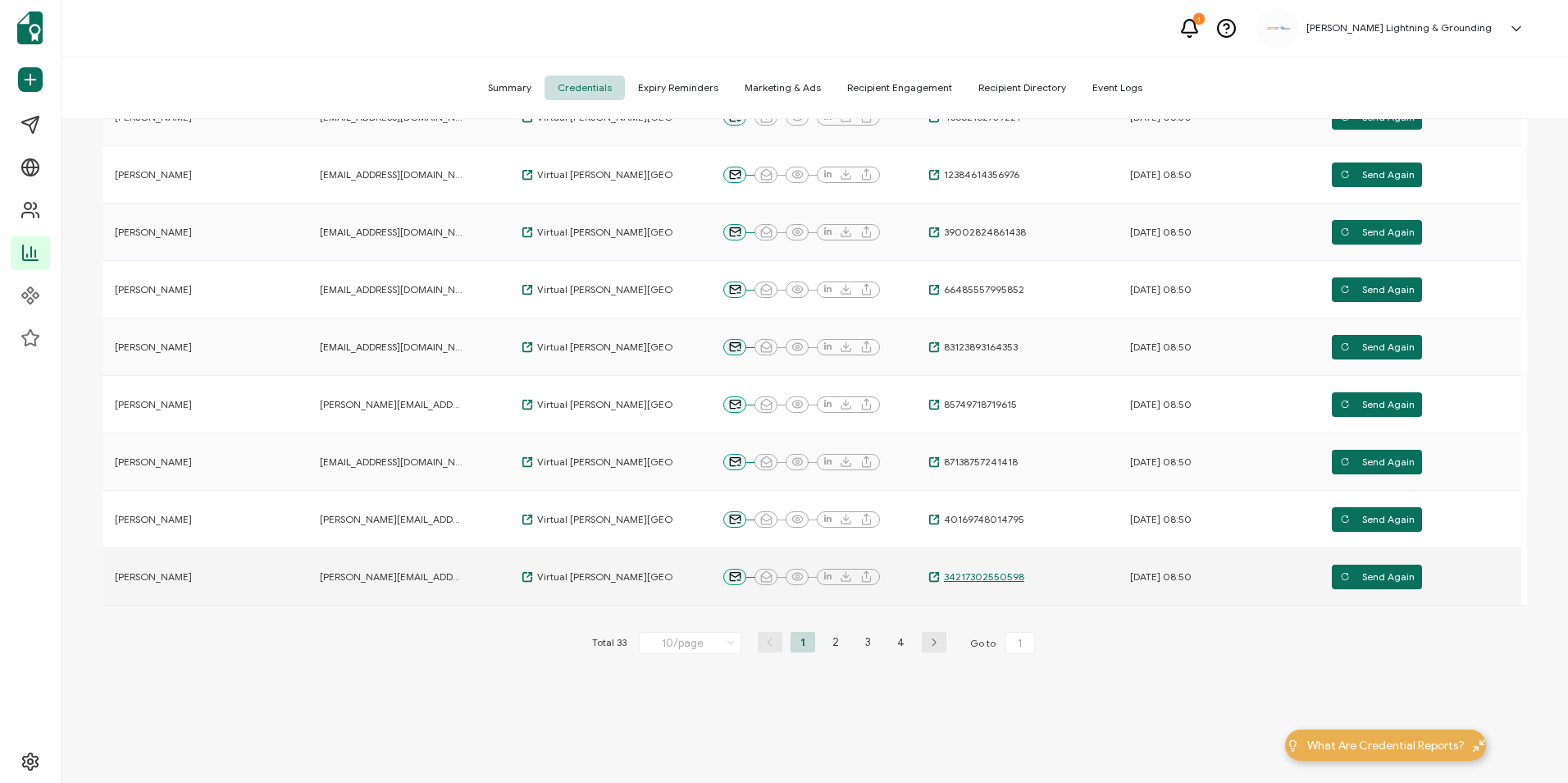
click at [985, 580] on span "34217302550598" at bounding box center [983, 577] width 85 height 13
click at [837, 644] on li "2" at bounding box center [836, 642] width 24 height 21
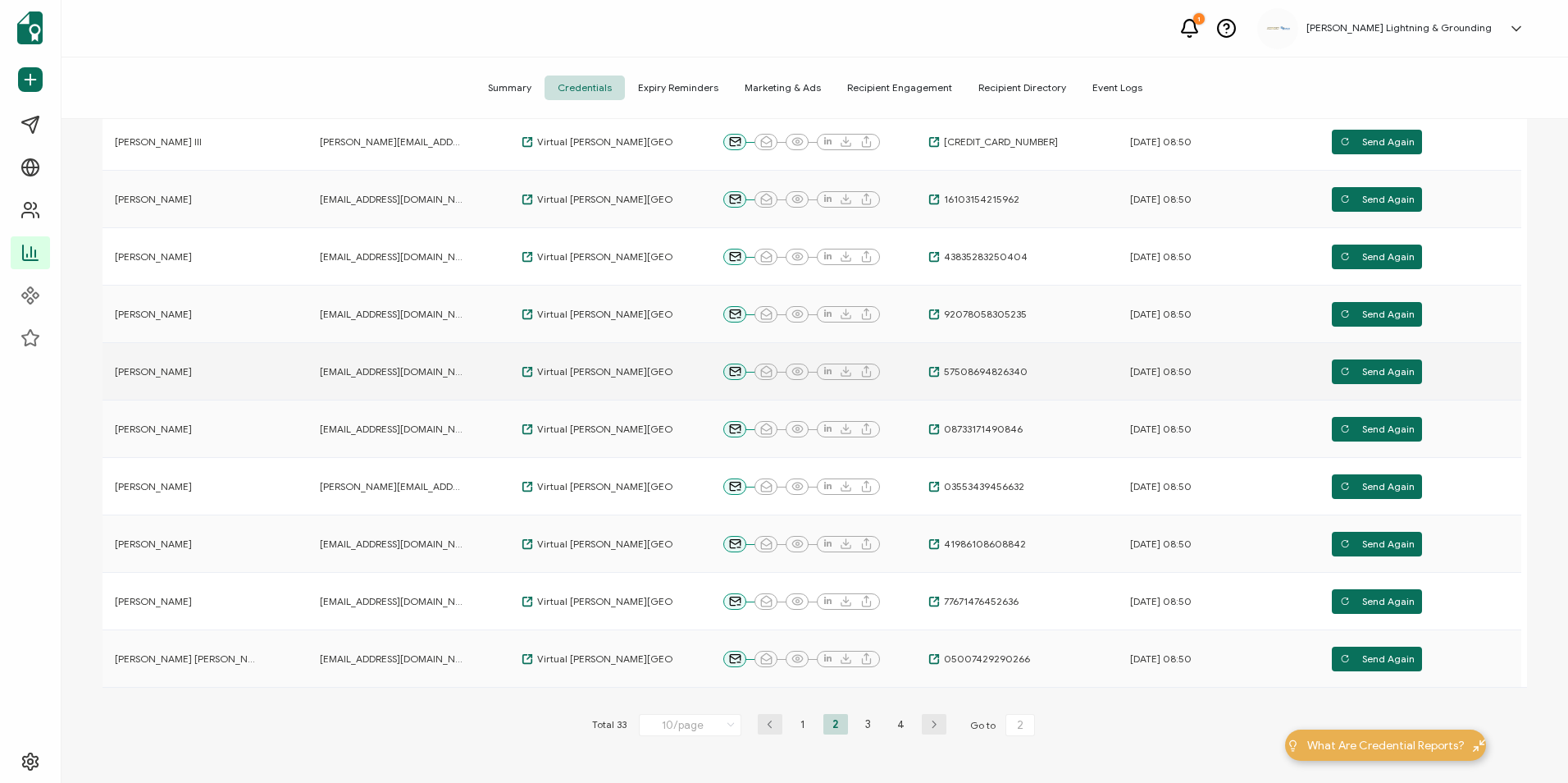
scroll to position [164, 0]
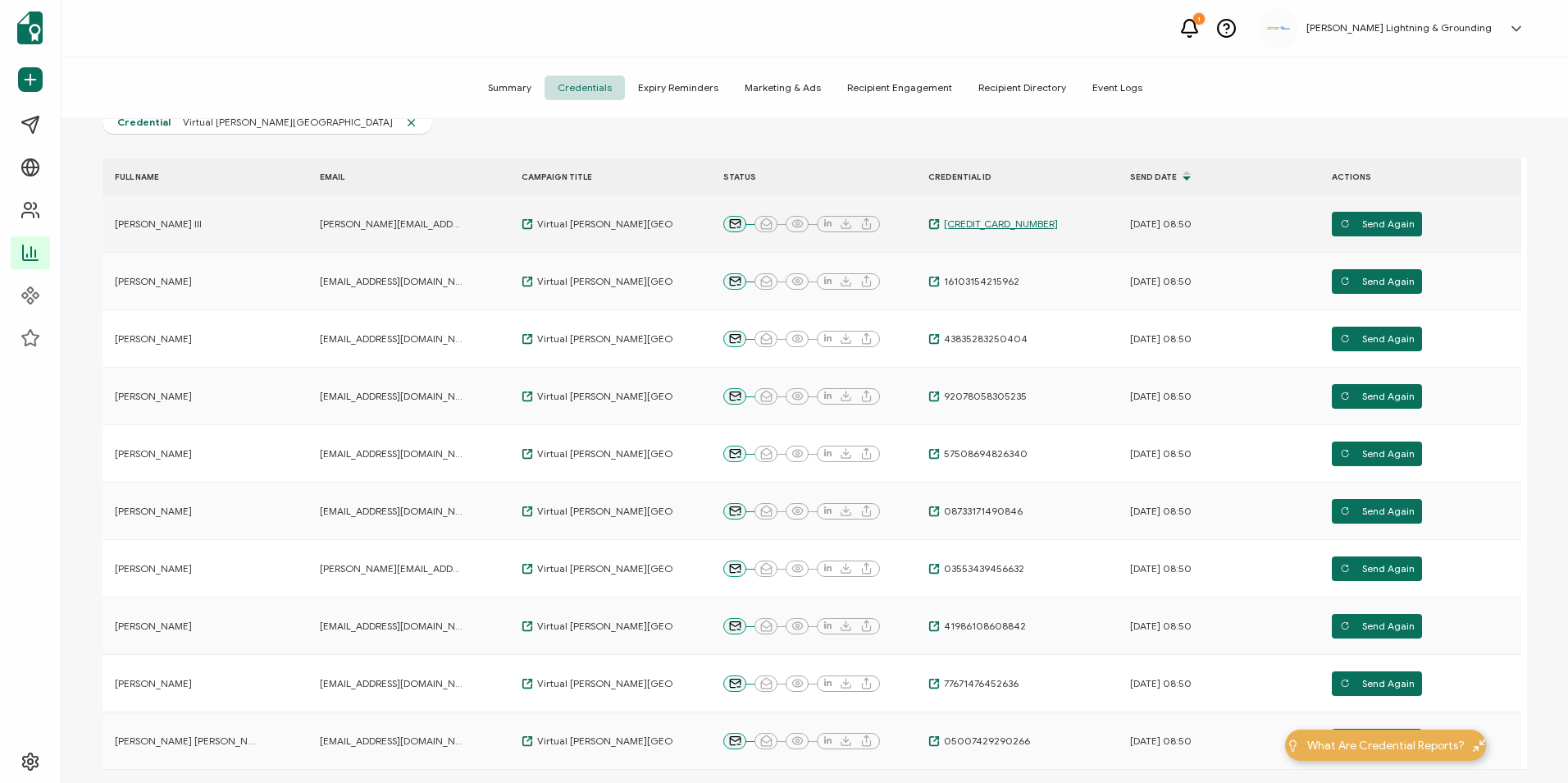
click at [998, 217] on span "[CREDIT_CARD_NUMBER]" at bounding box center [1000, 224] width 118 height 13
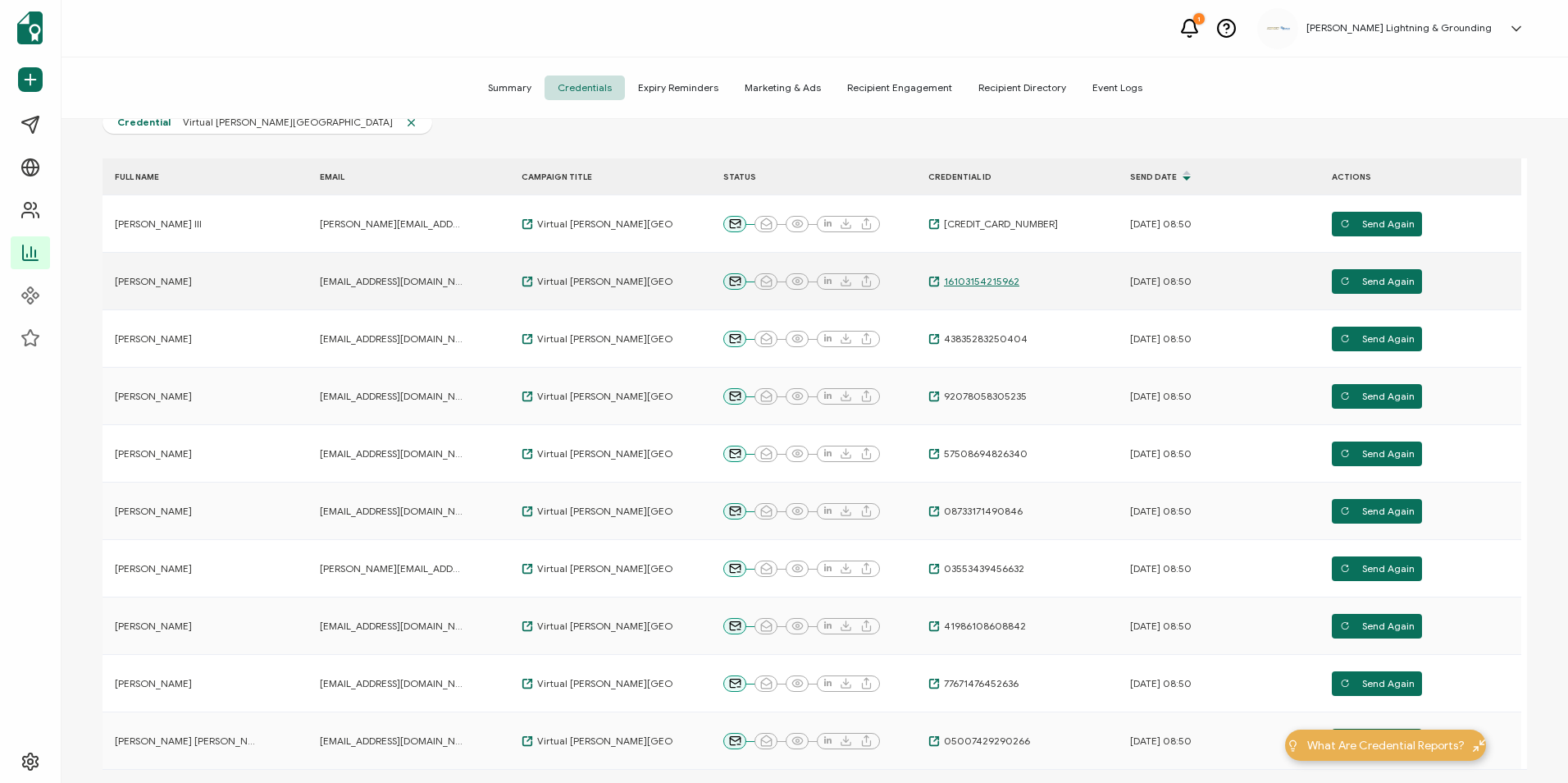
click at [954, 281] on span "16103154215962" at bounding box center [980, 282] width 80 height 13
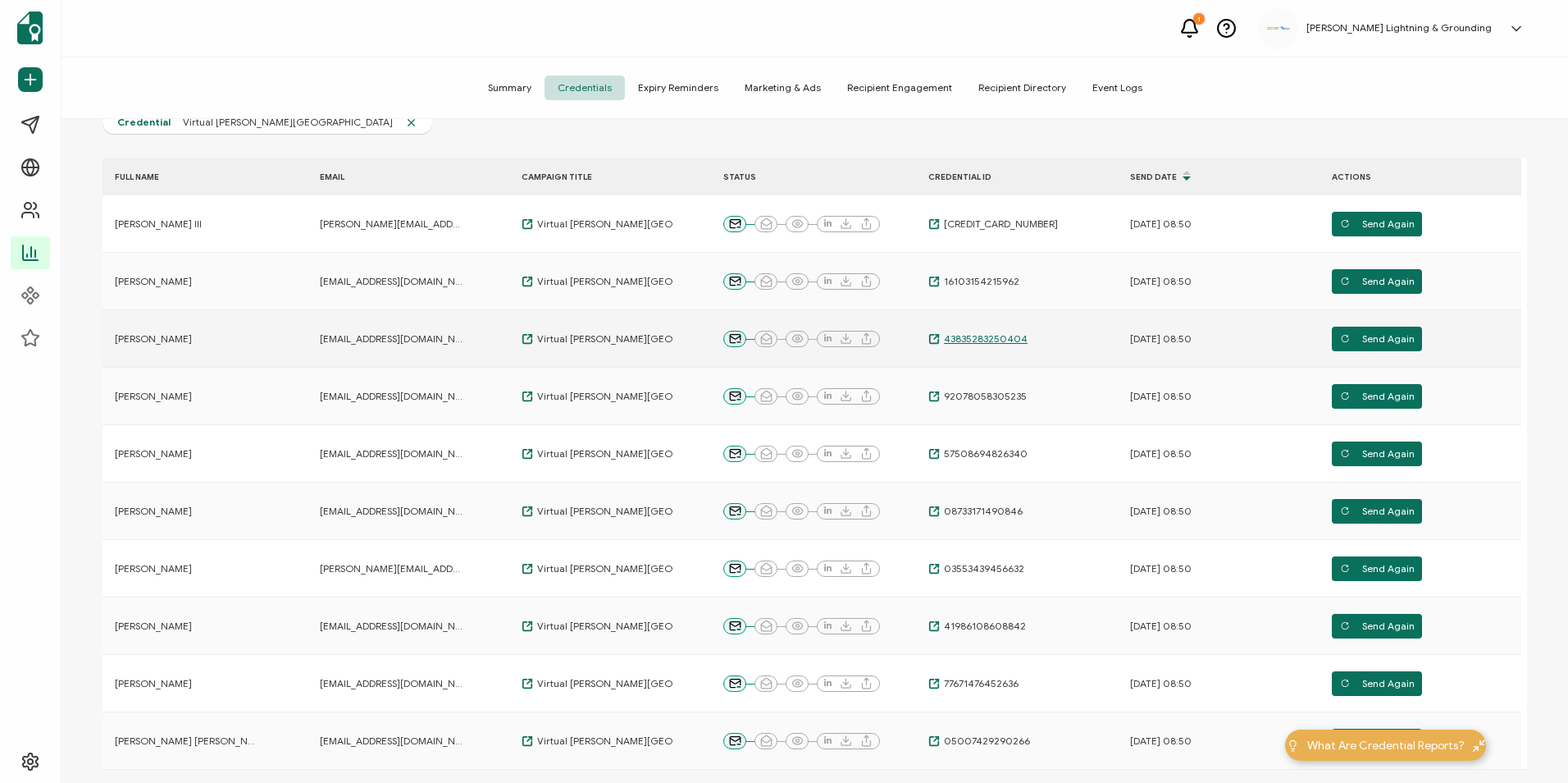
click at [968, 342] on span "43835283250404" at bounding box center [984, 339] width 87 height 13
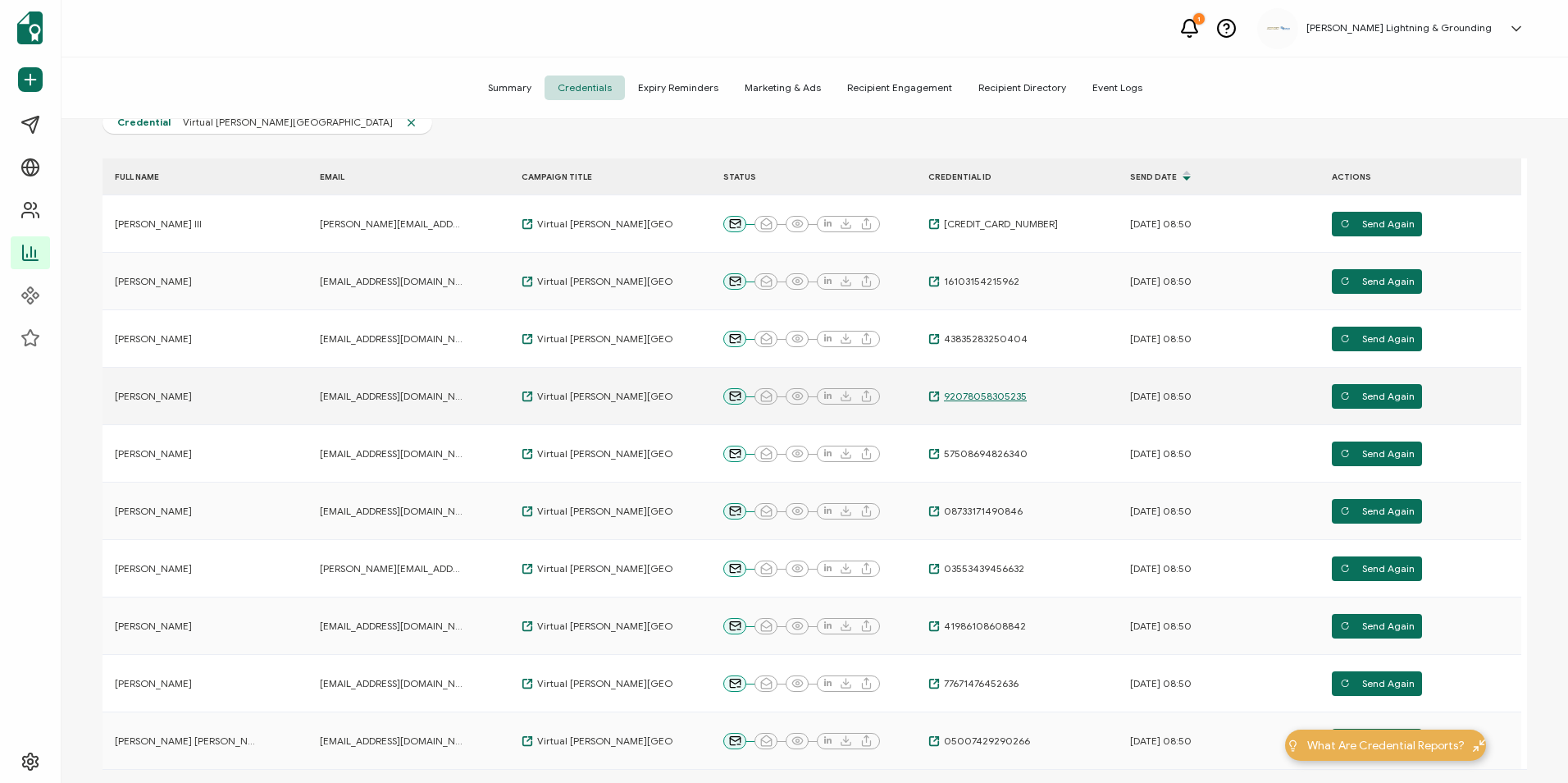
click at [980, 399] on span "92078058305235" at bounding box center [984, 397] width 87 height 13
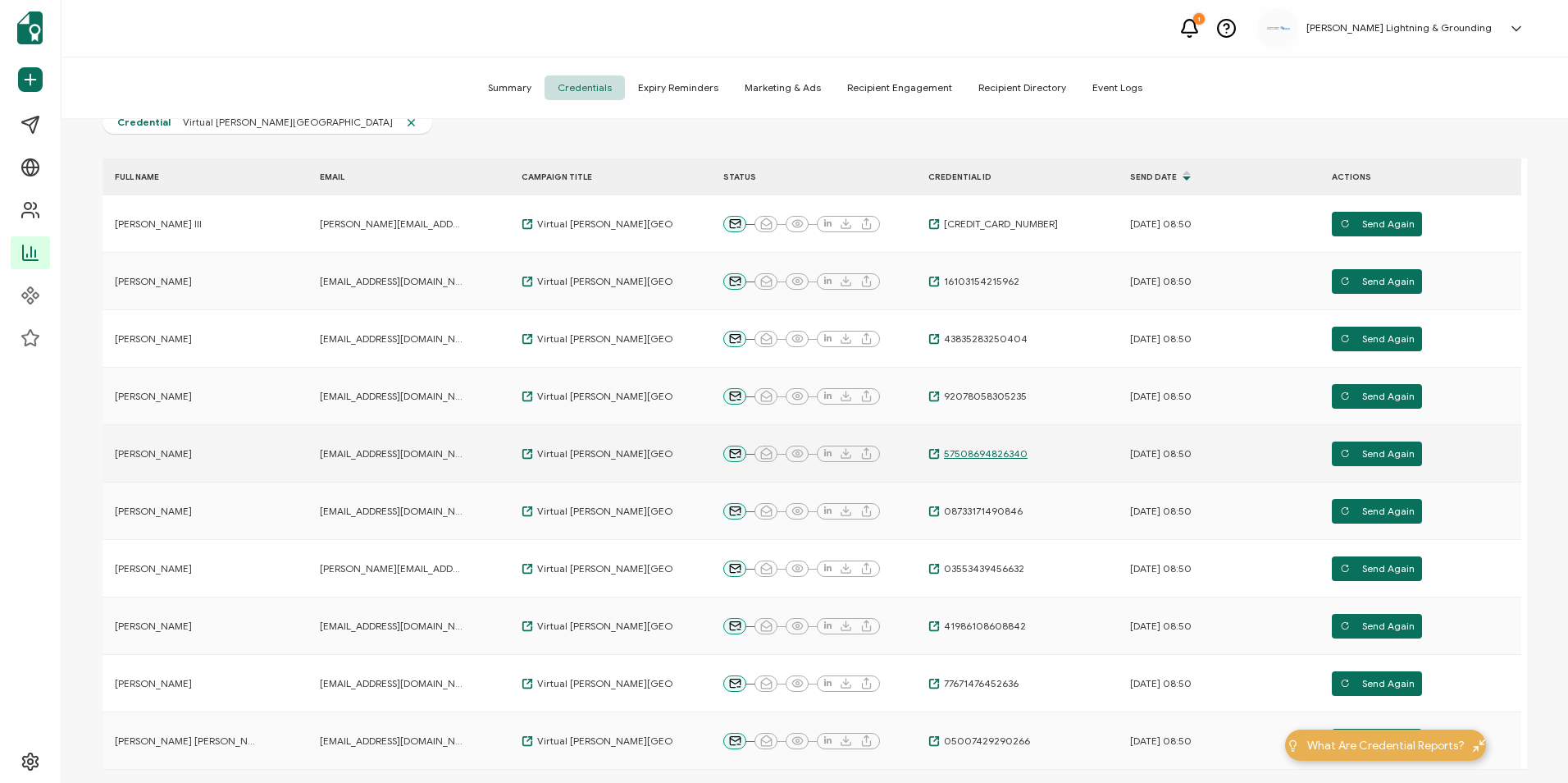
click at [988, 456] on span "57508694826340" at bounding box center [984, 454] width 87 height 13
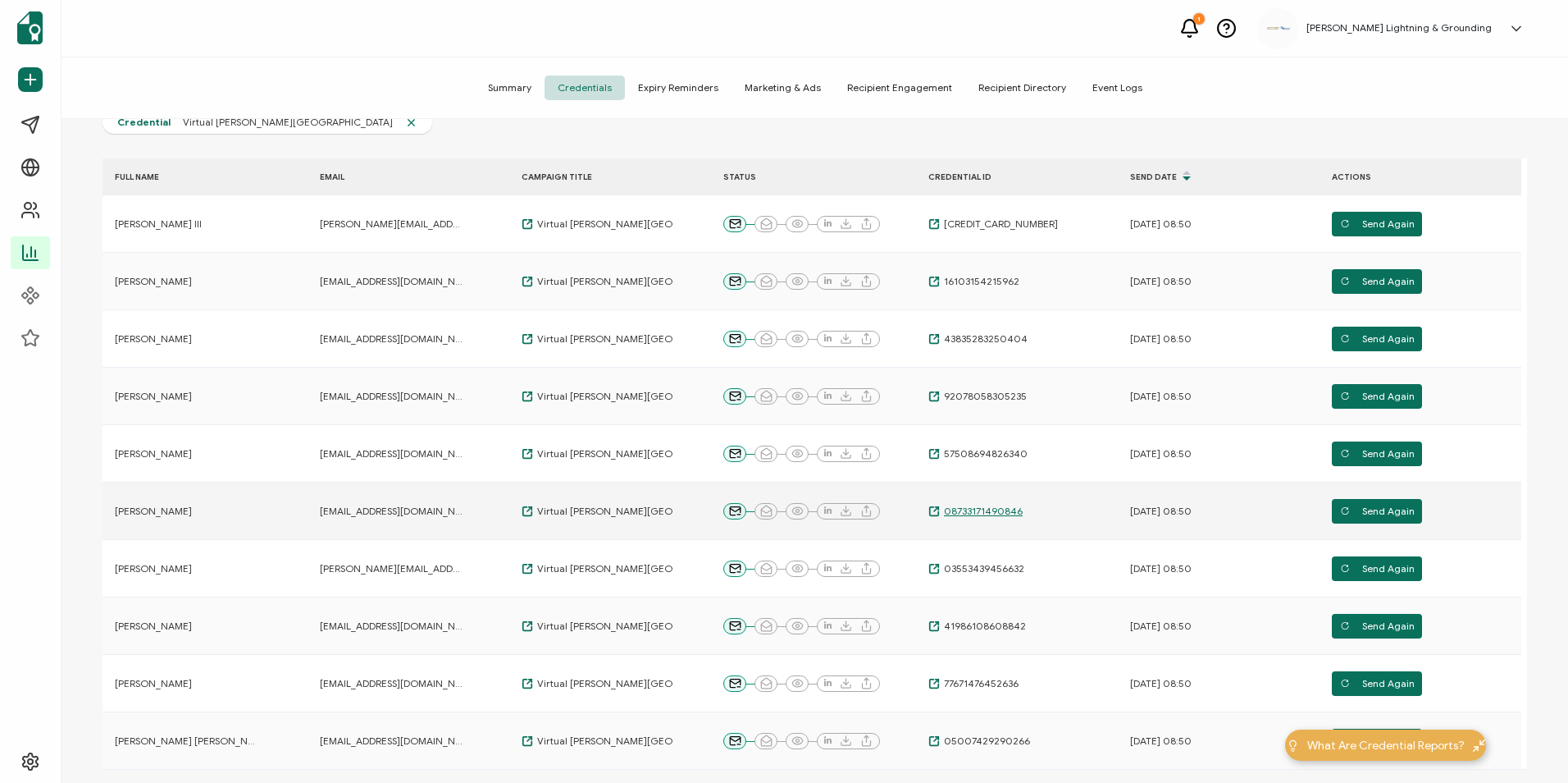
click at [941, 510] on span "08733171490846" at bounding box center [982, 511] width 83 height 13
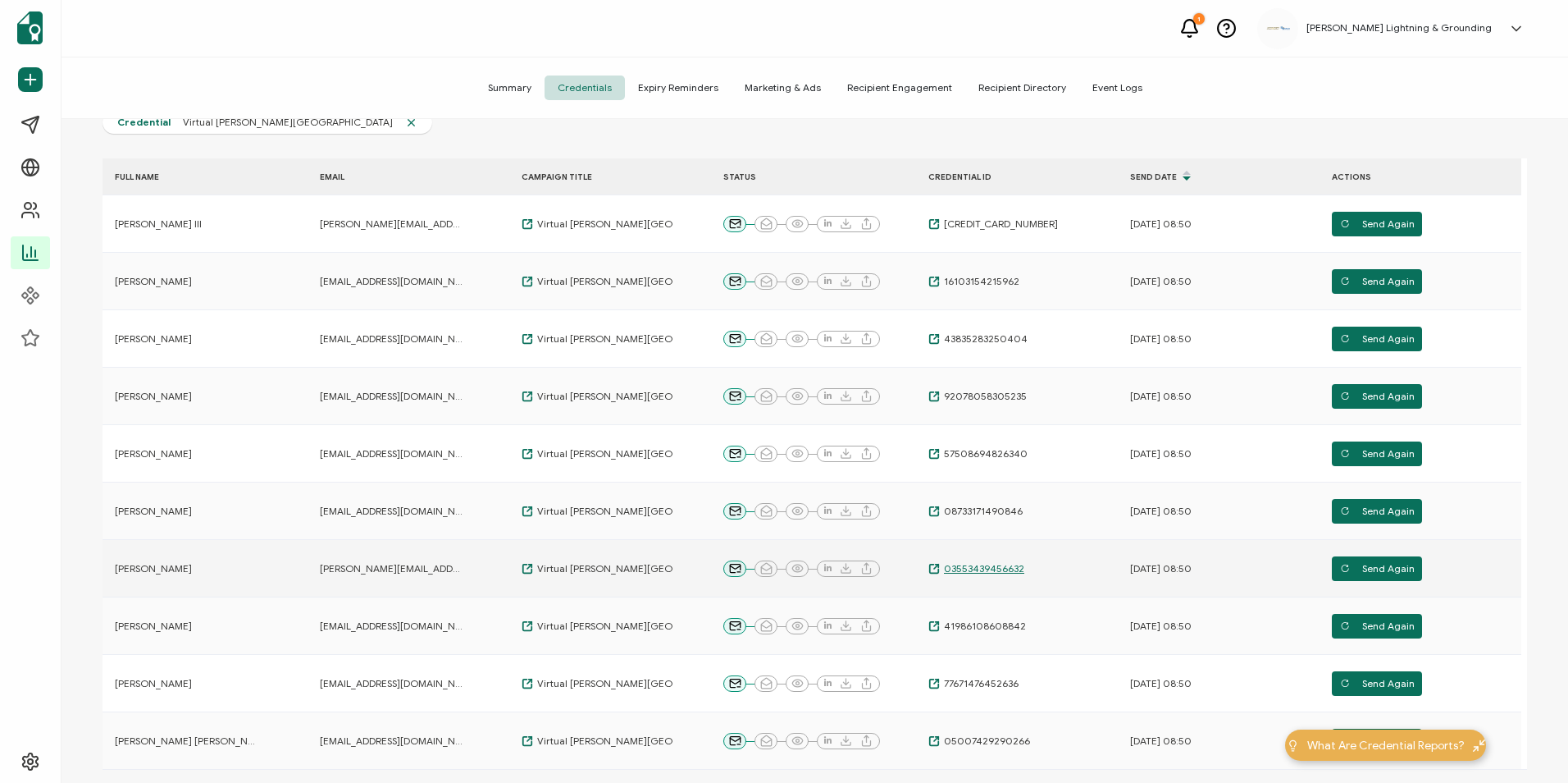
click at [954, 572] on span "03553439456632" at bounding box center [983, 569] width 85 height 13
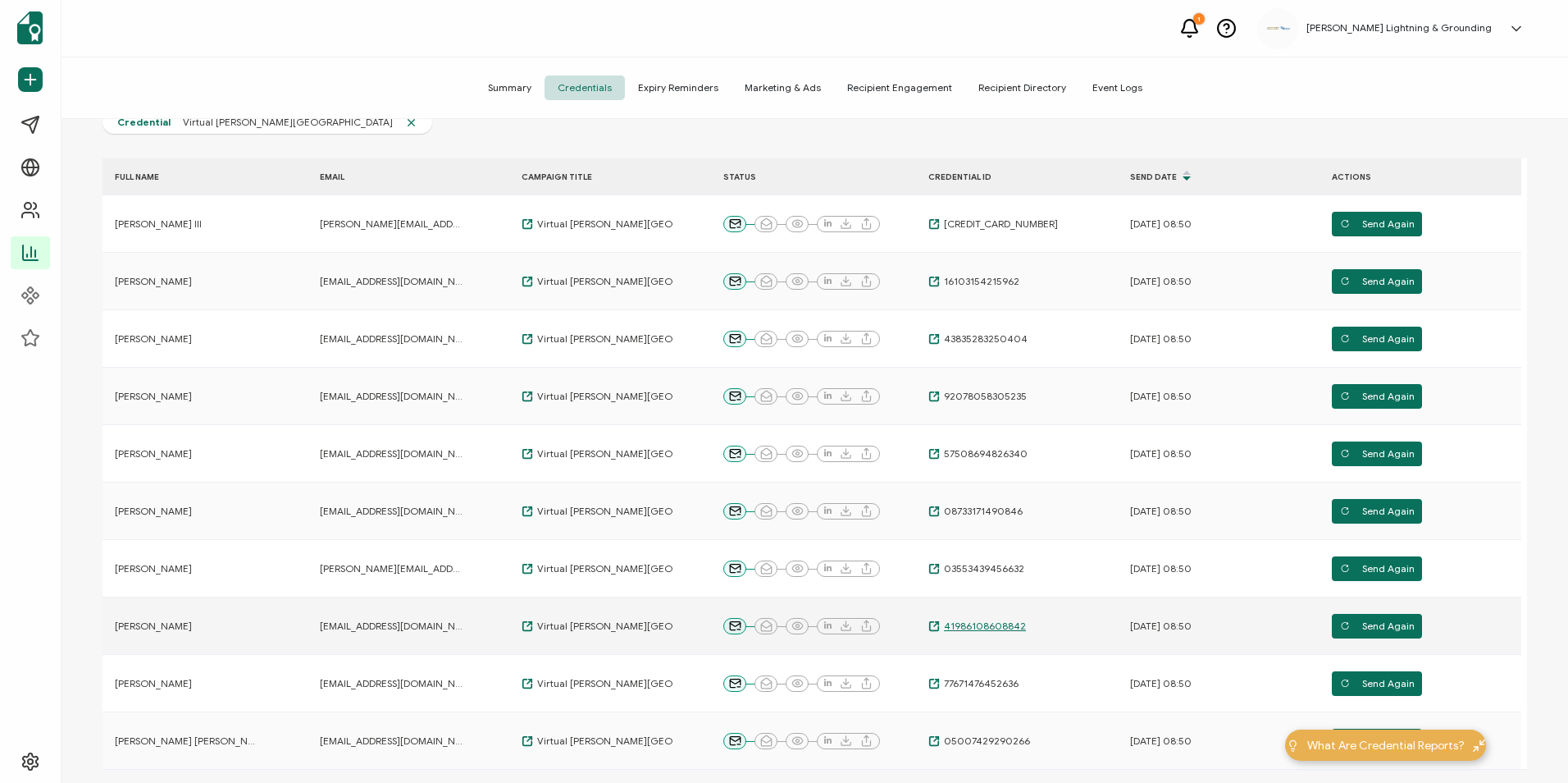
click at [982, 625] on span "41986108608842" at bounding box center [984, 626] width 86 height 13
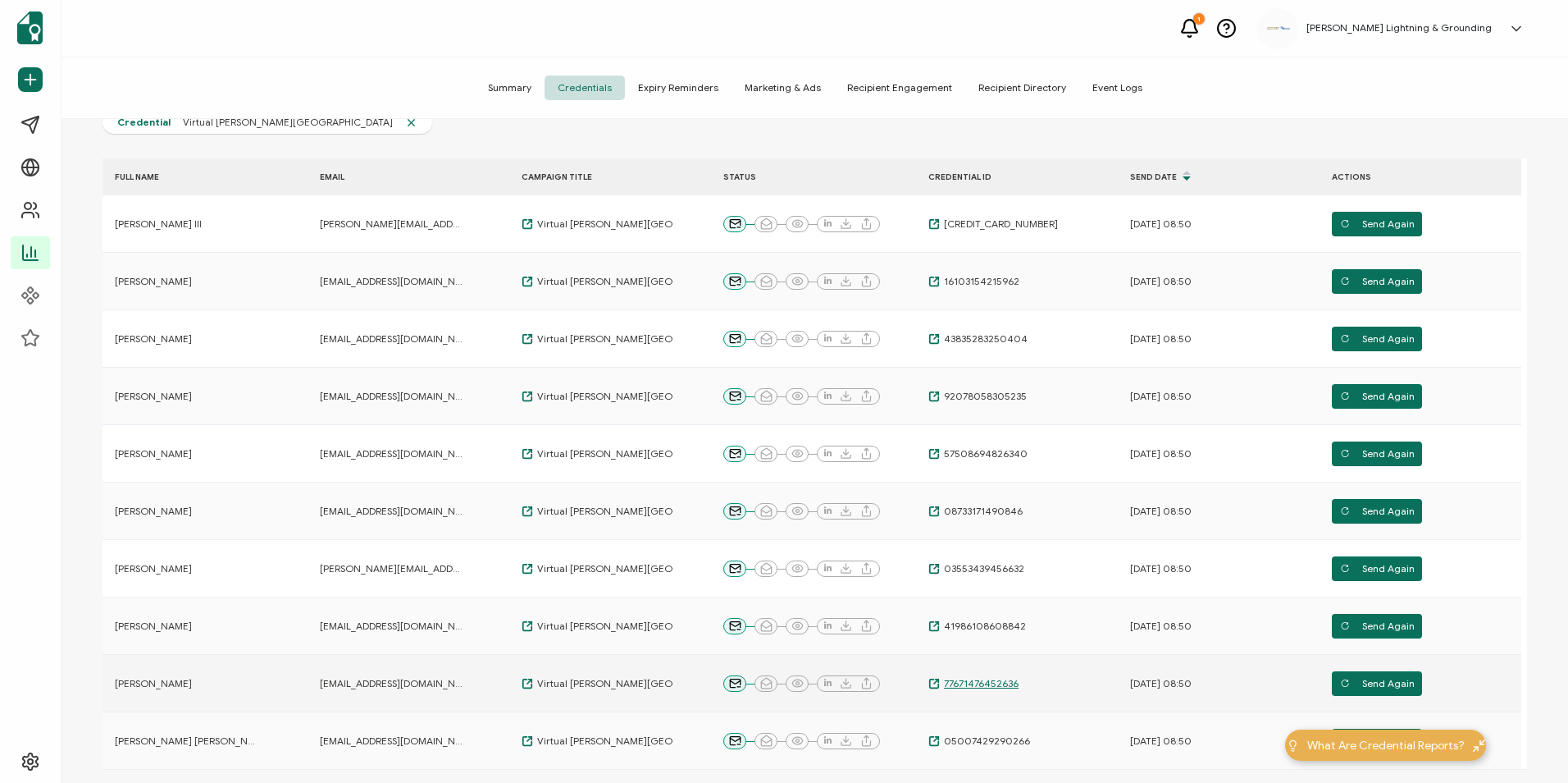
click at [1004, 684] on span "77671476452636" at bounding box center [980, 683] width 79 height 13
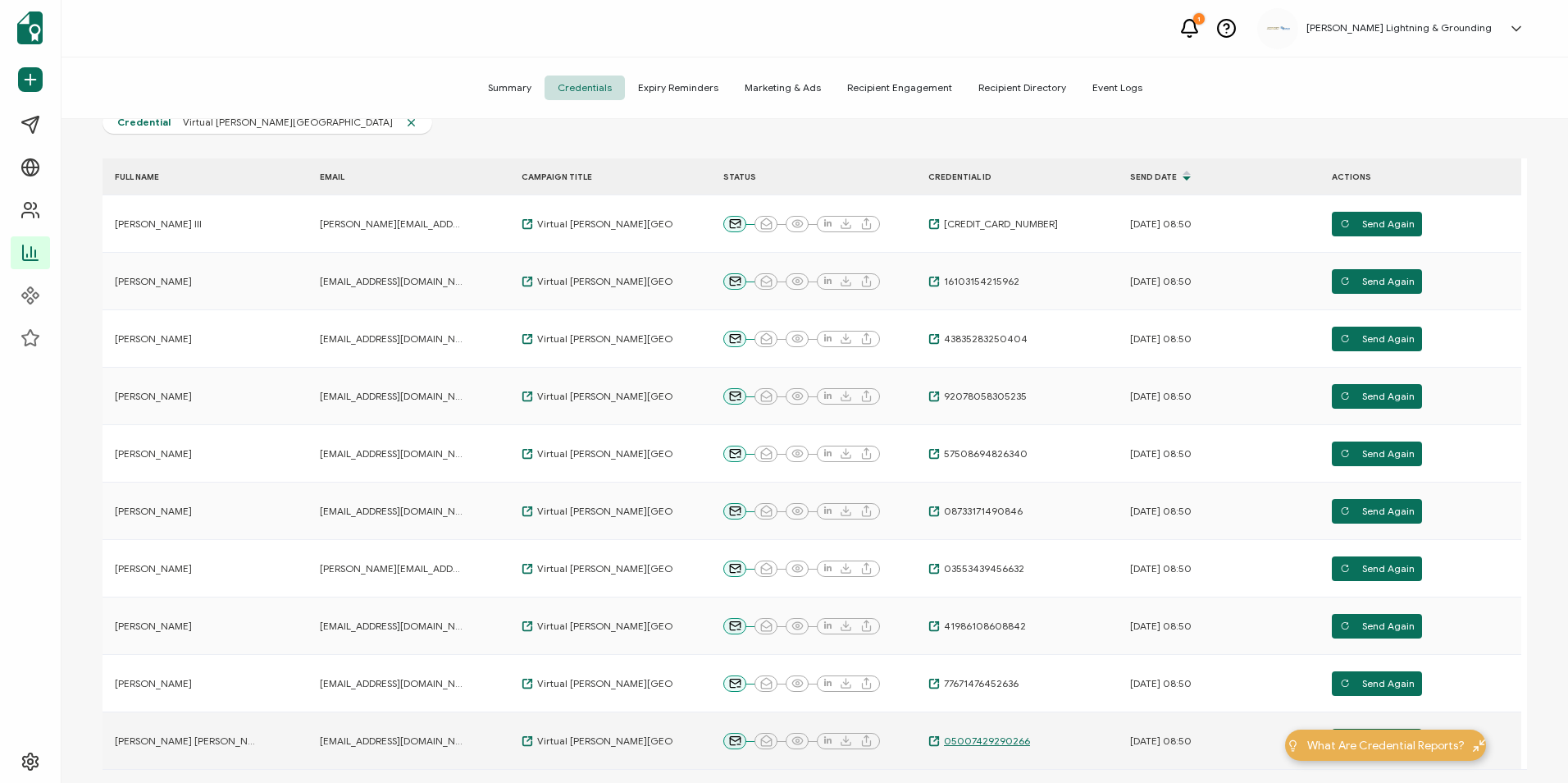
click at [1014, 741] on span "05007429290266" at bounding box center [986, 741] width 90 height 13
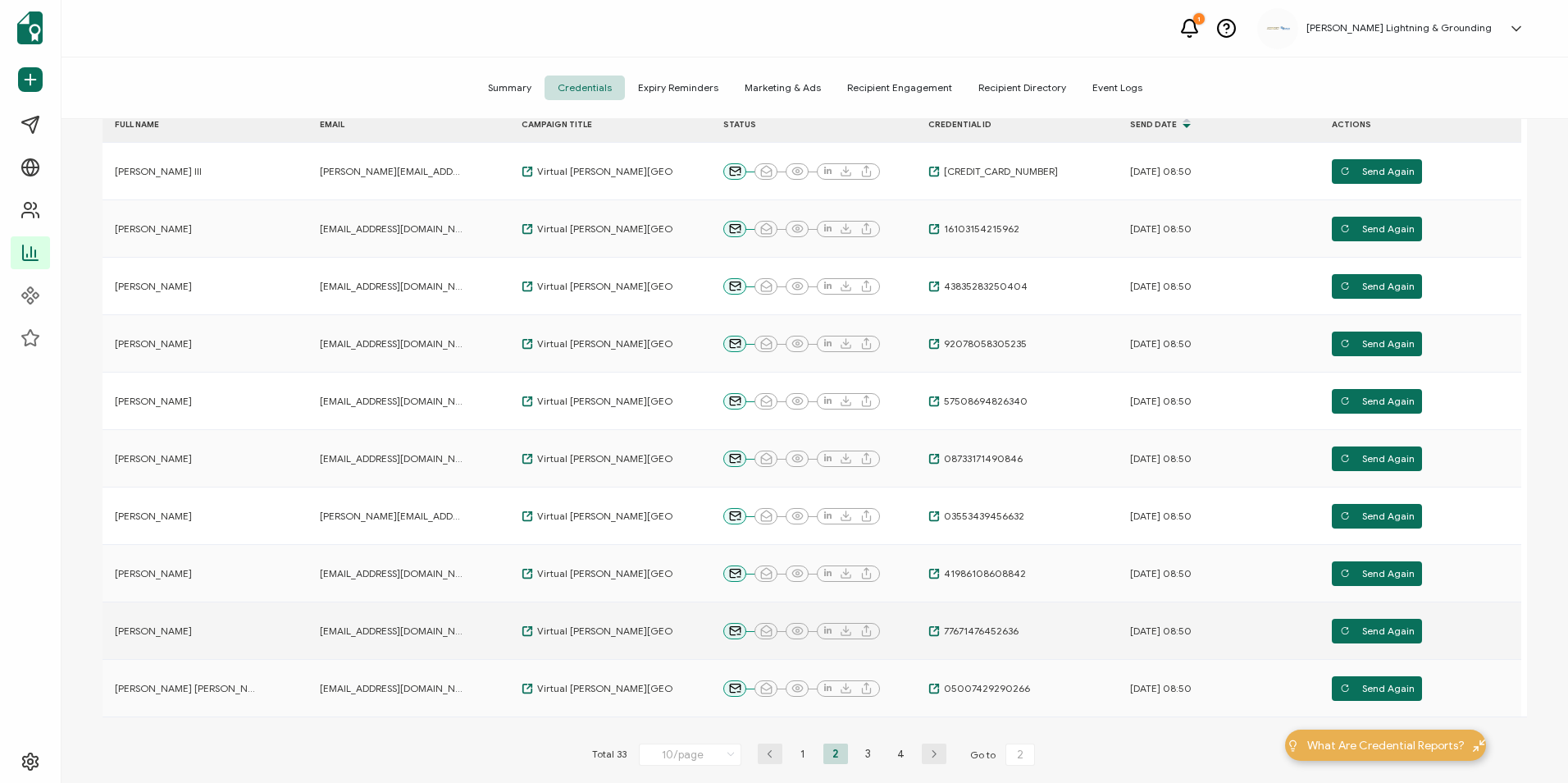
scroll to position [246, 0]
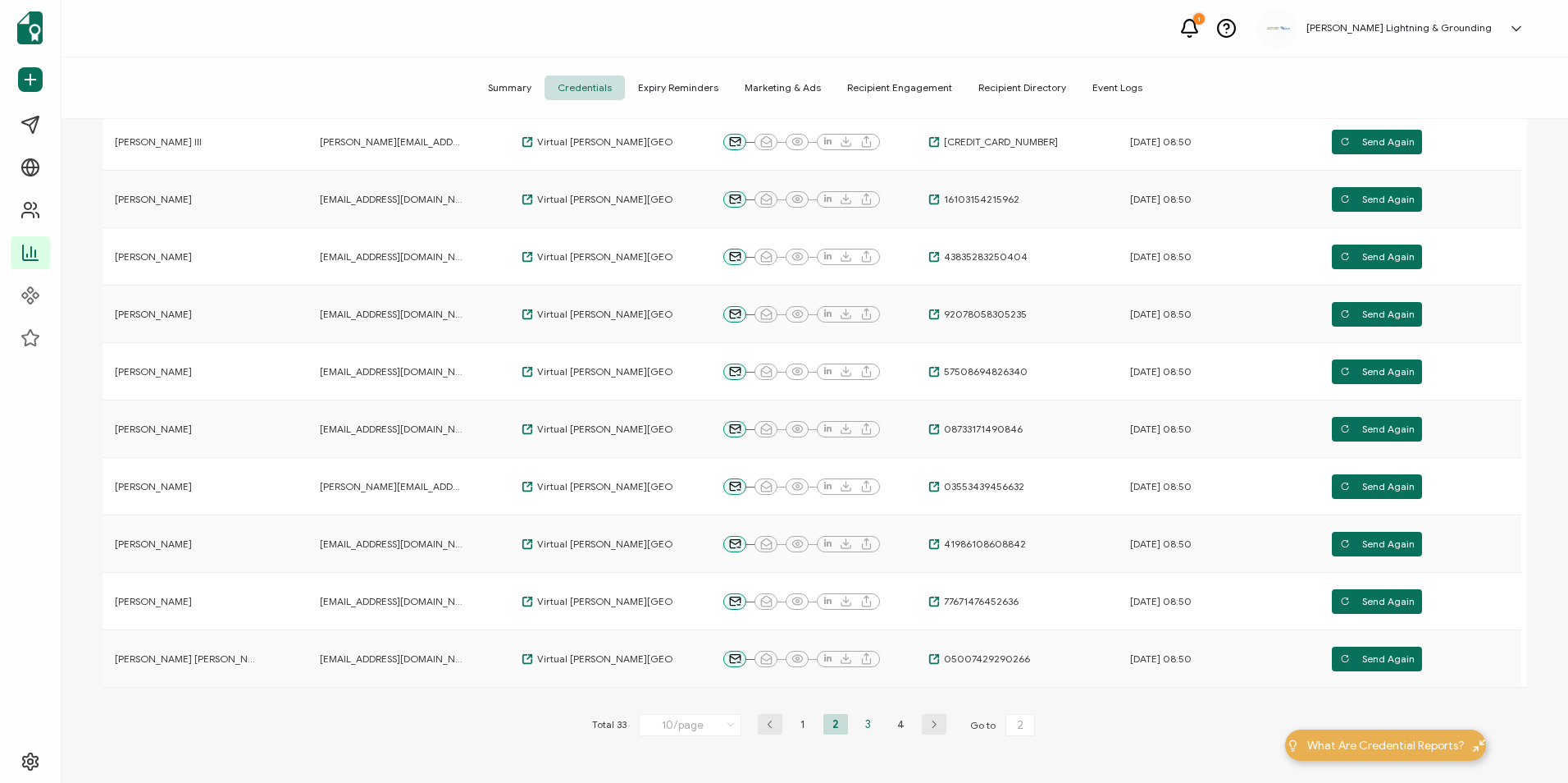
click at [868, 722] on li "3" at bounding box center [869, 725] width 24 height 21
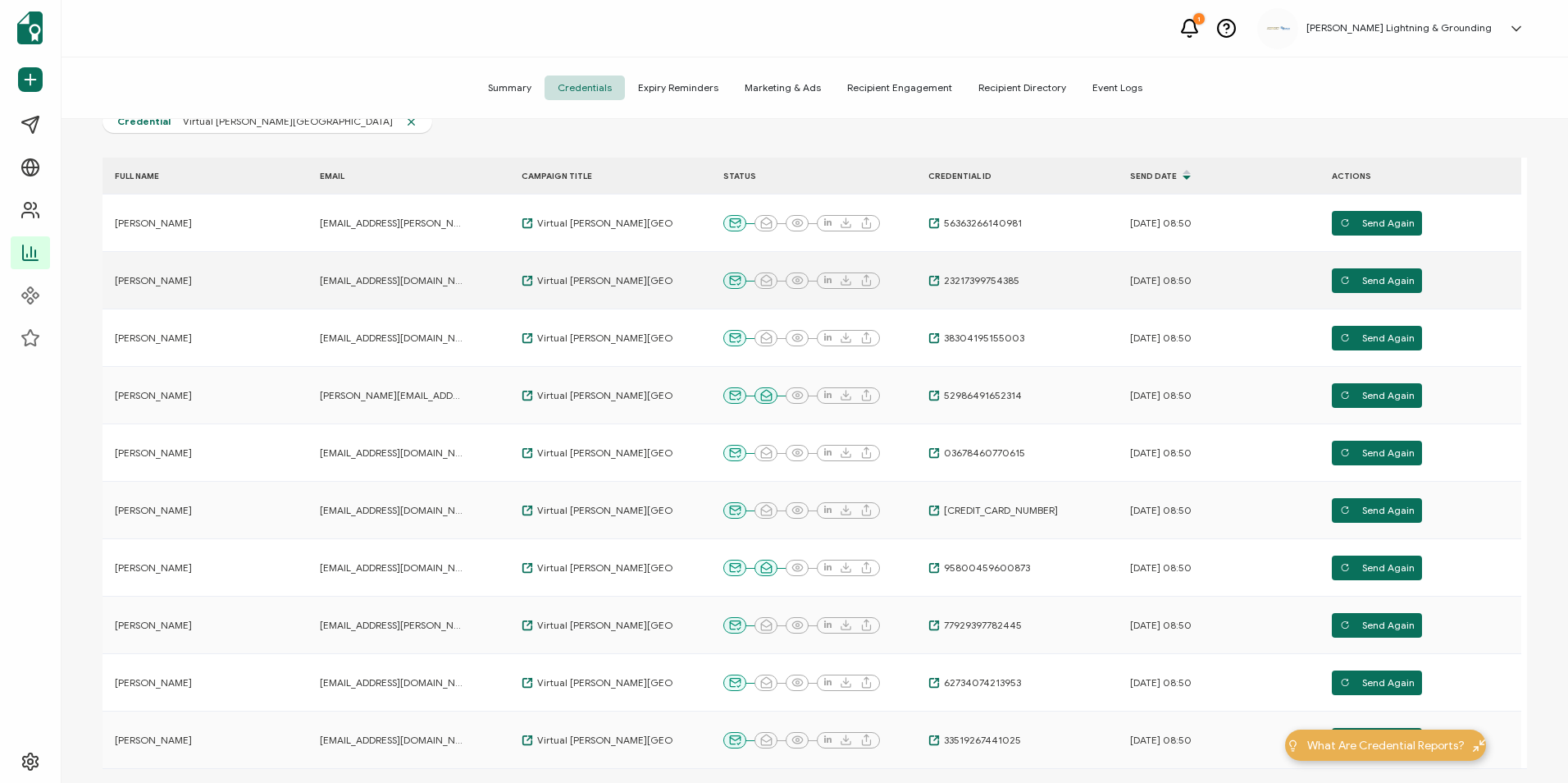
scroll to position [164, 0]
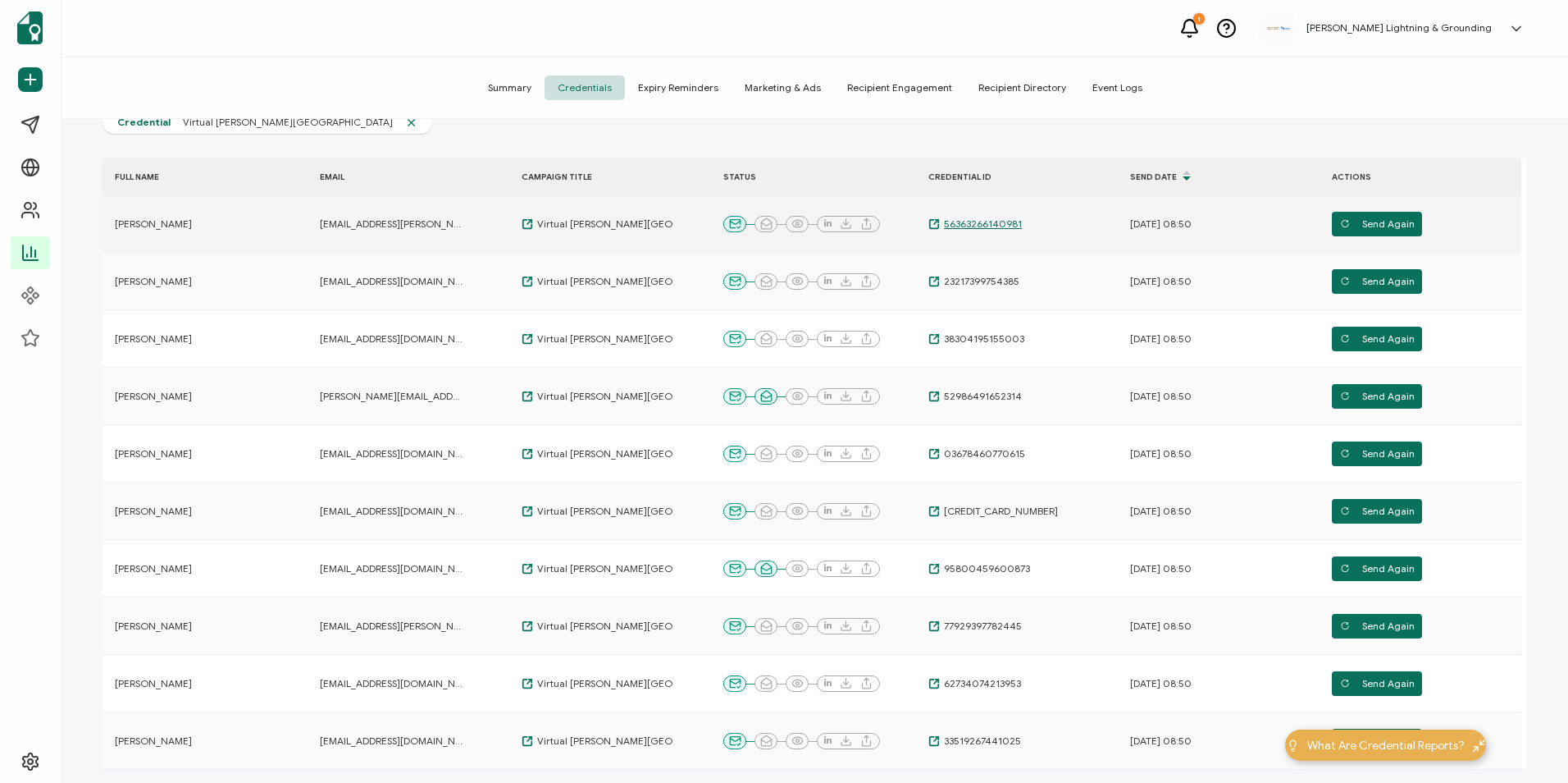
click at [983, 223] on span "56363266140981" at bounding box center [981, 224] width 82 height 13
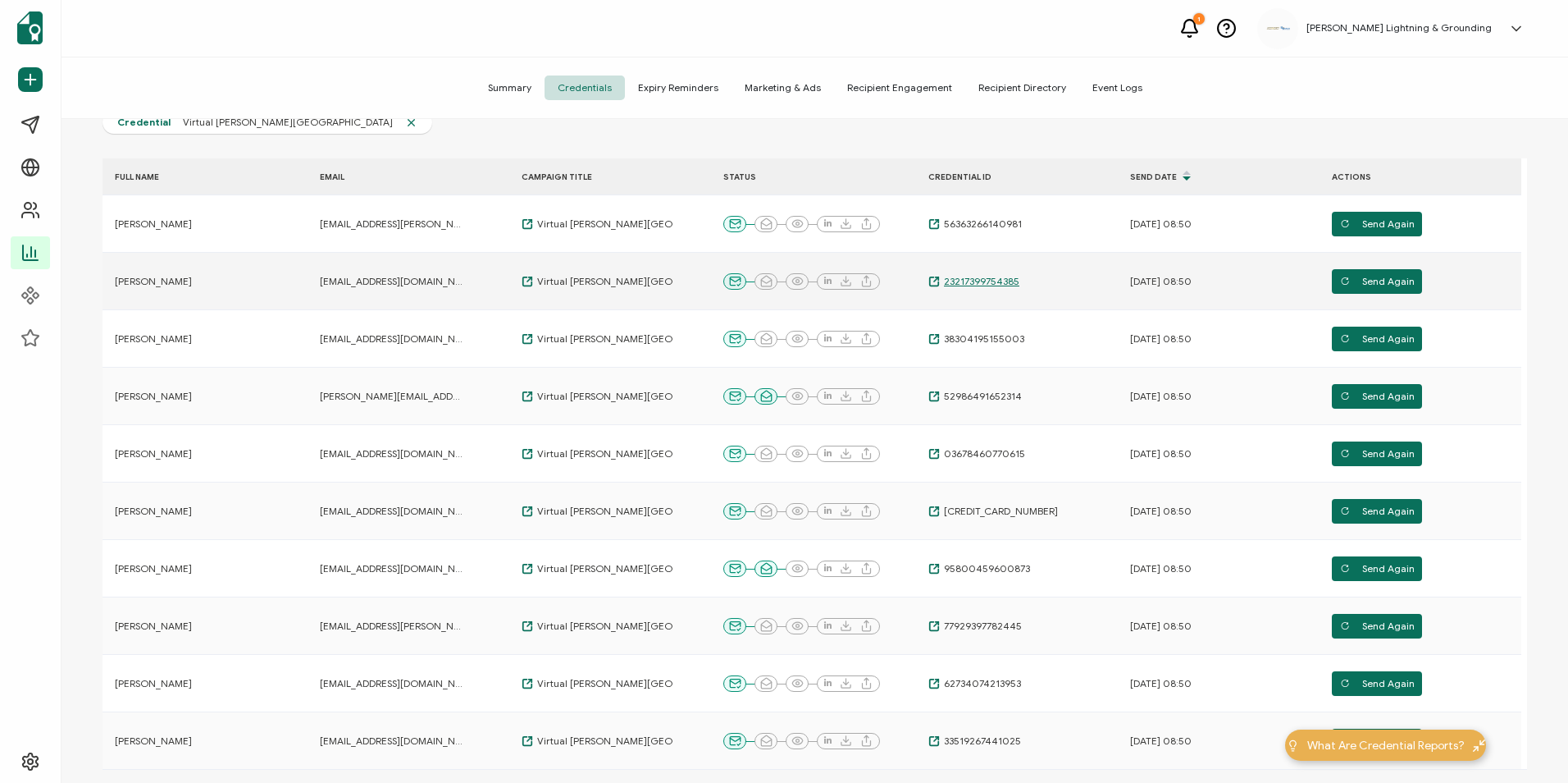
click at [976, 278] on span "23217399754385" at bounding box center [980, 282] width 80 height 13
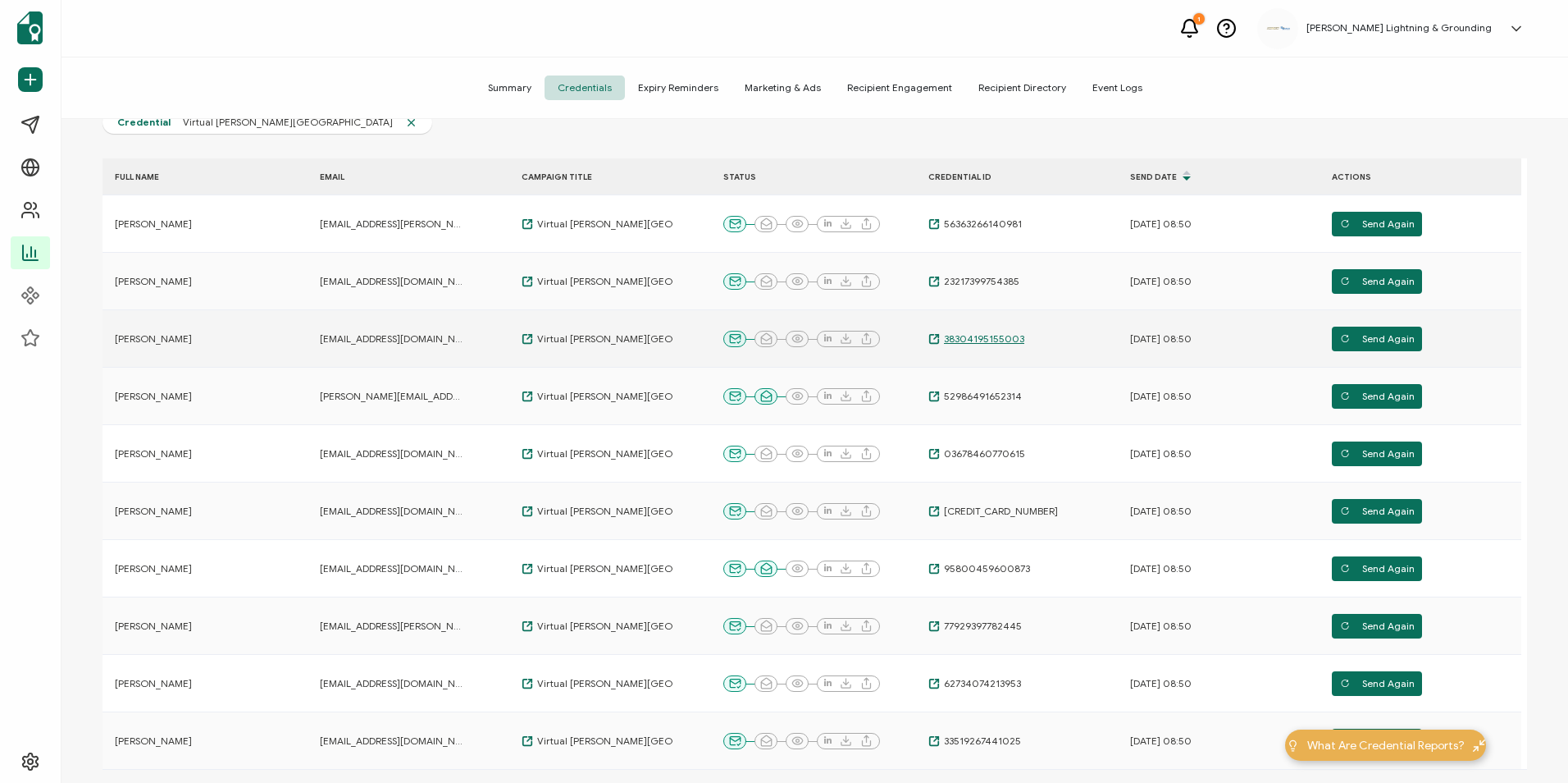
click at [1013, 339] on span "38304195155003" at bounding box center [983, 339] width 85 height 13
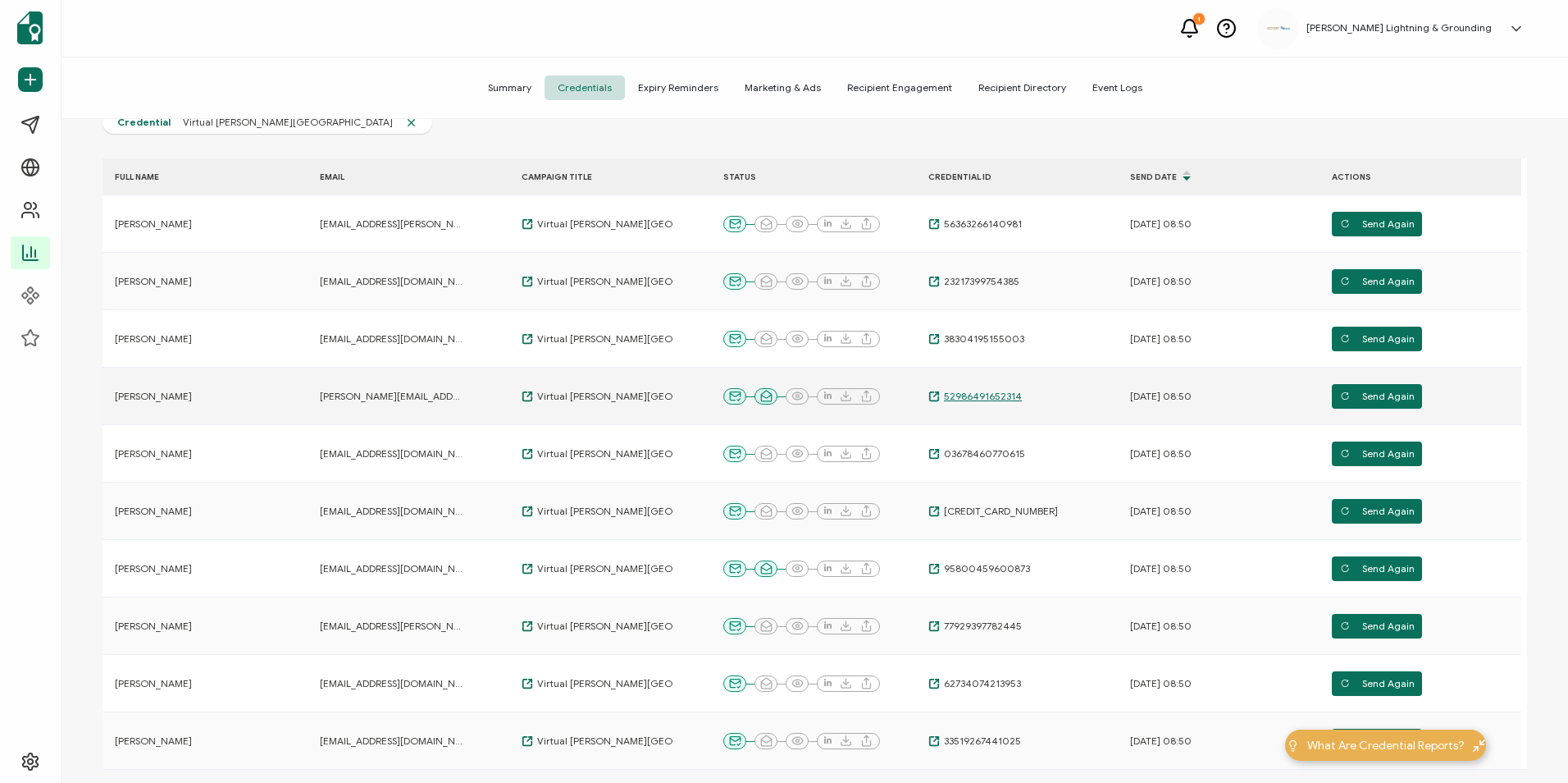
click at [1012, 395] on span "52986491652314" at bounding box center [981, 397] width 82 height 13
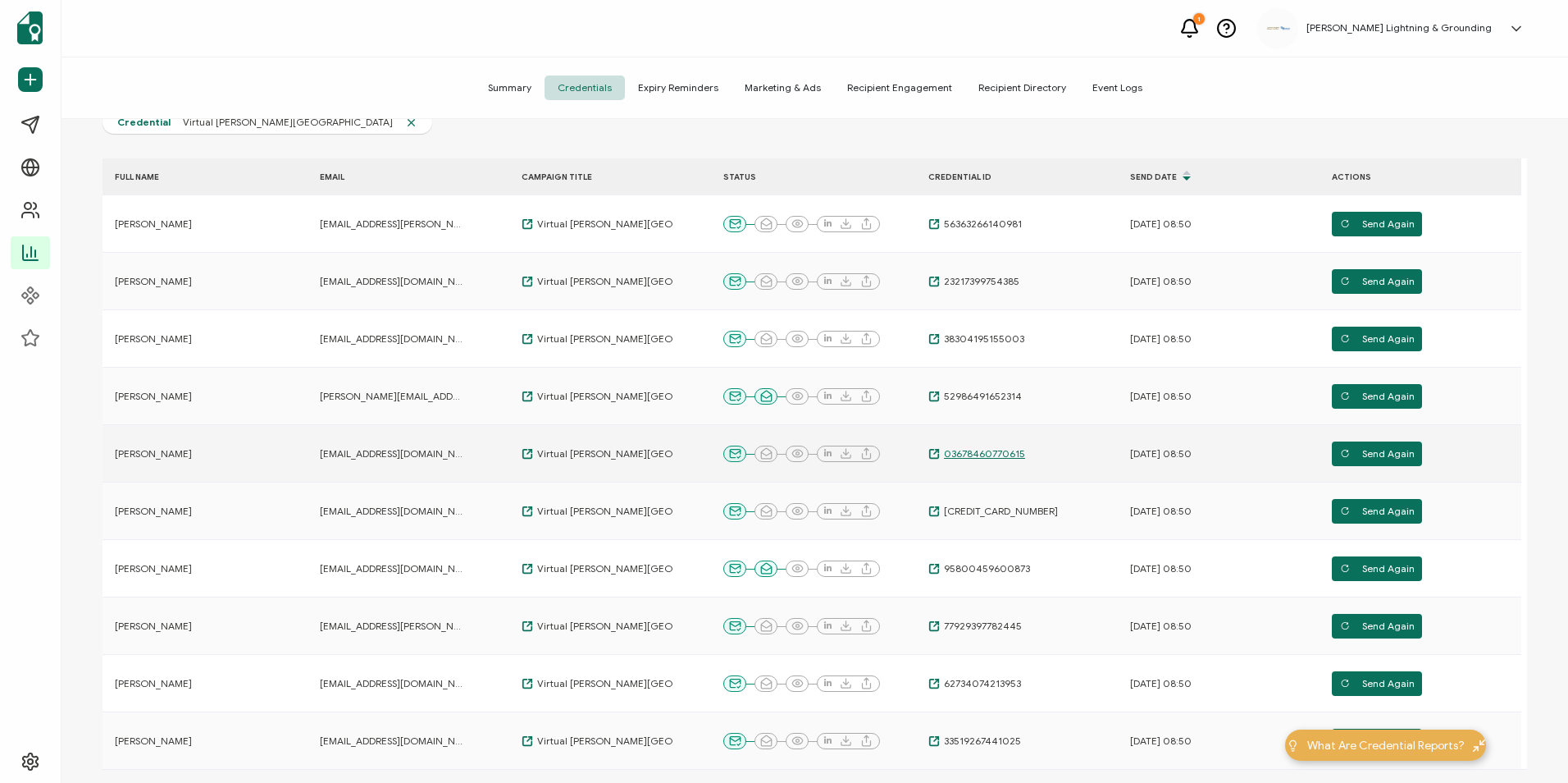
click at [1007, 454] on span "03678460770615" at bounding box center [983, 454] width 85 height 13
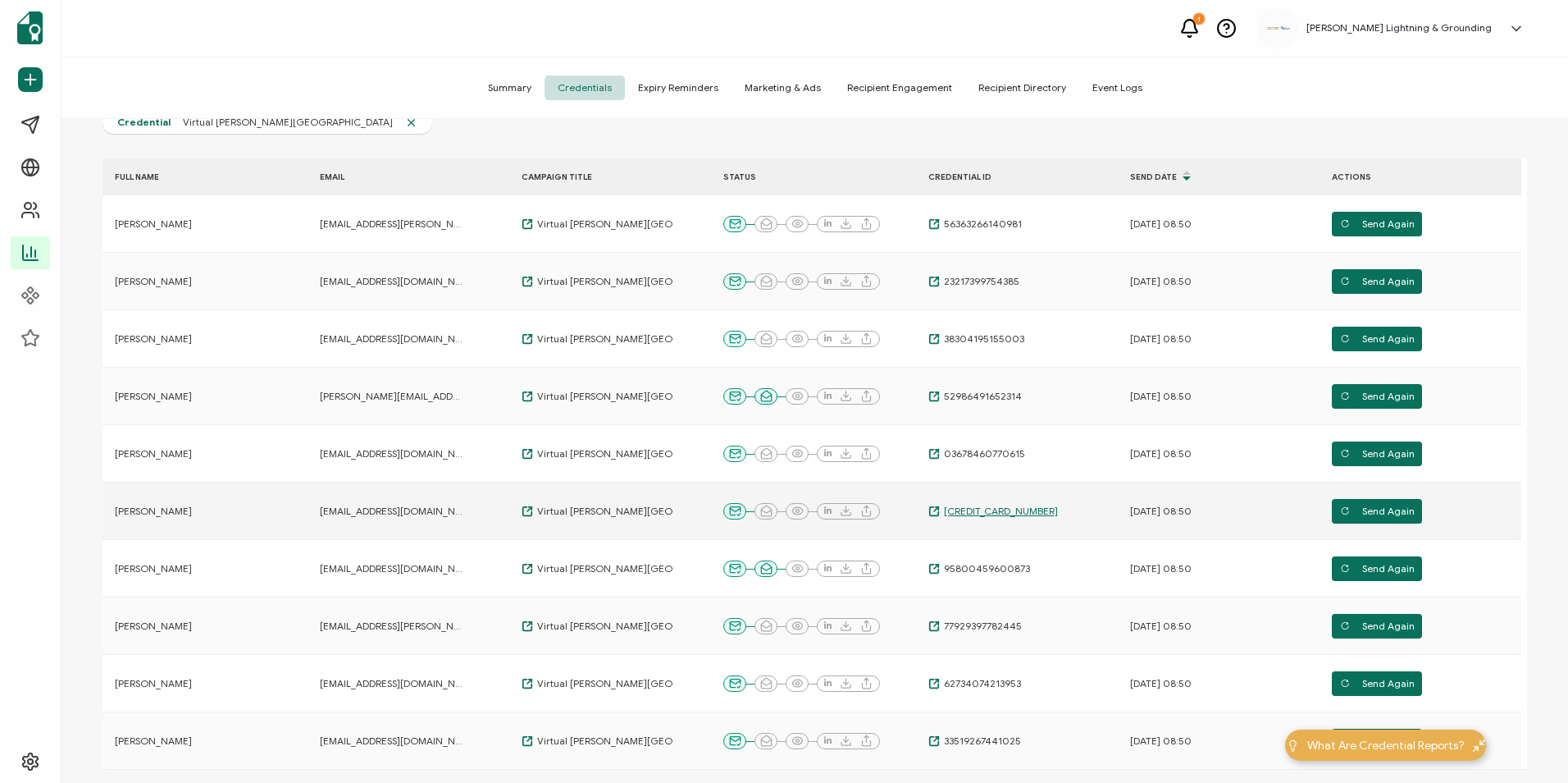
click at [1006, 515] on span "[CREDIT_CARD_NUMBER]" at bounding box center [1000, 511] width 118 height 13
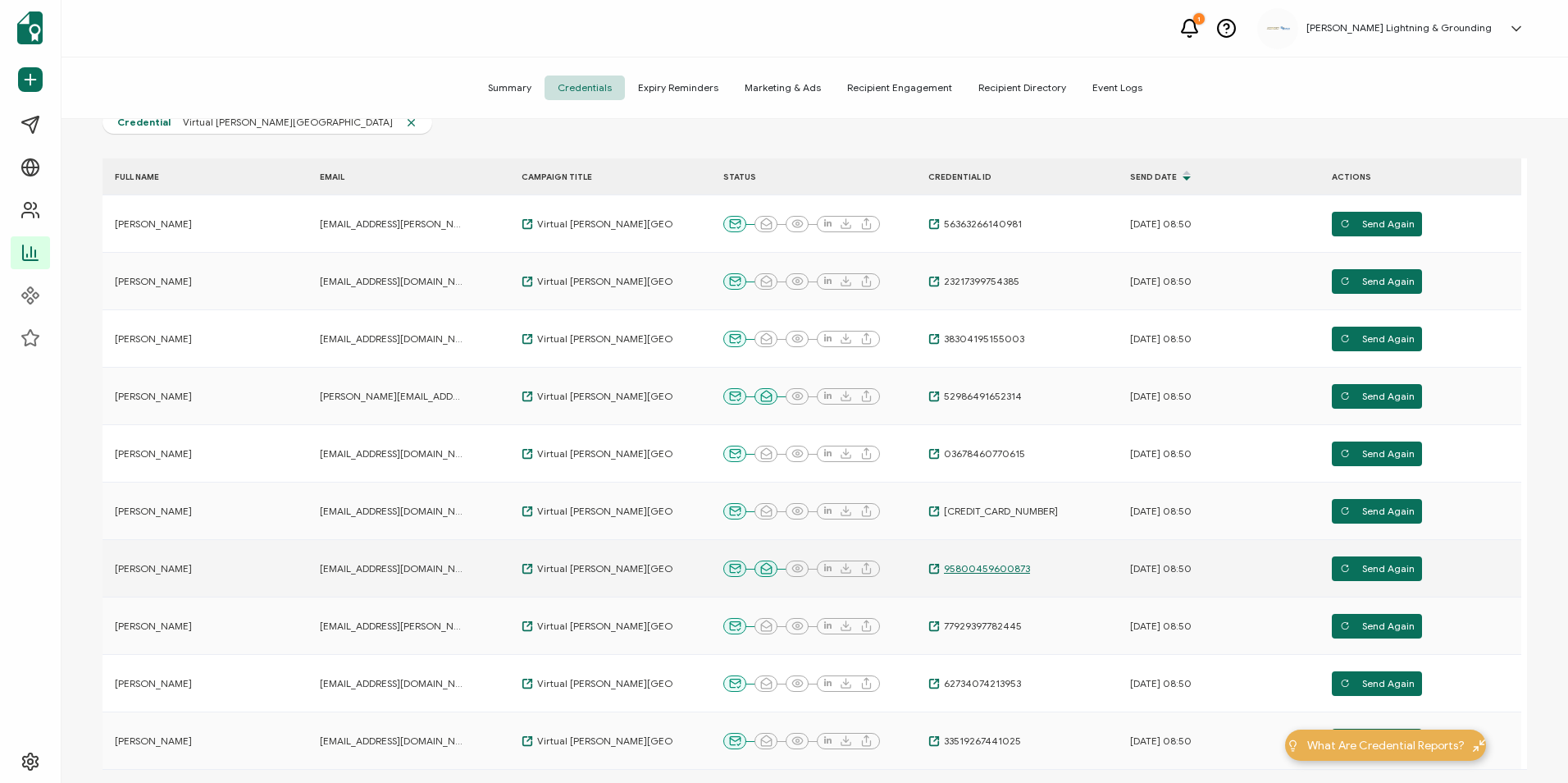
click at [996, 567] on span "95800459600873" at bounding box center [986, 569] width 90 height 13
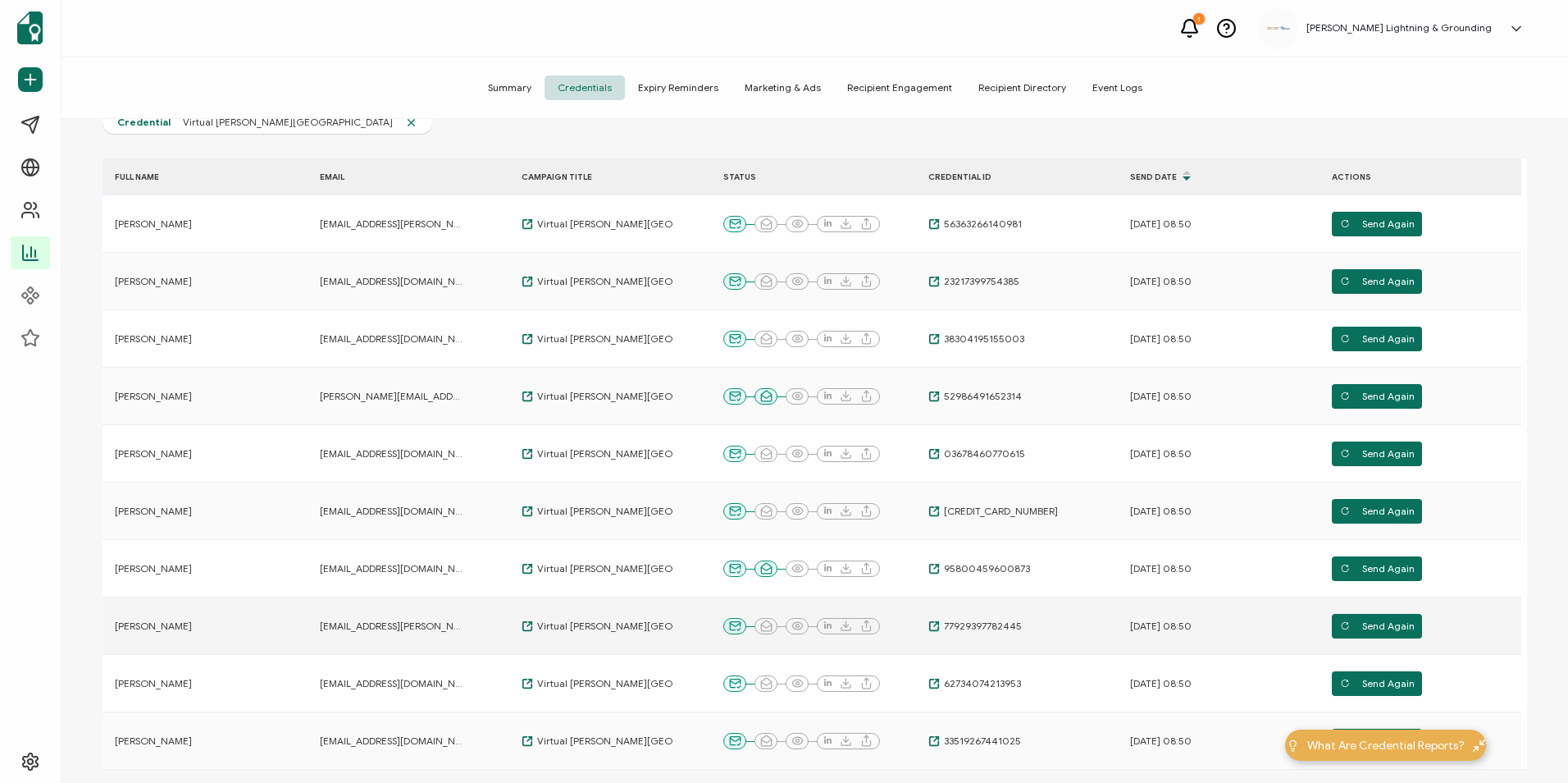
click at [1019, 628] on div "77929397782445" at bounding box center [998, 626] width 164 height 13
click at [1017, 627] on span "77929397782445" at bounding box center [981, 626] width 82 height 13
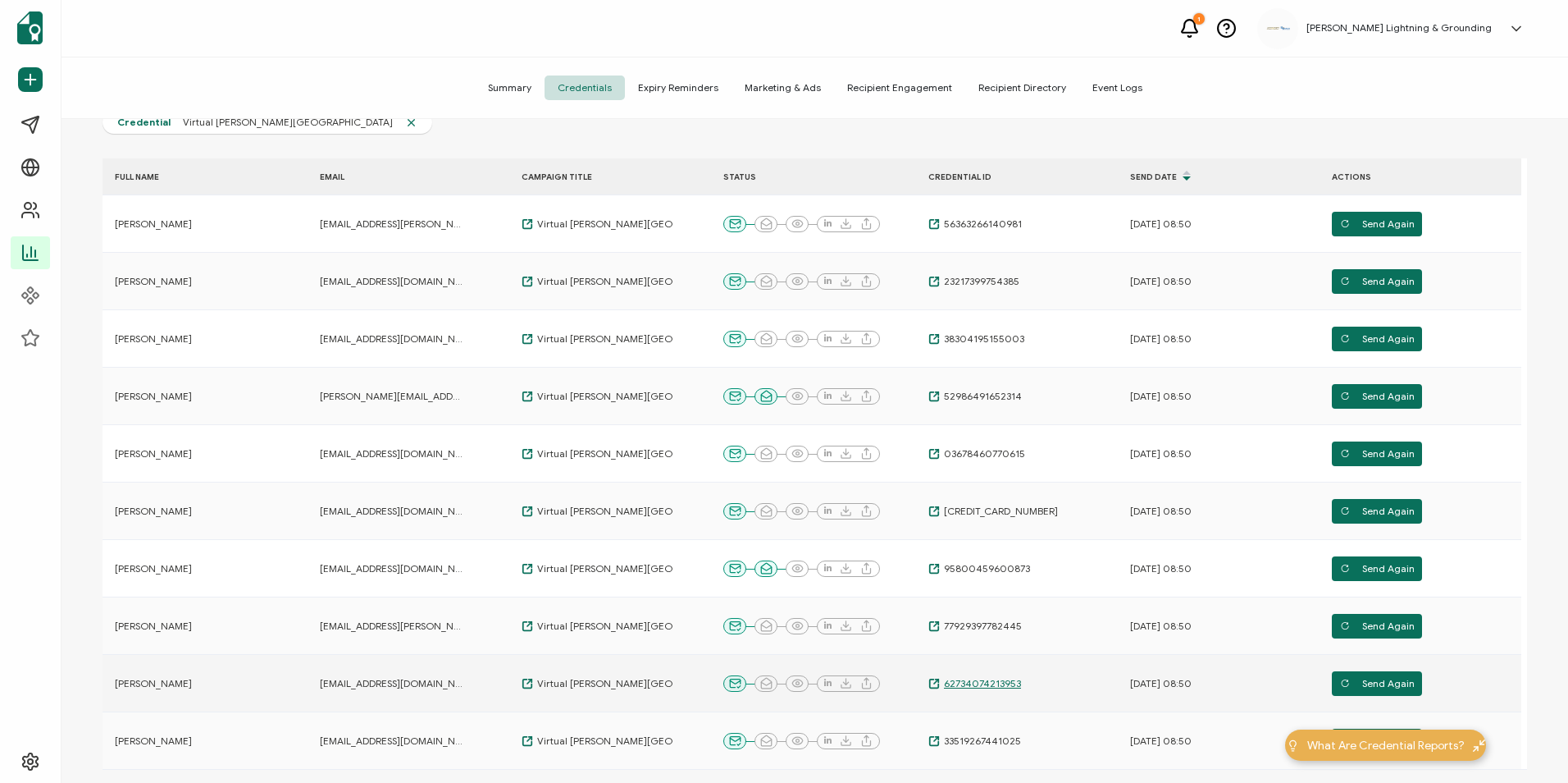
click at [999, 689] on span "62734074213953" at bounding box center [981, 683] width 81 height 13
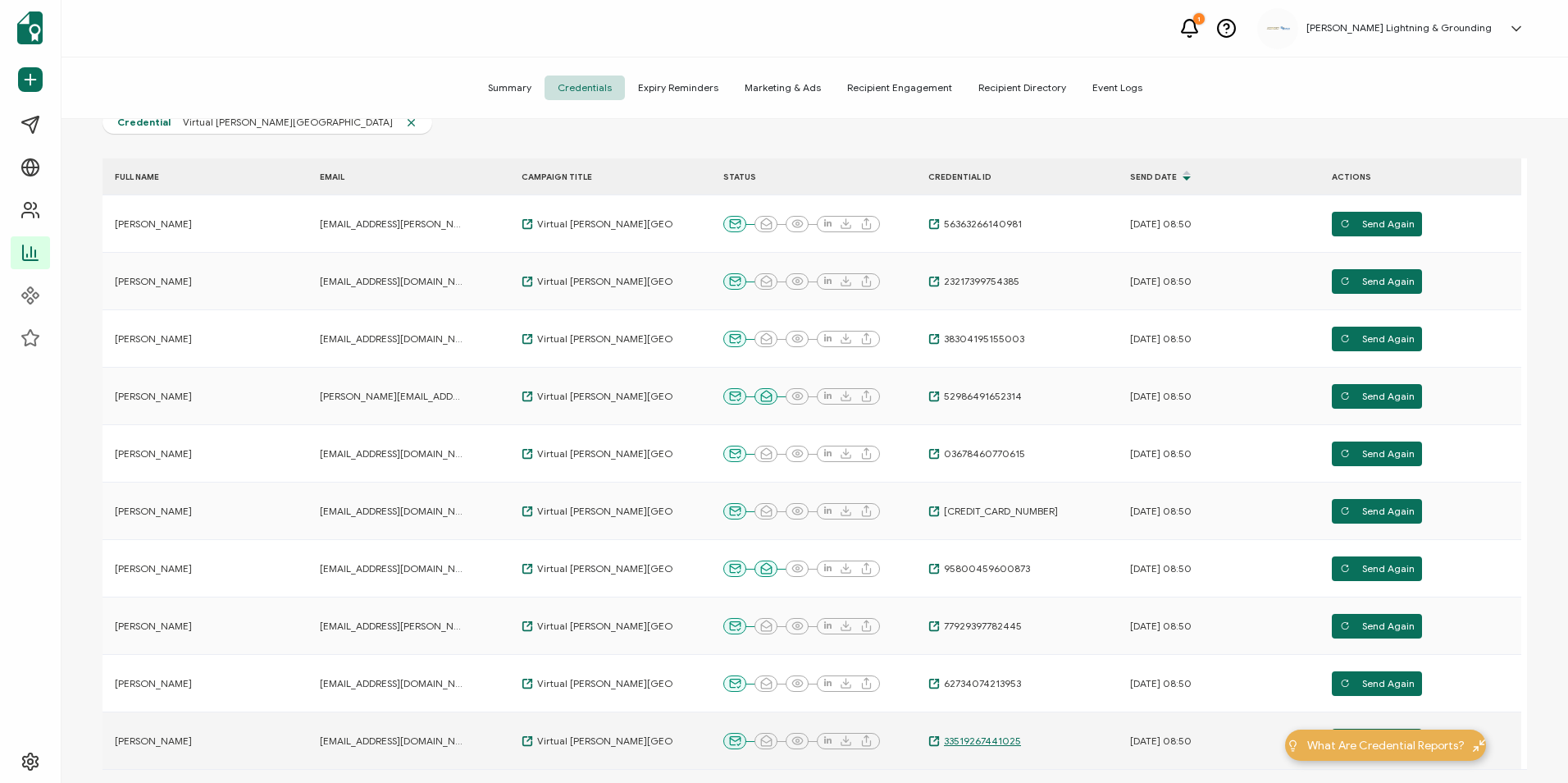
click at [970, 742] on span "33519267441025" at bounding box center [981, 741] width 81 height 13
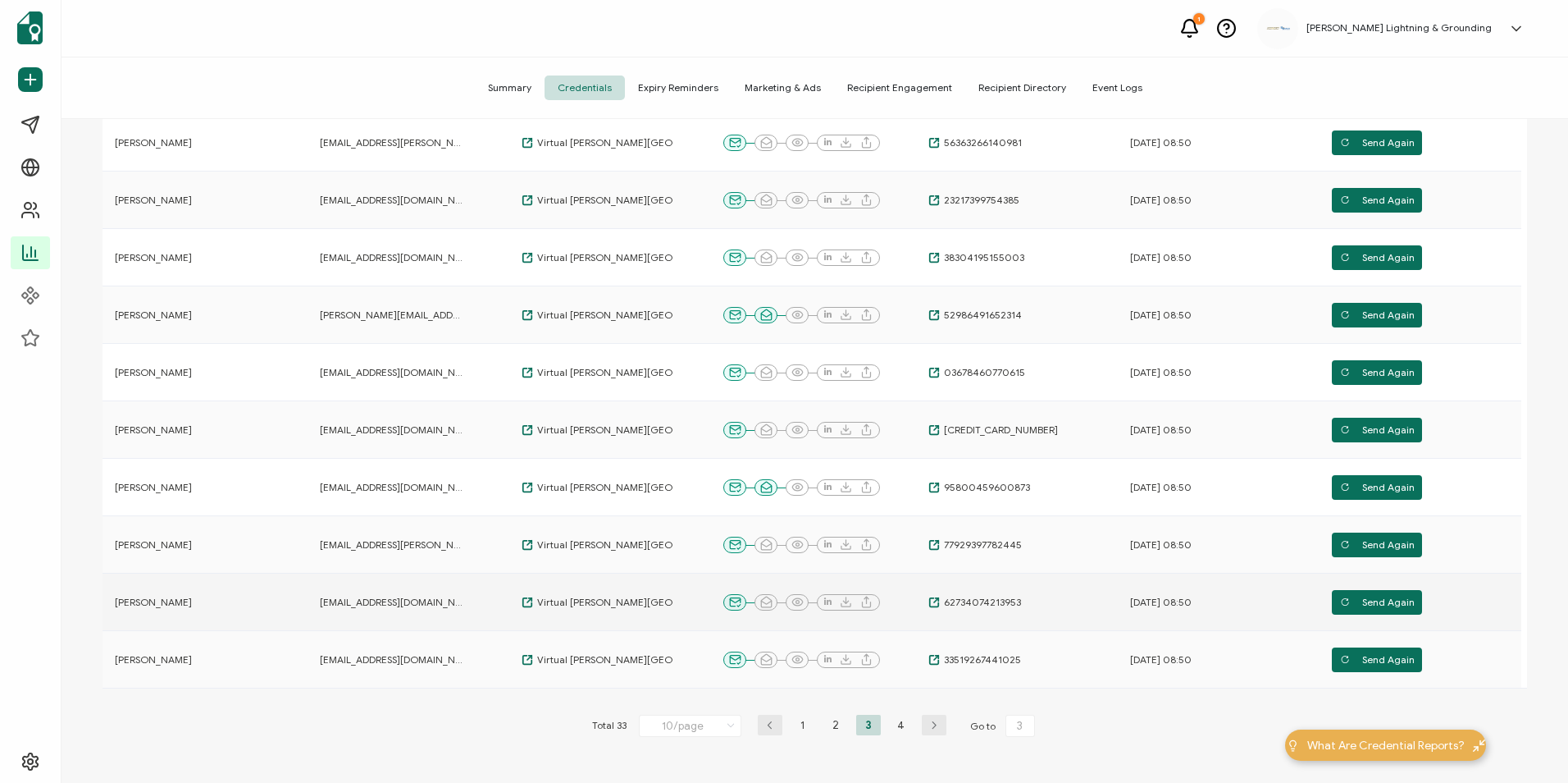
scroll to position [246, 0]
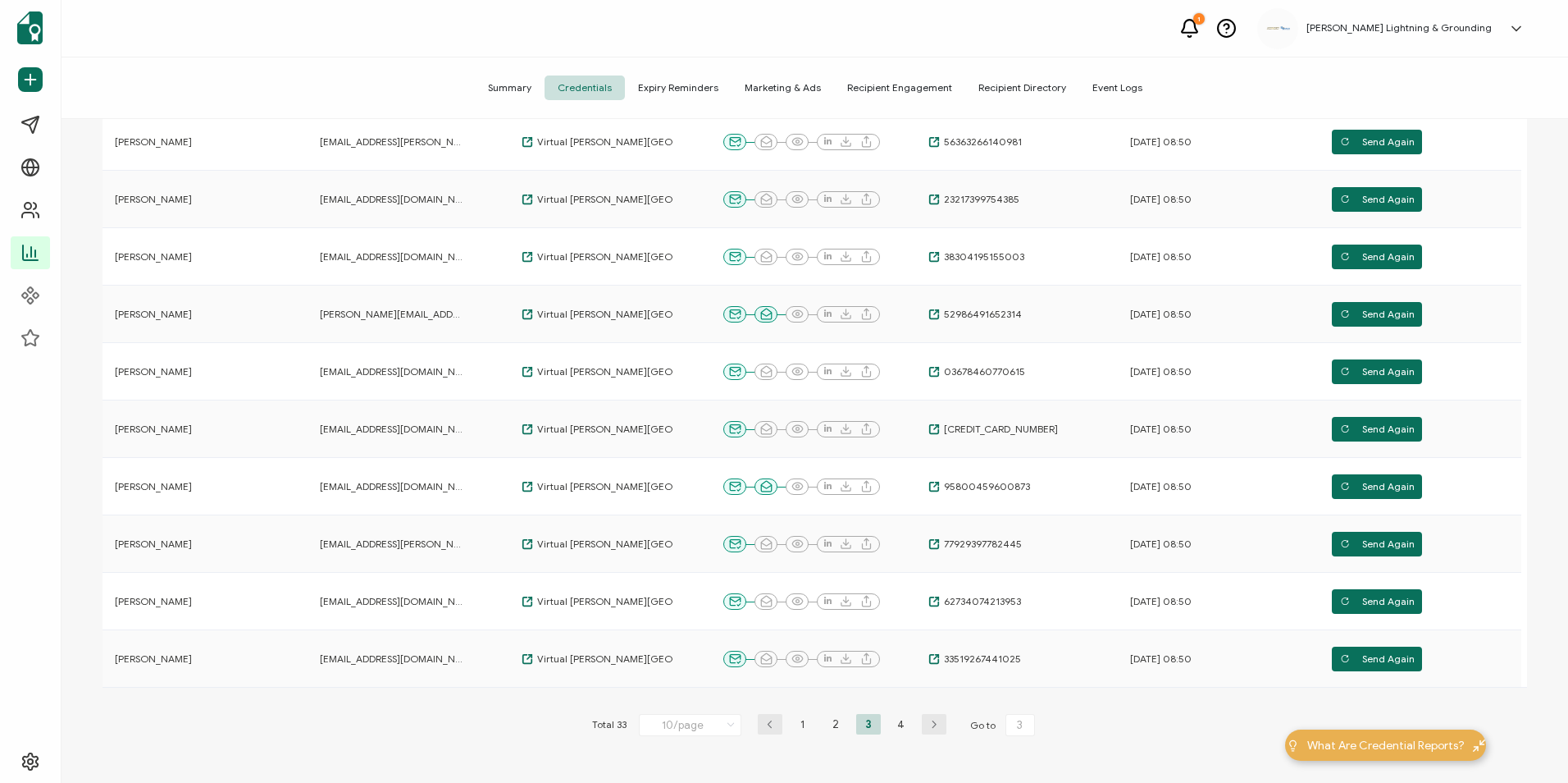
click at [940, 730] on button "button" at bounding box center [934, 725] width 24 height 21
type input "4"
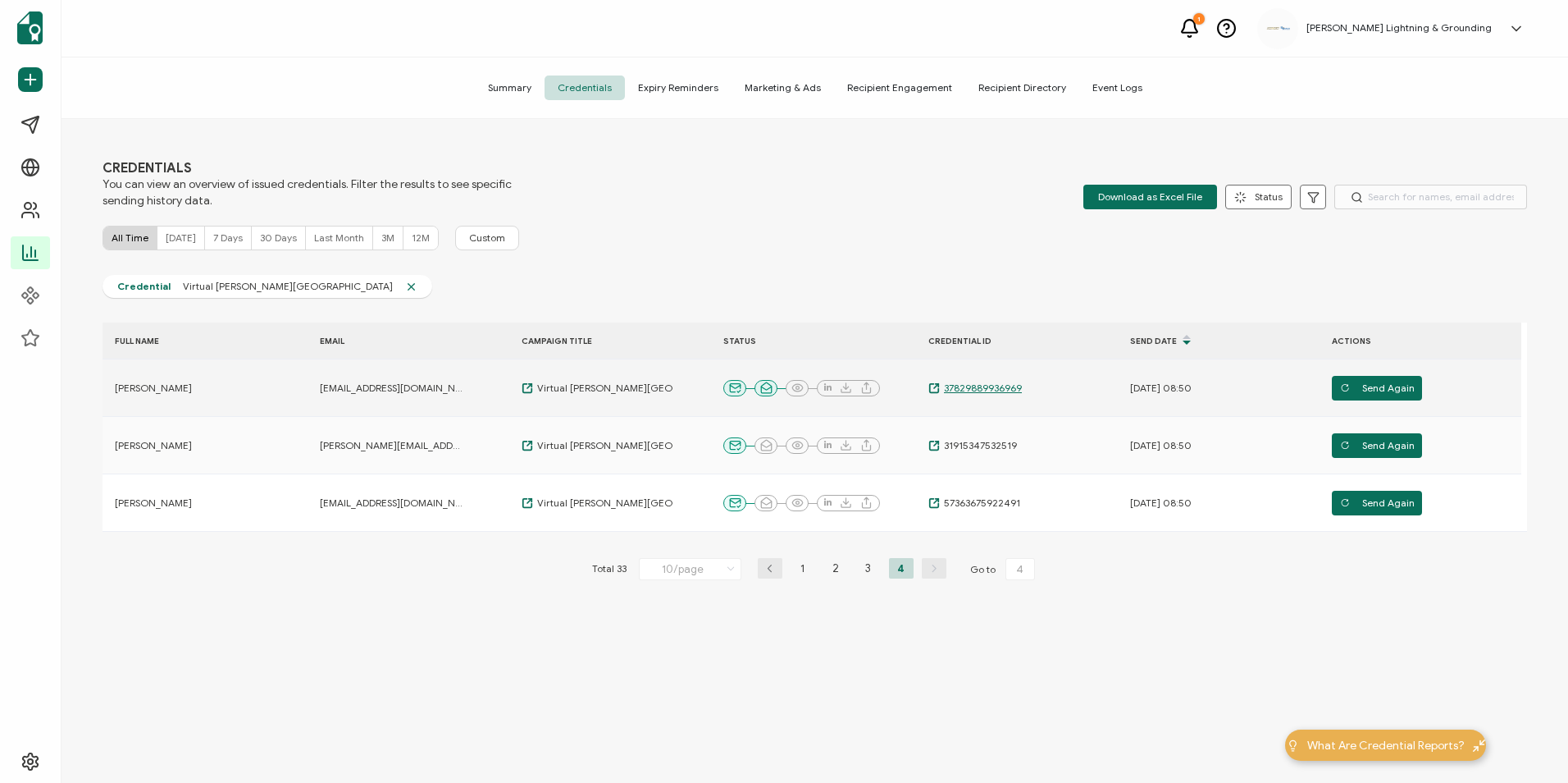
click at [983, 394] on span "37829889936969" at bounding box center [981, 388] width 82 height 13
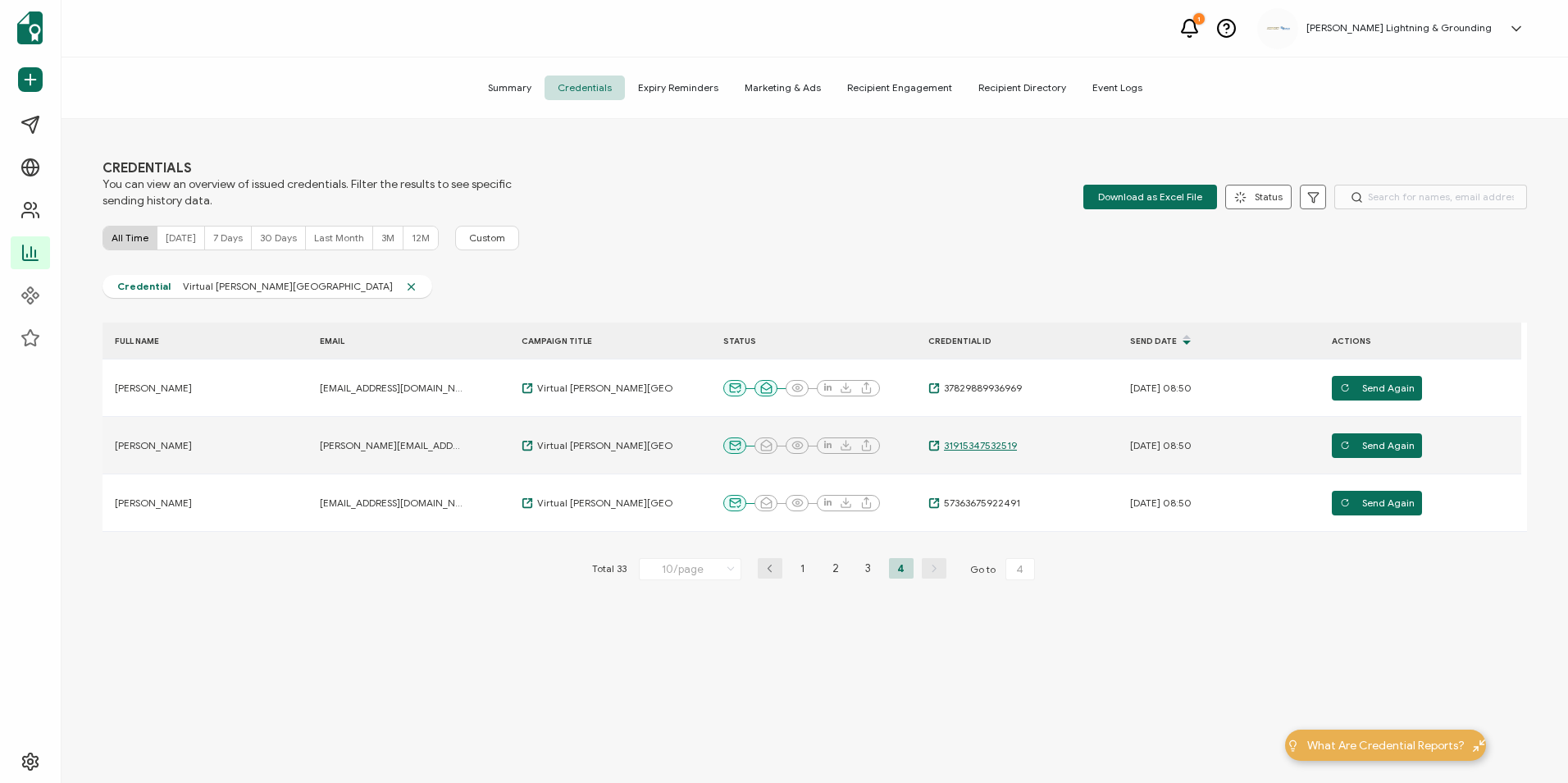
click at [999, 449] on span "31915347532519" at bounding box center [979, 446] width 77 height 13
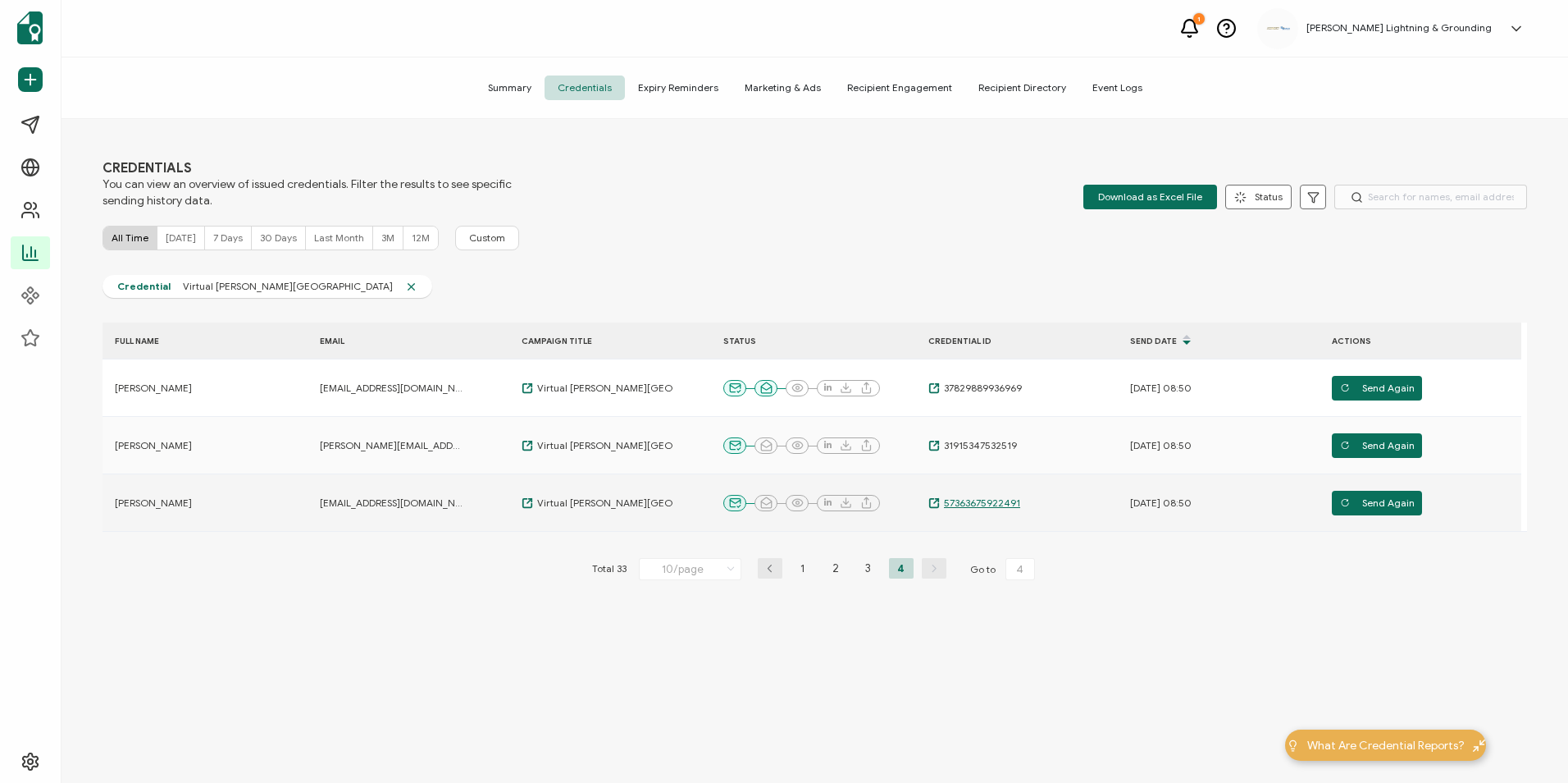
click at [986, 505] on span "57363675922491" at bounding box center [981, 503] width 81 height 13
